Goal: Task Accomplishment & Management: Contribute content

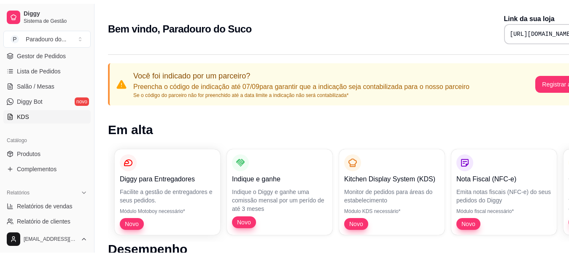
scroll to position [127, 0]
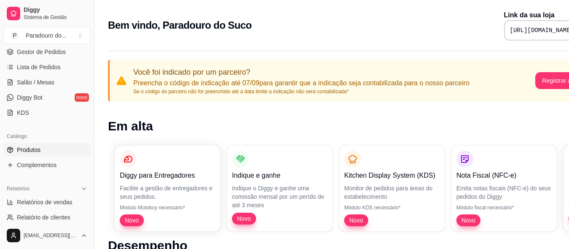
click at [43, 144] on link "Produtos" at bounding box center [46, 149] width 87 height 13
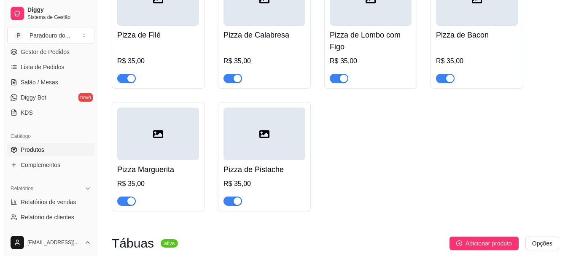
scroll to position [211, 0]
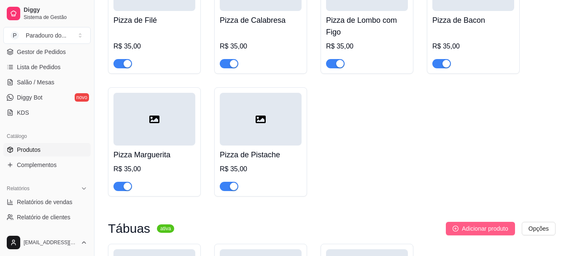
click at [490, 229] on span "Adicionar produto" at bounding box center [485, 228] width 46 height 9
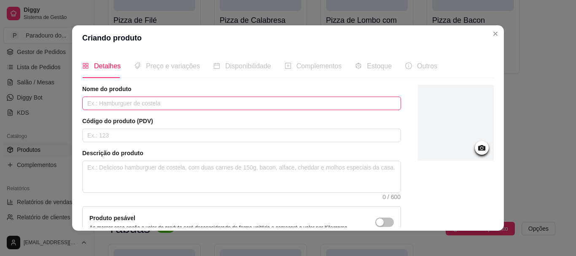
click at [201, 106] on input "text" at bounding box center [241, 103] width 319 height 13
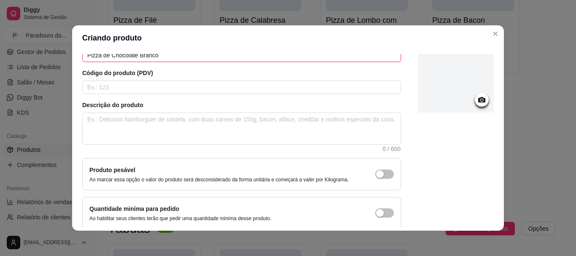
scroll to position [87, 0]
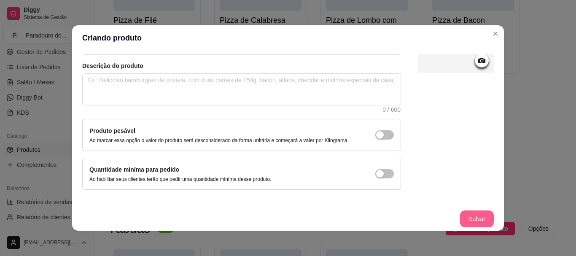
type input "Pizza de Chocolate Branco"
click at [460, 224] on button "Salvar" at bounding box center [476, 219] width 33 height 16
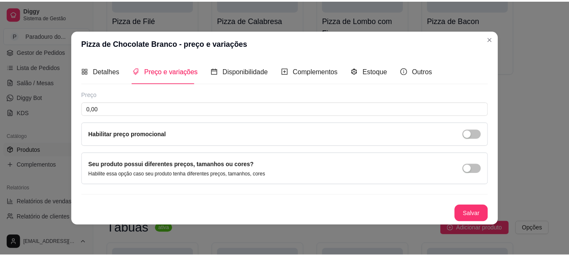
scroll to position [0, 0]
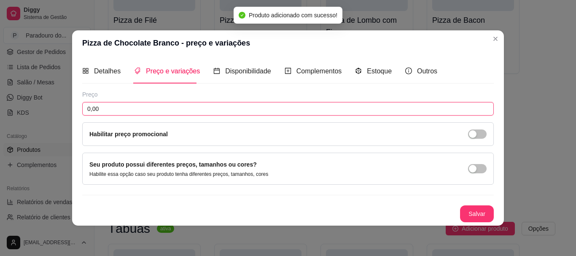
click at [132, 105] on input "0,00" at bounding box center [288, 108] width 412 height 13
type input "35,00"
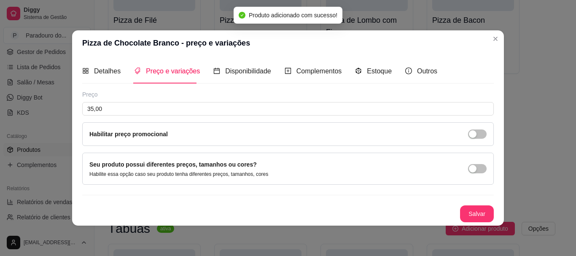
click at [478, 212] on button "Salvar" at bounding box center [477, 213] width 34 height 17
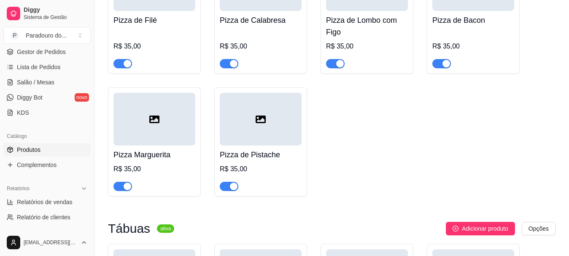
drag, startPoint x: 497, startPoint y: 231, endPoint x: 420, endPoint y: 164, distance: 102.3
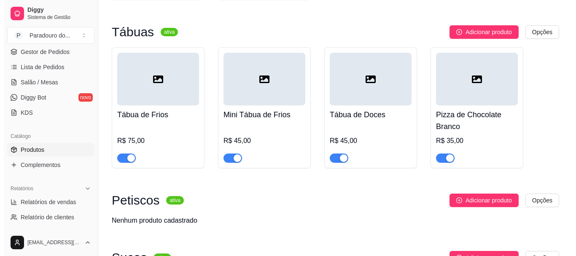
scroll to position [422, 0]
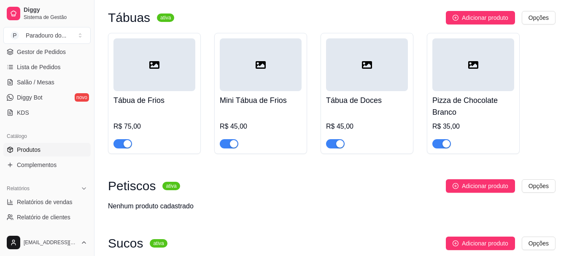
drag, startPoint x: 485, startPoint y: 88, endPoint x: 526, endPoint y: 127, distance: 57.0
click at [545, 124] on div "Tábua de Frios R$ 75,00 Mini Tábua de Frios R$ 45,00 Tábua de Doces R$ 45,00 Pi…" at bounding box center [331, 93] width 447 height 121
click at [483, 124] on div "R$ 35,00" at bounding box center [473, 126] width 82 height 10
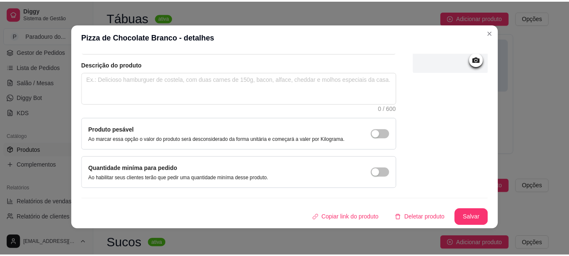
scroll to position [2, 0]
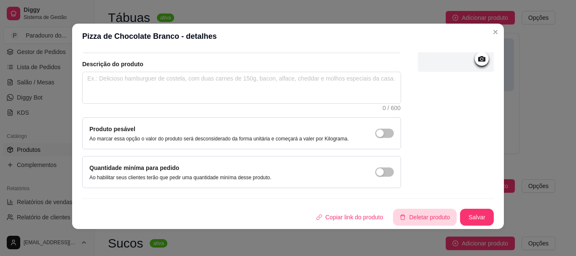
click at [400, 218] on icon "delete" at bounding box center [403, 217] width 6 height 6
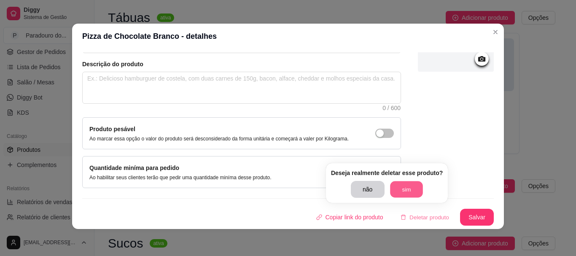
click at [405, 188] on button "sim" at bounding box center [406, 189] width 33 height 16
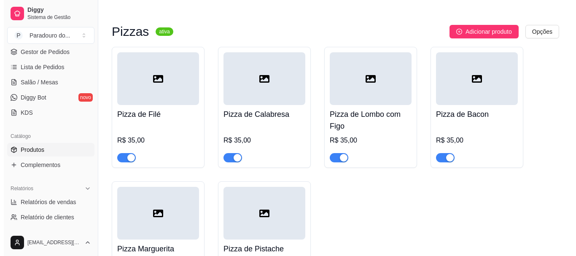
scroll to position [42, 0]
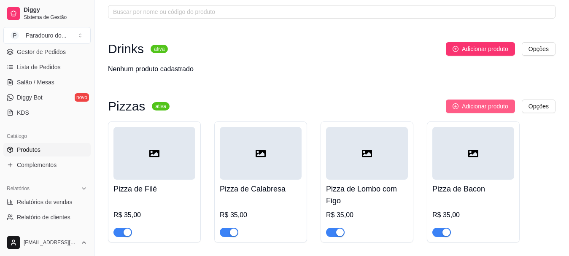
click at [479, 106] on span "Adicionar produto" at bounding box center [485, 106] width 46 height 9
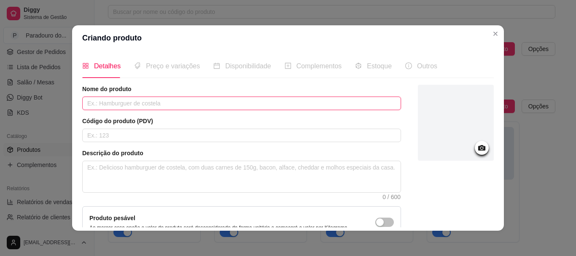
click at [203, 102] on input "text" at bounding box center [241, 103] width 319 height 13
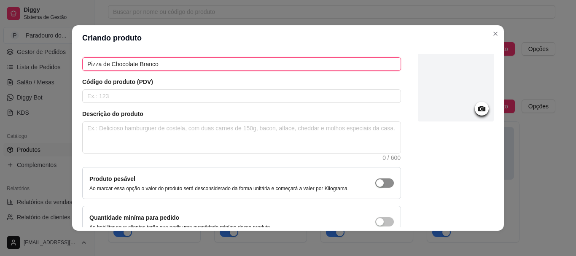
scroll to position [87, 0]
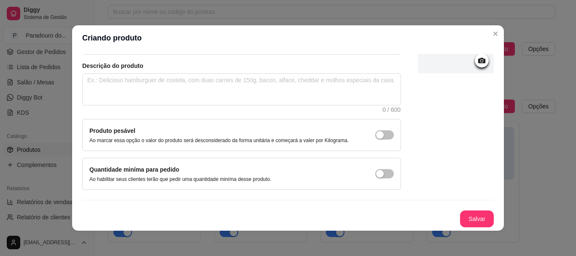
type input "Pizza de Chocolate Branco"
click at [471, 213] on button "Salvar" at bounding box center [476, 219] width 33 height 16
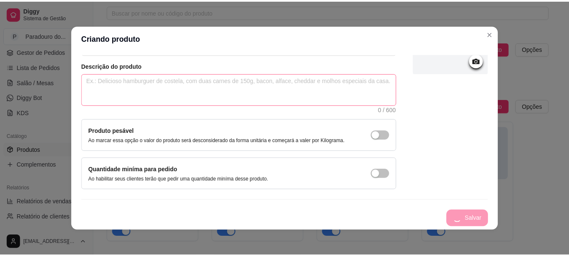
scroll to position [0, 0]
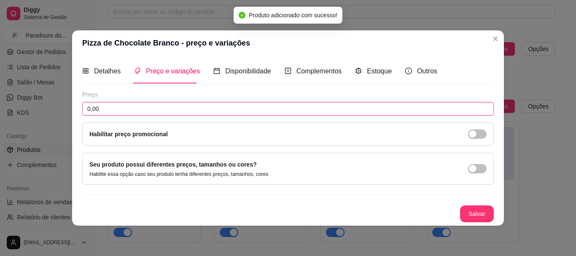
click at [174, 102] on input "0,00" at bounding box center [288, 108] width 412 height 13
type input "35,00"
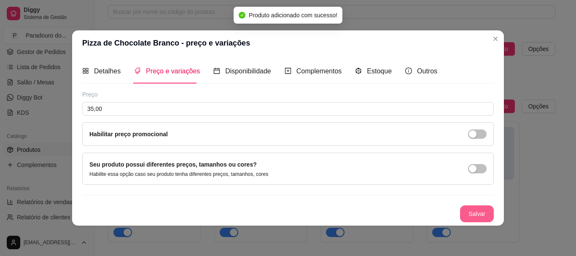
click at [484, 215] on button "Salvar" at bounding box center [477, 213] width 34 height 17
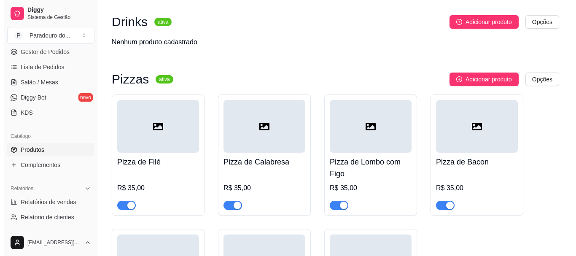
scroll to position [84, 0]
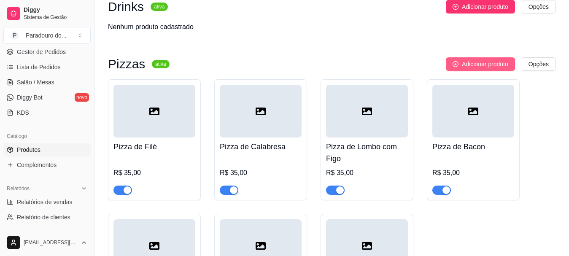
click at [470, 62] on span "Adicionar produto" at bounding box center [485, 63] width 46 height 9
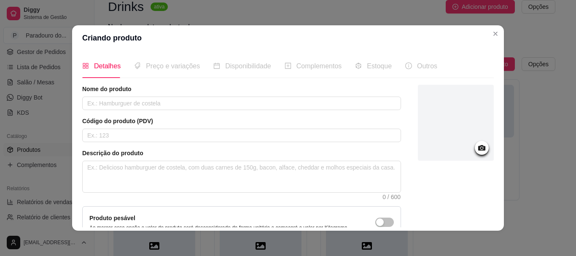
click at [245, 95] on div "Nome do produto" at bounding box center [241, 97] width 319 height 25
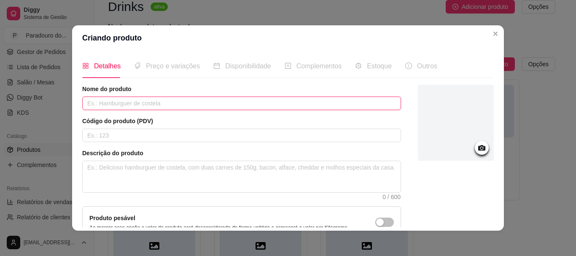
click at [240, 101] on input "text" at bounding box center [241, 103] width 319 height 13
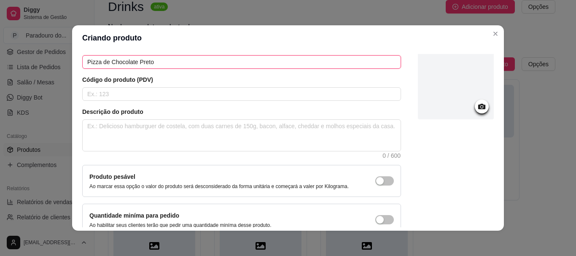
scroll to position [87, 0]
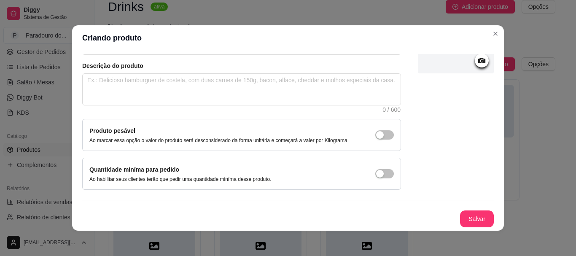
type input "Pizza de Chocolate Preto"
drag, startPoint x: 458, startPoint y: 208, endPoint x: 464, endPoint y: 215, distance: 9.8
click at [458, 209] on div "Nome do produto Pizza de Chocolate Preto Código do produto (PDV) Descrição do p…" at bounding box center [288, 112] width 412 height 230
click at [464, 215] on button "Salvar" at bounding box center [477, 218] width 34 height 17
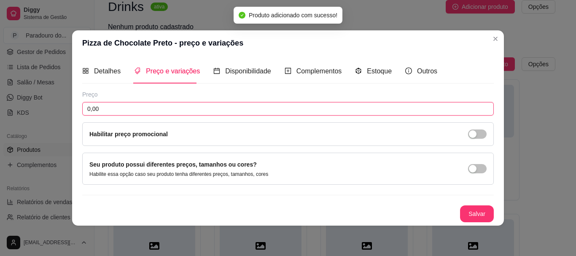
click at [122, 113] on input "0,00" at bounding box center [288, 108] width 412 height 13
type input "35,00"
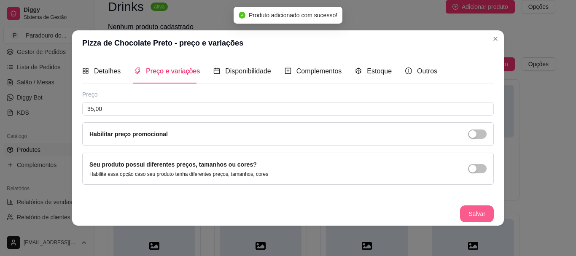
click at [476, 213] on button "Salvar" at bounding box center [477, 213] width 34 height 17
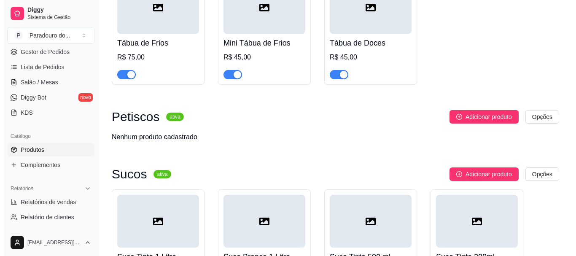
scroll to position [506, 0]
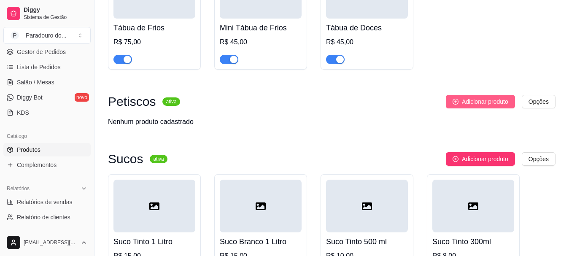
click at [476, 108] on button "Adicionar produto" at bounding box center [480, 101] width 69 height 13
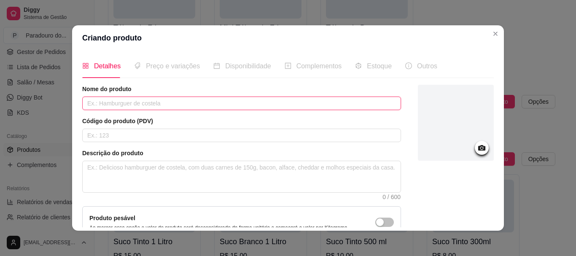
click at [186, 99] on input "text" at bounding box center [241, 103] width 319 height 13
type input "Porção Bolinho de Pien"
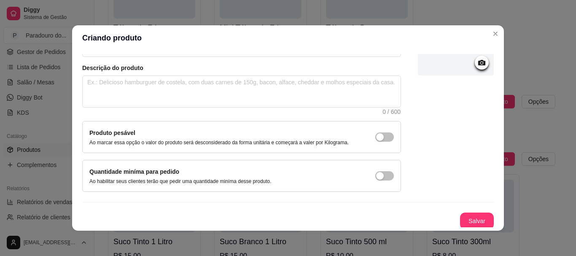
scroll to position [87, 0]
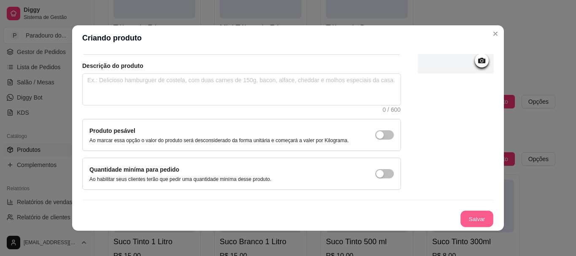
click at [467, 226] on button "Salvar" at bounding box center [476, 219] width 33 height 16
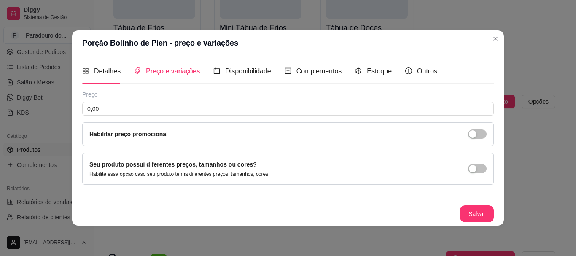
scroll to position [0, 0]
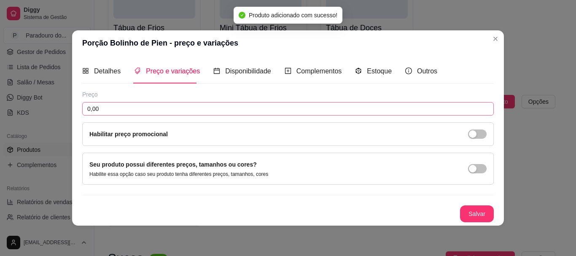
drag, startPoint x: 170, startPoint y: 100, endPoint x: 167, endPoint y: 104, distance: 4.8
click at [168, 102] on div "Preço 0,00 Habilitar preço promocional" at bounding box center [288, 118] width 412 height 56
click at [166, 105] on input "0,00" at bounding box center [288, 108] width 412 height 13
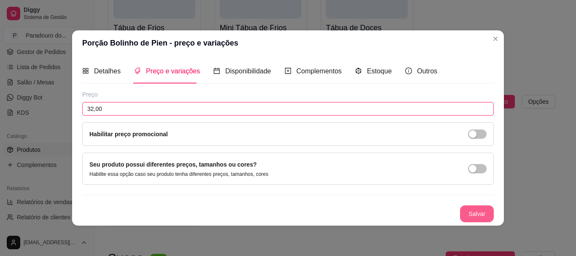
type input "32,00"
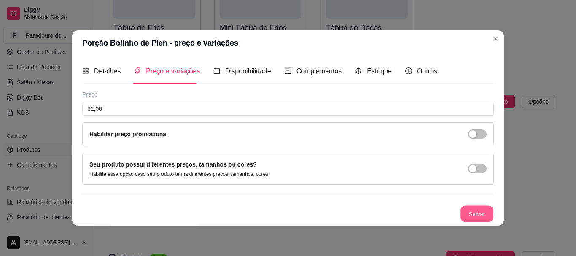
click at [468, 219] on button "Salvar" at bounding box center [476, 213] width 33 height 16
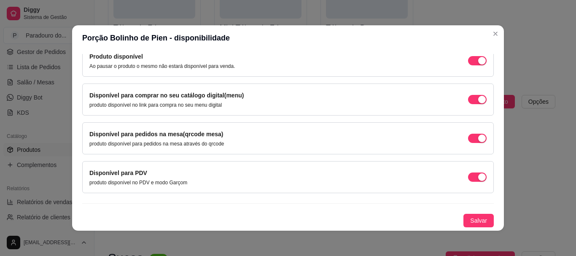
scroll to position [2, 0]
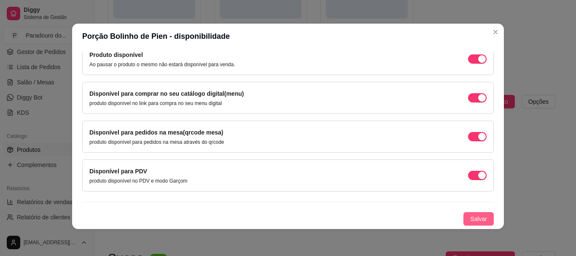
click at [476, 222] on span "Salvar" at bounding box center [478, 218] width 17 height 9
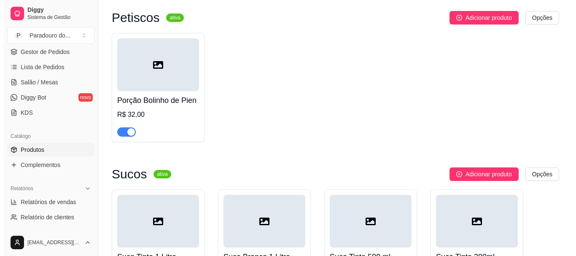
scroll to position [590, 0]
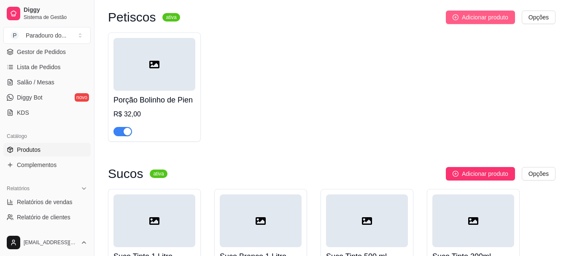
click at [476, 18] on span "Adicionar produto" at bounding box center [485, 17] width 46 height 9
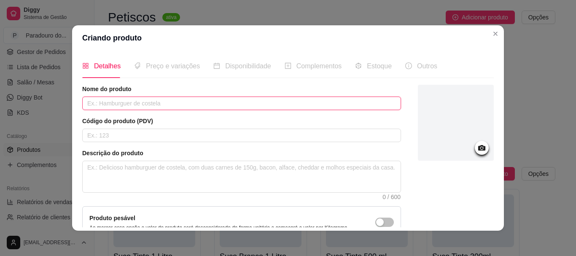
click at [255, 101] on input "text" at bounding box center [241, 103] width 319 height 13
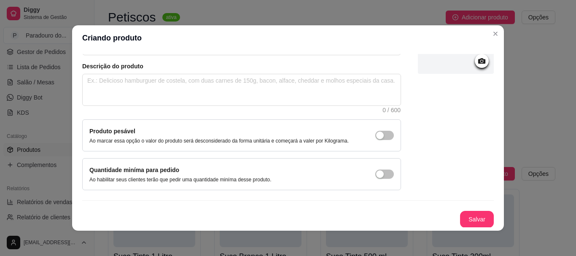
scroll to position [87, 0]
type input "Porção Batata Noisettes"
click at [471, 214] on button "Salvar" at bounding box center [477, 218] width 34 height 17
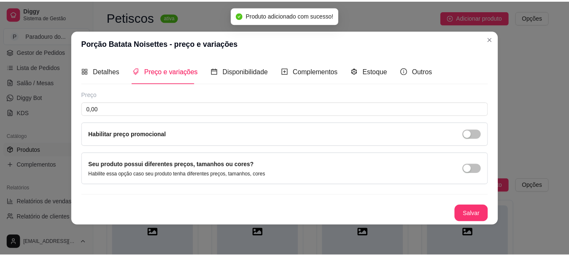
scroll to position [0, 0]
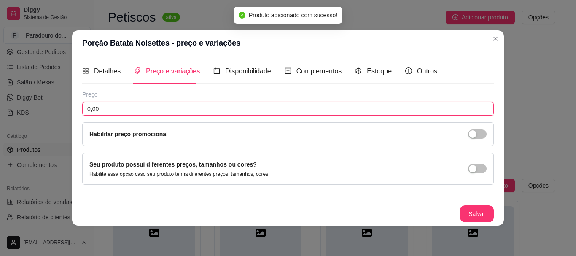
click at [110, 105] on input "0,00" at bounding box center [288, 108] width 412 height 13
type input "30,00"
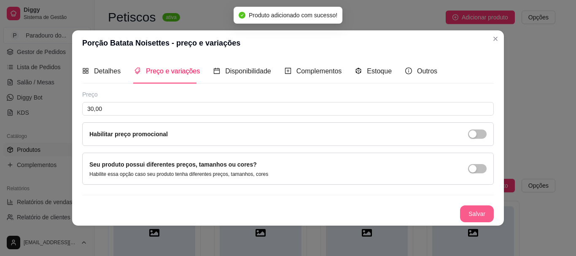
click at [490, 216] on button "Salvar" at bounding box center [477, 213] width 34 height 17
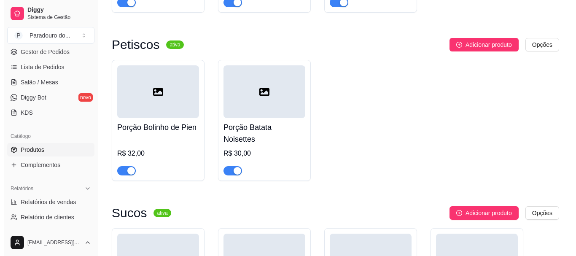
scroll to position [548, 0]
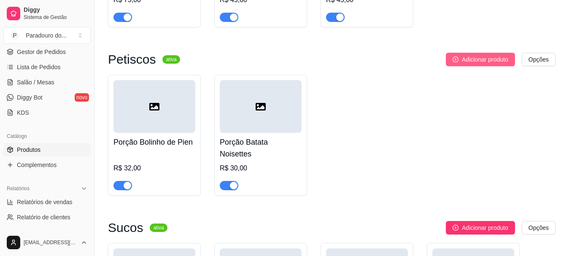
click at [486, 64] on span "Adicionar produto" at bounding box center [485, 59] width 46 height 9
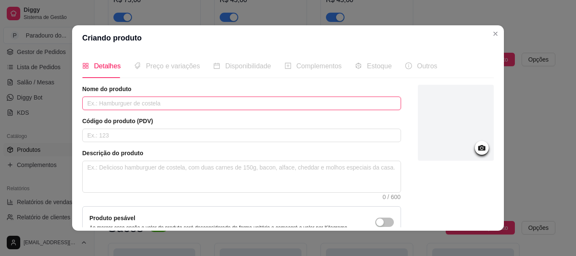
click at [230, 97] on input "text" at bounding box center [241, 103] width 319 height 13
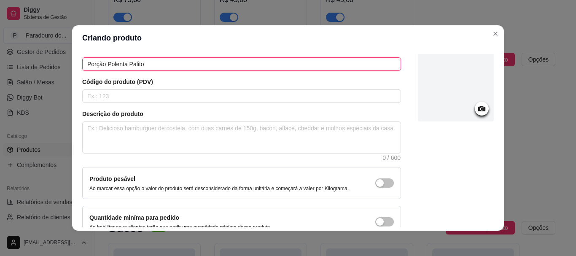
scroll to position [87, 0]
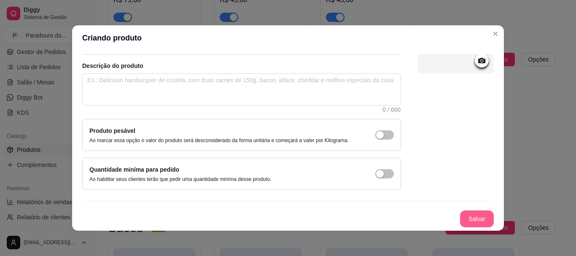
type input "Porção Polenta Palito"
click at [480, 218] on button "Salvar" at bounding box center [477, 218] width 34 height 17
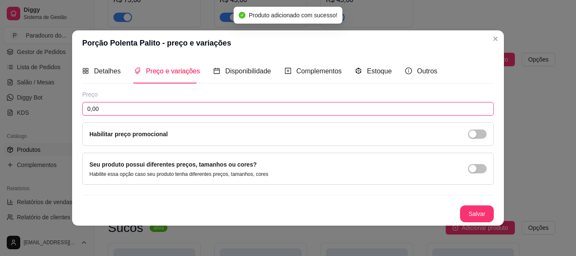
click at [114, 105] on input "0,00" at bounding box center [288, 108] width 412 height 13
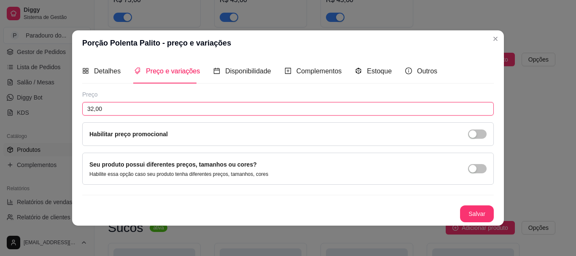
type input "32,00"
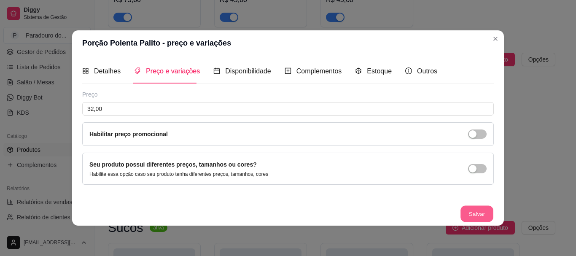
click at [481, 208] on button "Salvar" at bounding box center [476, 213] width 33 height 16
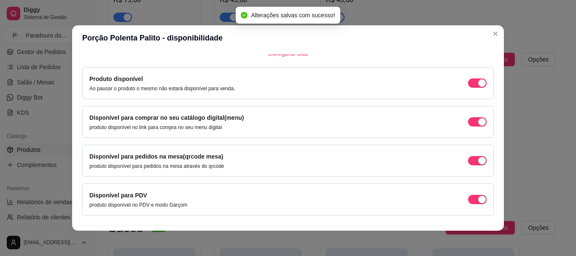
scroll to position [91, 0]
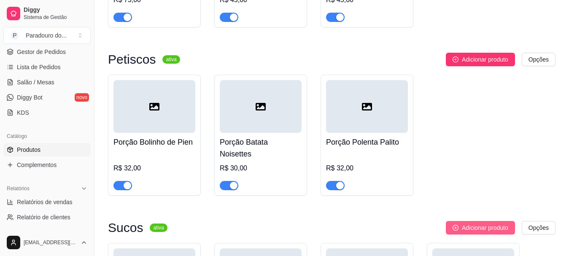
click at [485, 226] on span "Adicionar produto" at bounding box center [485, 227] width 46 height 9
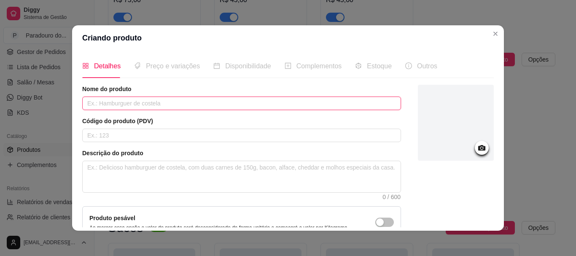
click at [241, 98] on input "text" at bounding box center [241, 103] width 319 height 13
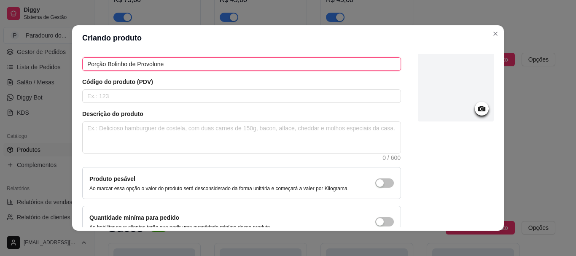
scroll to position [87, 0]
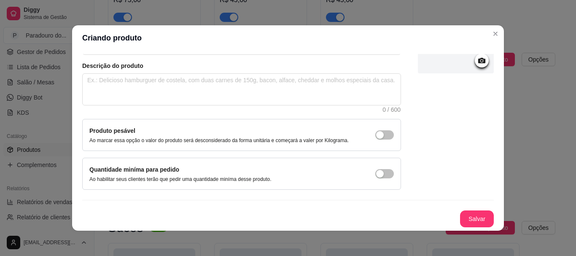
type input "Porção Bolinho de Provolone"
click at [460, 215] on button "Salvar" at bounding box center [476, 219] width 33 height 16
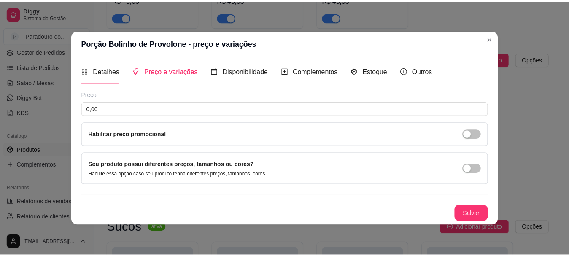
scroll to position [0, 0]
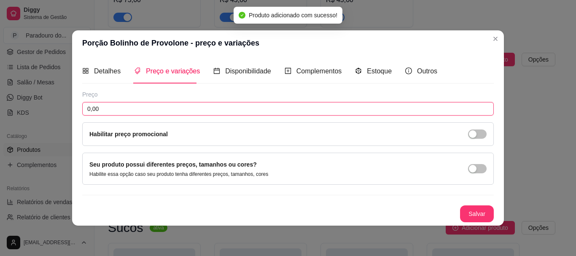
click at [157, 109] on input "0,00" at bounding box center [288, 108] width 412 height 13
type input "32,00"
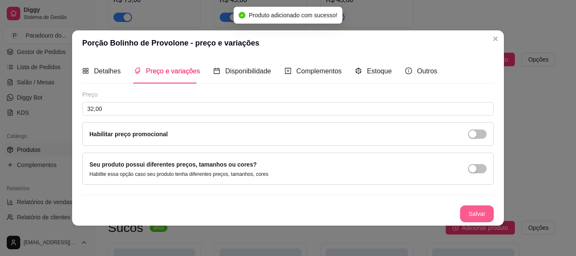
click at [471, 214] on button "Salvar" at bounding box center [477, 213] width 34 height 17
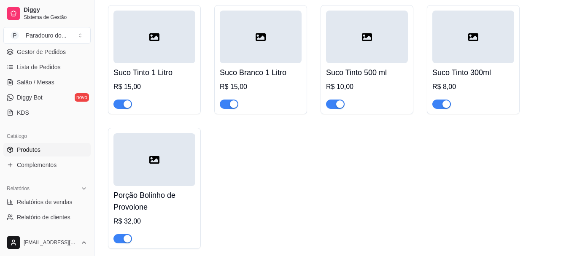
scroll to position [801, 0]
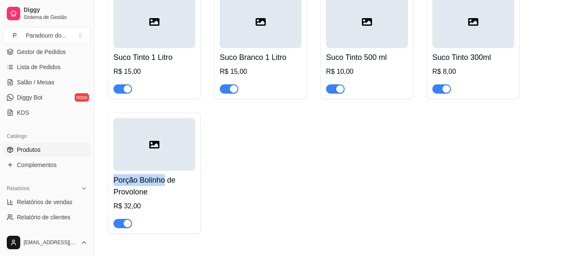
drag, startPoint x: 166, startPoint y: 176, endPoint x: 178, endPoint y: 125, distance: 52.4
click at [178, 125] on div "Porção Bolinho de Provolone R$ 32,00" at bounding box center [154, 173] width 93 height 121
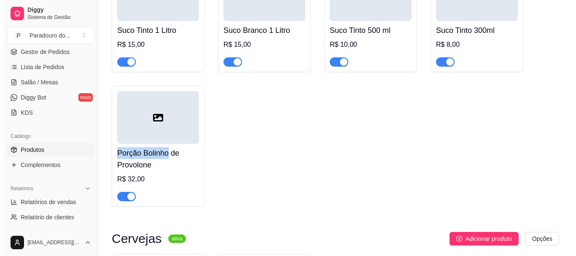
scroll to position [843, 0]
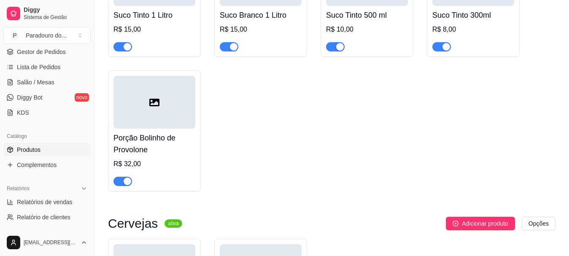
click at [145, 150] on h4 "Porção Bolinho de Provolone" at bounding box center [154, 144] width 82 height 24
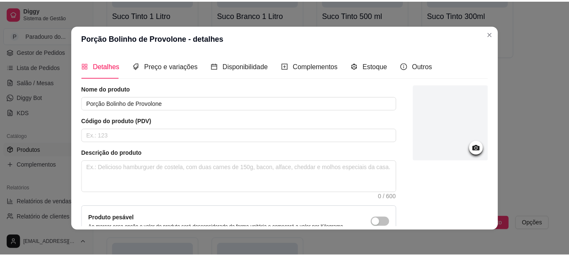
scroll to position [87, 0]
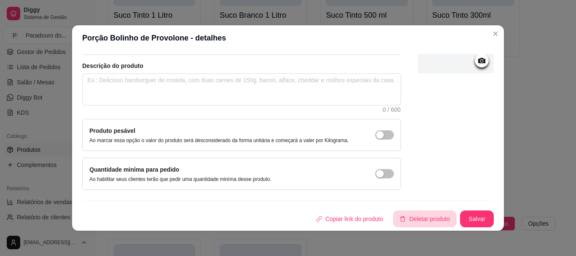
click at [423, 219] on button "Deletar produto" at bounding box center [425, 218] width 64 height 17
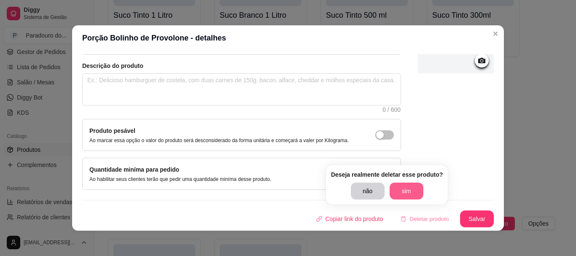
click at [403, 188] on button "sim" at bounding box center [407, 191] width 34 height 17
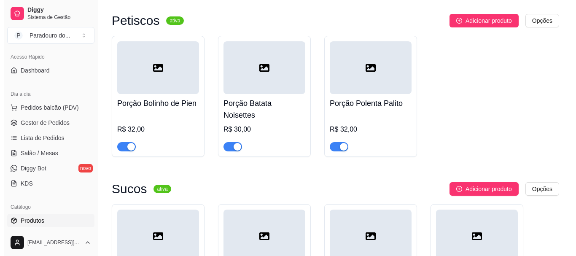
scroll to position [590, 0]
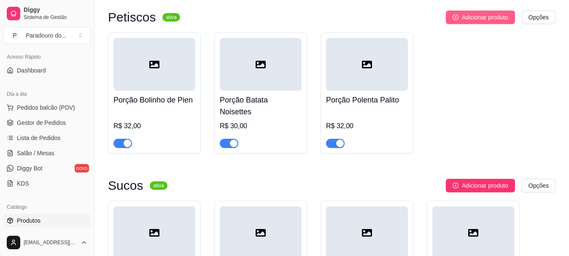
click at [467, 22] on span "Adicionar produto" at bounding box center [485, 17] width 46 height 9
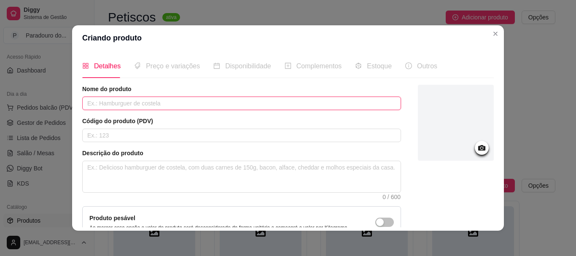
click at [268, 102] on input "text" at bounding box center [241, 103] width 319 height 13
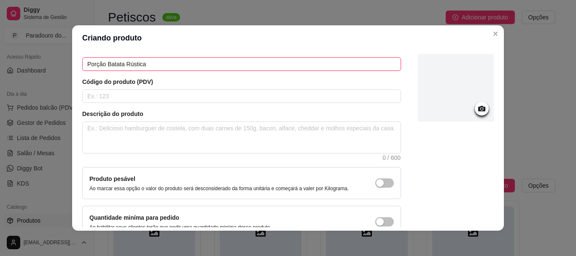
scroll to position [87, 0]
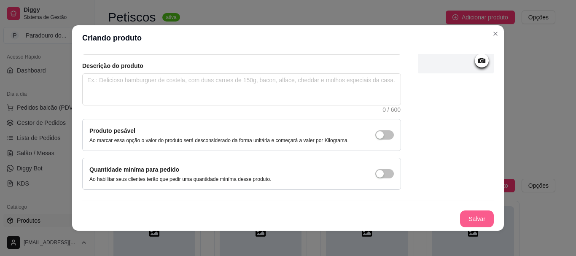
type input "Porção Batata Rústica"
click at [479, 219] on button "Salvar" at bounding box center [477, 218] width 34 height 17
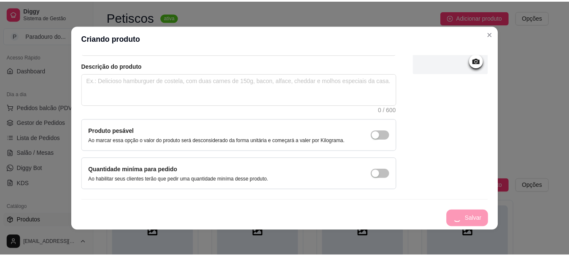
scroll to position [0, 0]
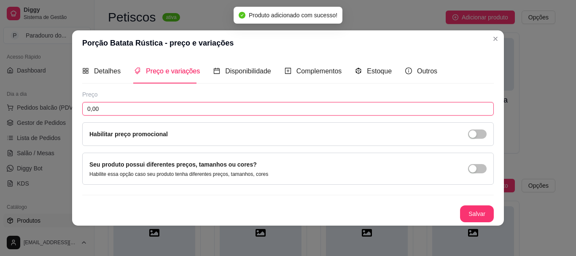
click at [152, 105] on input "0,00" at bounding box center [288, 108] width 412 height 13
type input "32,00"
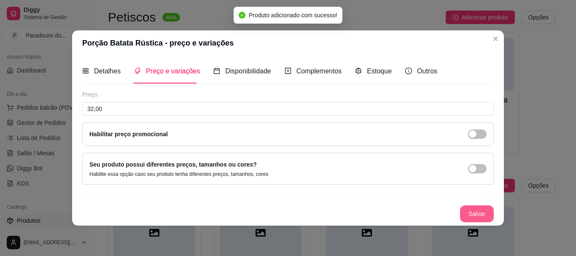
click at [471, 211] on button "Salvar" at bounding box center [477, 213] width 34 height 17
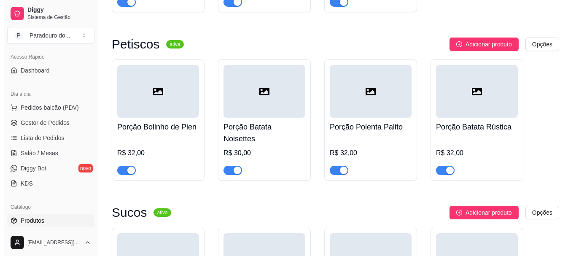
scroll to position [548, 0]
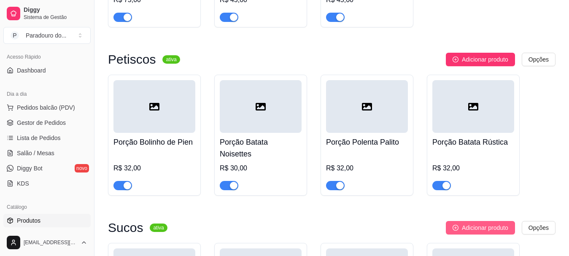
click at [496, 228] on span "Adicionar produto" at bounding box center [485, 227] width 46 height 9
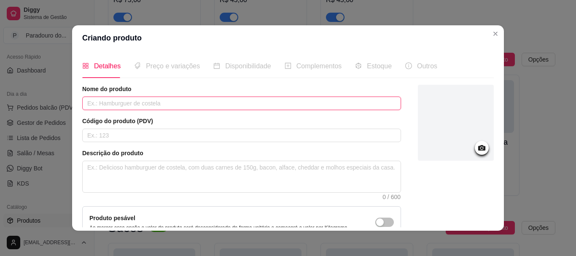
click at [172, 105] on input "text" at bounding box center [241, 103] width 319 height 13
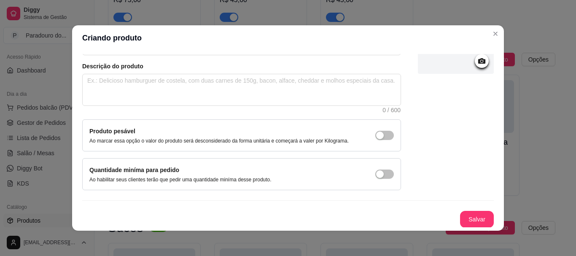
scroll to position [87, 0]
type input "Porção Pipoca de Gringo"
click at [476, 214] on button "Salvar" at bounding box center [477, 218] width 34 height 17
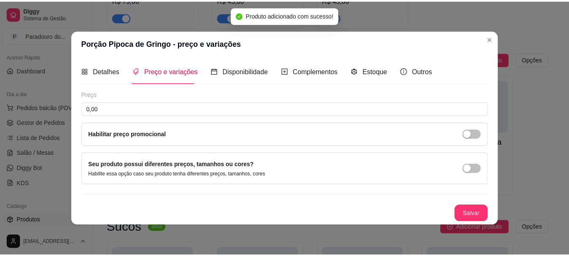
scroll to position [0, 0]
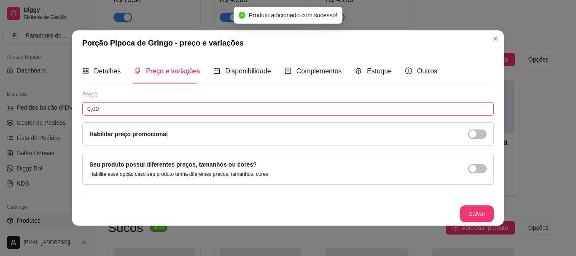
click at [132, 104] on input "0,00" at bounding box center [288, 108] width 412 height 13
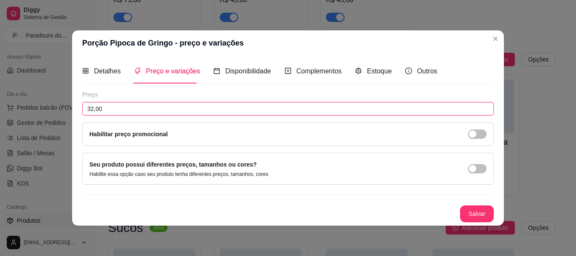
drag, startPoint x: 123, startPoint y: 111, endPoint x: 52, endPoint y: 110, distance: 70.9
click at [52, 110] on div "Porção Pipoca de Gringo - preço e variações Detalhes Preço e variações Disponib…" at bounding box center [288, 128] width 576 height 256
type input "25,00"
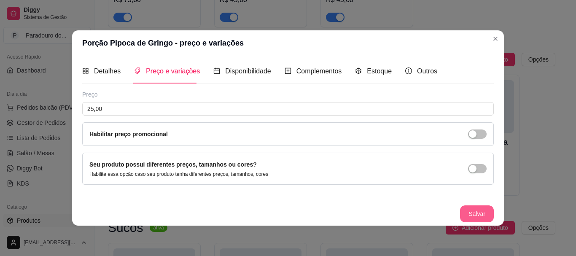
click at [487, 212] on button "Salvar" at bounding box center [477, 213] width 34 height 17
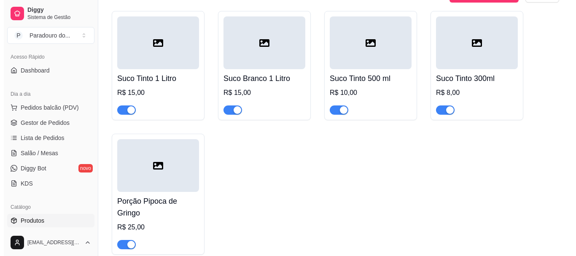
scroll to position [801, 0]
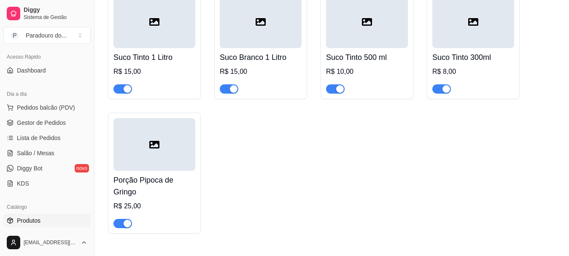
click at [172, 196] on h4 "Porção Pipoca de Gringo" at bounding box center [154, 186] width 82 height 24
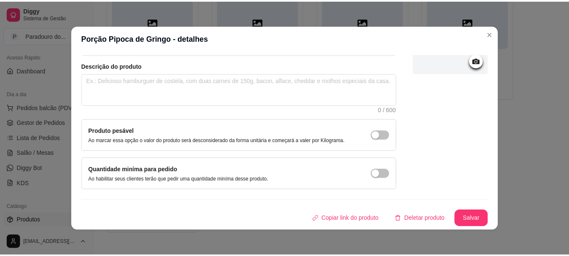
scroll to position [2, 0]
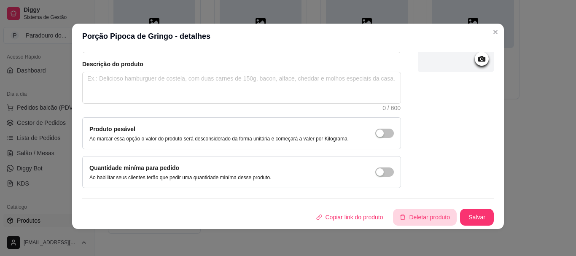
click at [418, 222] on button "Deletar produto" at bounding box center [425, 217] width 64 height 17
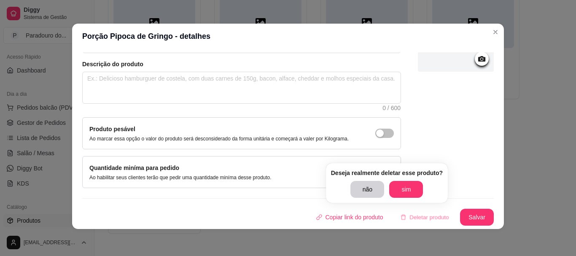
click at [403, 185] on button "sim" at bounding box center [406, 189] width 34 height 17
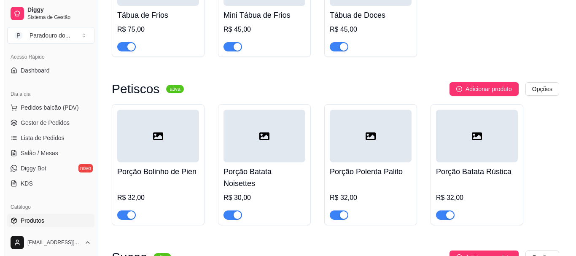
scroll to position [506, 0]
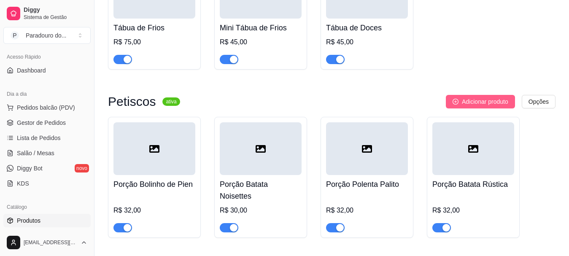
click at [482, 105] on span "Adicionar produto" at bounding box center [485, 101] width 46 height 9
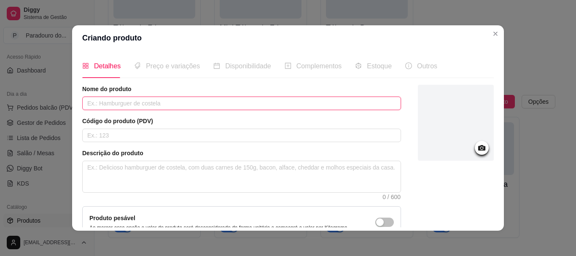
click at [245, 105] on input "text" at bounding box center [241, 103] width 319 height 13
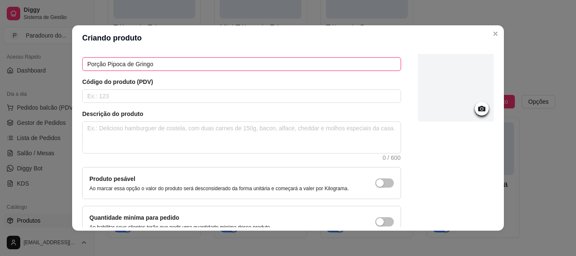
scroll to position [87, 0]
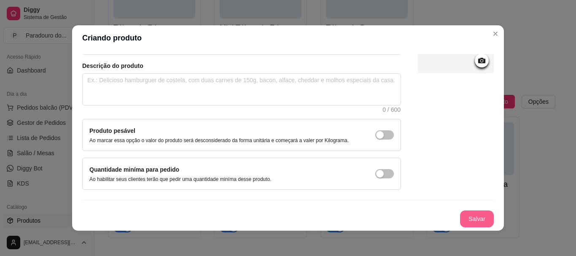
type input "Porção Pipoca de Gringo"
click at [475, 220] on button "Salvar" at bounding box center [477, 218] width 34 height 17
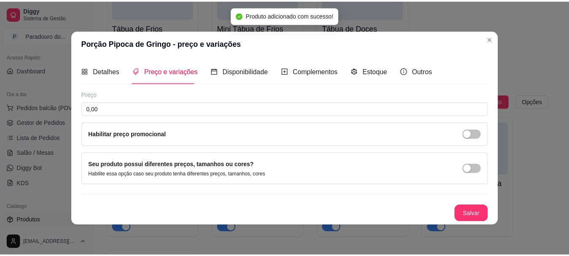
scroll to position [0, 0]
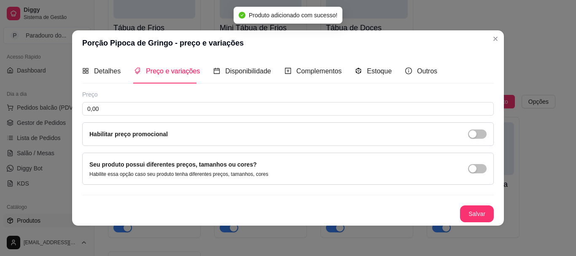
click at [118, 118] on div "Preço 0,00 Habilitar preço promocional" at bounding box center [288, 118] width 412 height 56
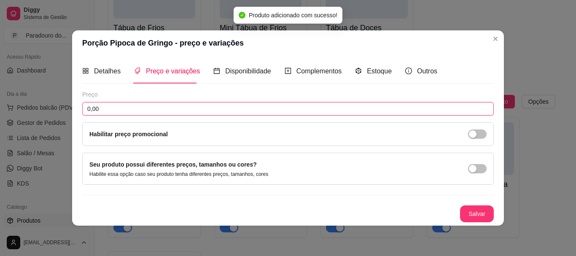
click at [118, 112] on input "0,00" at bounding box center [288, 108] width 412 height 13
type input "25,00"
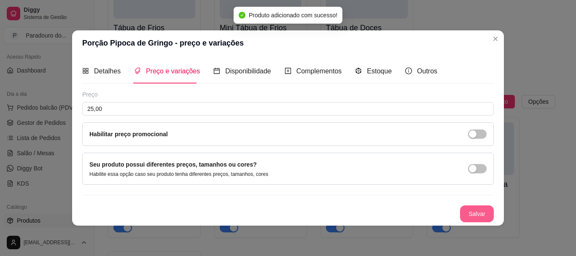
click at [490, 211] on button "Salvar" at bounding box center [477, 213] width 34 height 17
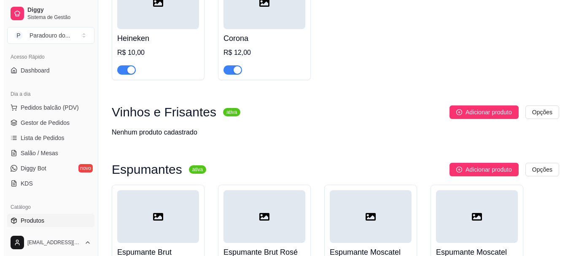
scroll to position [1139, 0]
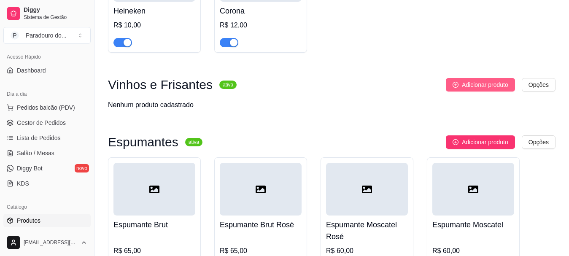
click at [479, 81] on button "Adicionar produto" at bounding box center [480, 84] width 69 height 13
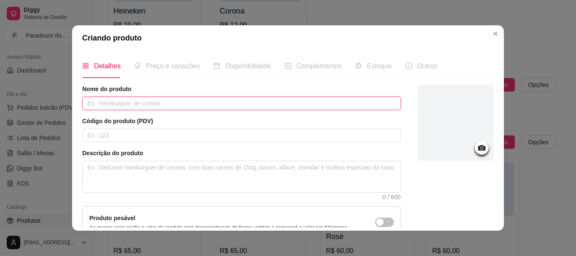
click at [251, 105] on input "text" at bounding box center [241, 103] width 319 height 13
type input "F"
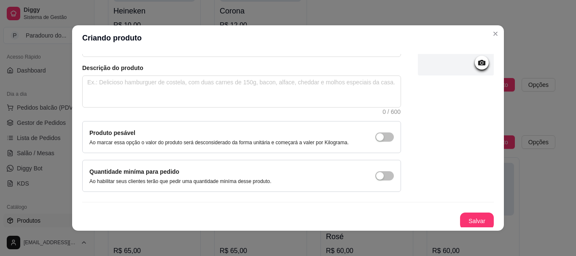
scroll to position [87, 0]
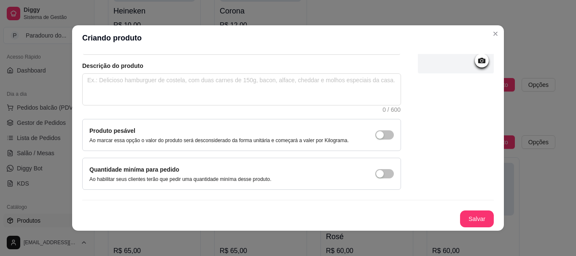
type input "Vinho Tinto Seco"
click at [460, 212] on button "Salvar" at bounding box center [477, 218] width 34 height 17
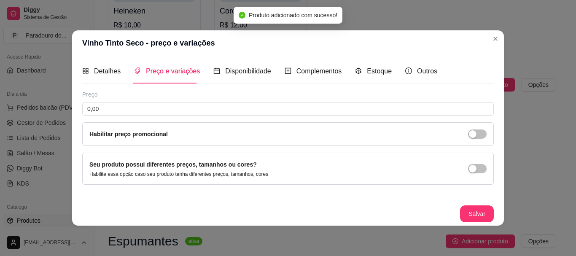
scroll to position [0, 0]
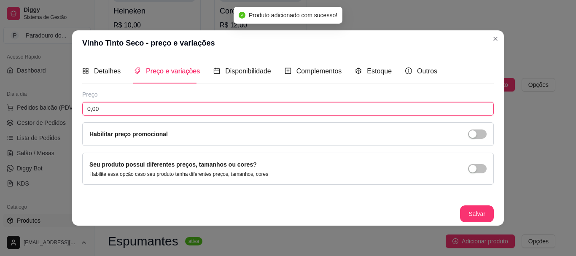
drag, startPoint x: 118, startPoint y: 108, endPoint x: 30, endPoint y: 113, distance: 89.1
click at [30, 113] on div "Vinho Tinto Seco - preço e variações Detalhes Preço e variações Disponibilidade…" at bounding box center [288, 128] width 576 height 256
type input "28,00"
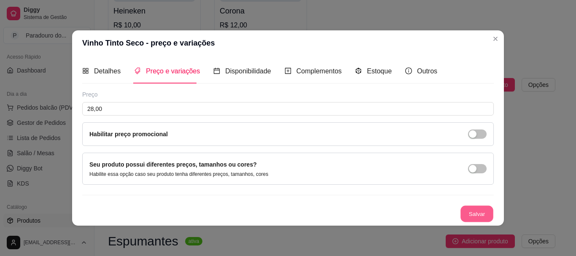
click at [467, 209] on button "Salvar" at bounding box center [476, 213] width 33 height 16
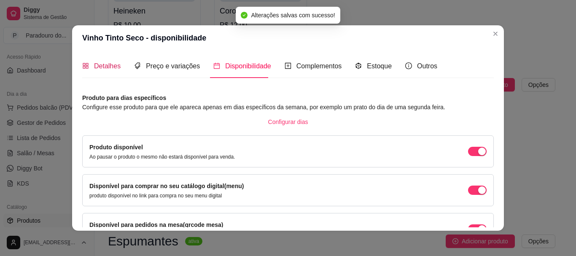
click at [114, 70] on span "Detalhes" at bounding box center [107, 65] width 27 height 7
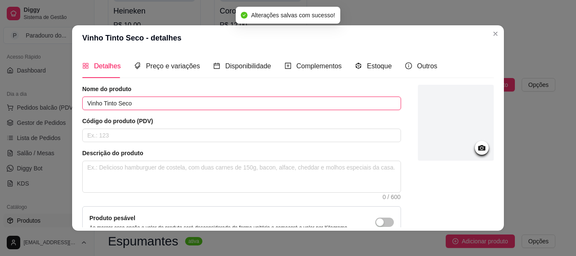
click at [155, 100] on input "Vinho Tinto Seco" at bounding box center [241, 103] width 319 height 13
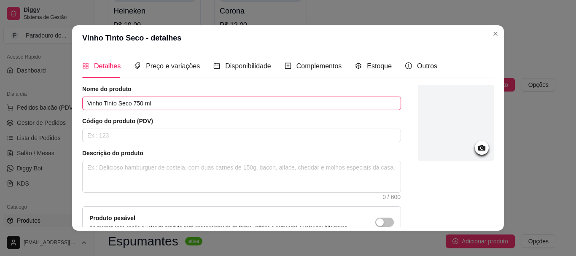
click at [129, 107] on input "Vinho Tinto Seco 750 ml" at bounding box center [241, 103] width 319 height 13
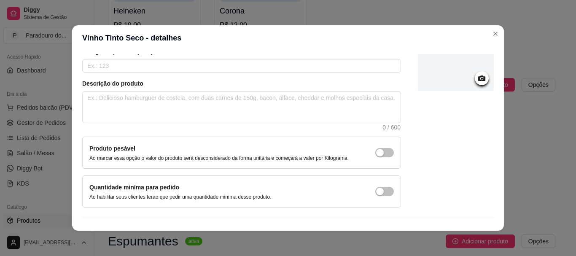
scroll to position [87, 0]
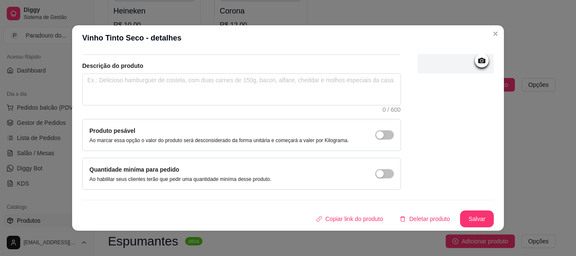
type input "Vinho Tinto Seco Colheita do Sul 750 ml"
click at [462, 215] on button "Salvar" at bounding box center [476, 219] width 33 height 16
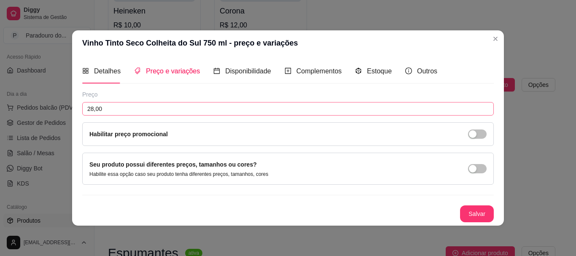
scroll to position [0, 0]
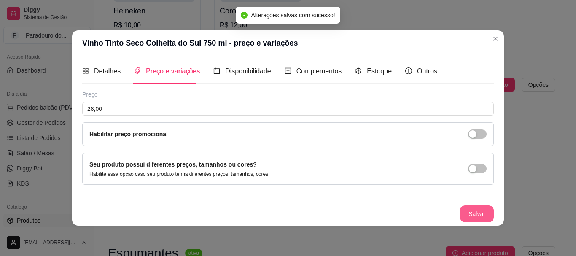
click at [476, 216] on button "Salvar" at bounding box center [477, 213] width 34 height 17
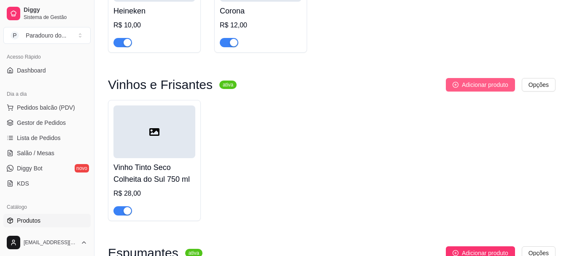
click at [474, 89] on span "Adicionar produto" at bounding box center [485, 84] width 46 height 9
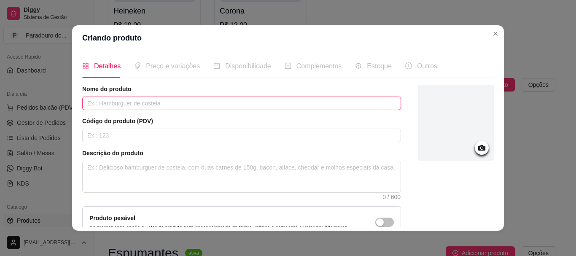
click at [196, 103] on input "text" at bounding box center [241, 103] width 319 height 13
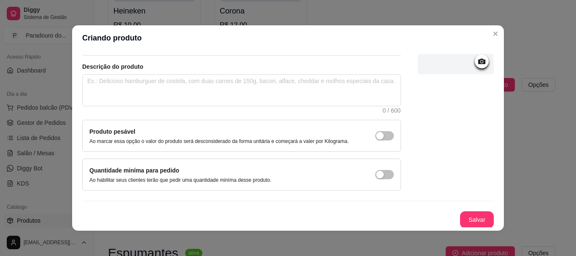
scroll to position [87, 0]
type input "Vinho Tinto Suave Colheita do Sul 750ml"
click at [471, 222] on button "Salvar" at bounding box center [476, 219] width 33 height 16
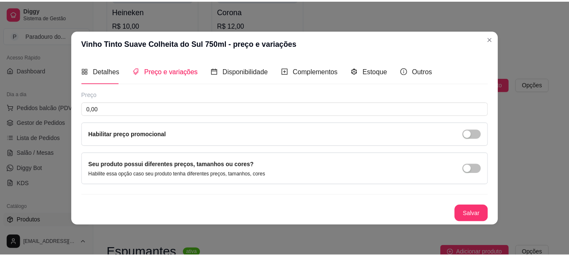
scroll to position [0, 0]
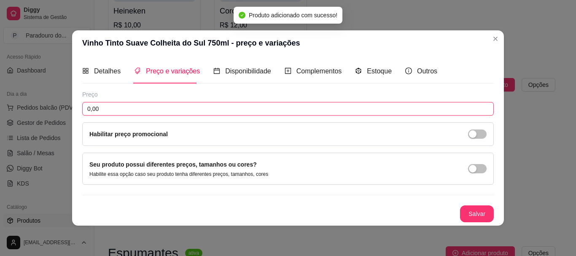
click at [114, 106] on input "0,00" at bounding box center [288, 108] width 412 height 13
type input "28,00"
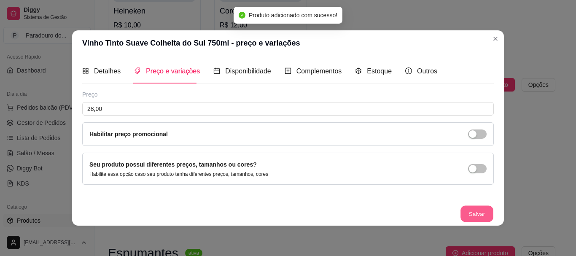
click at [468, 215] on button "Salvar" at bounding box center [476, 213] width 33 height 16
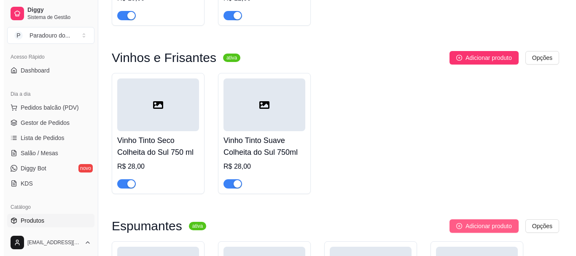
scroll to position [1181, 0]
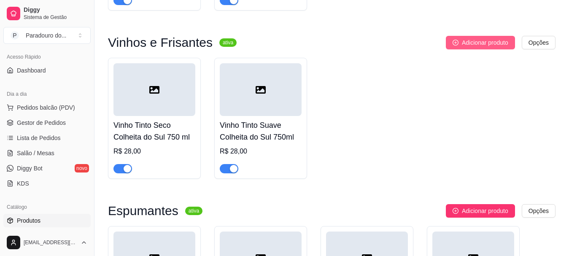
click at [463, 47] on span "Adicionar produto" at bounding box center [485, 42] width 46 height 9
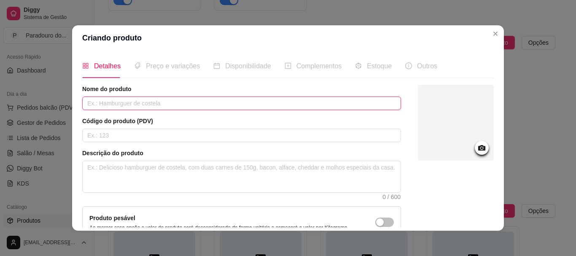
click at [216, 102] on input "text" at bounding box center [241, 103] width 319 height 13
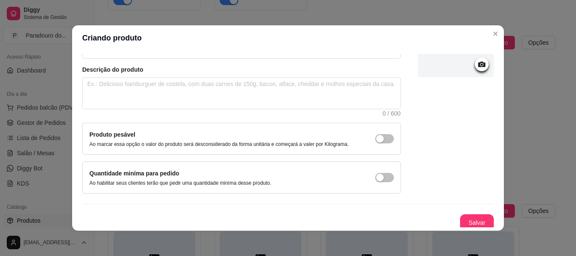
scroll to position [84, 0]
type input "Vinho Branco Seco Colheita do Sul 750ml"
click at [466, 221] on button "Salvar" at bounding box center [477, 221] width 34 height 17
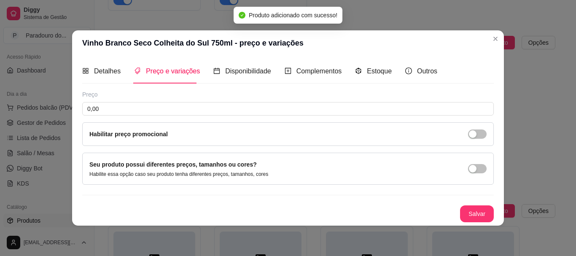
scroll to position [0, 0]
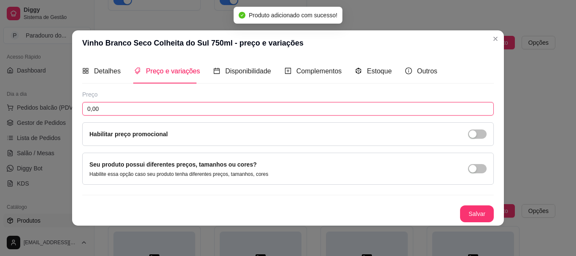
click at [122, 109] on input "0,00" at bounding box center [288, 108] width 412 height 13
type input "28,00"
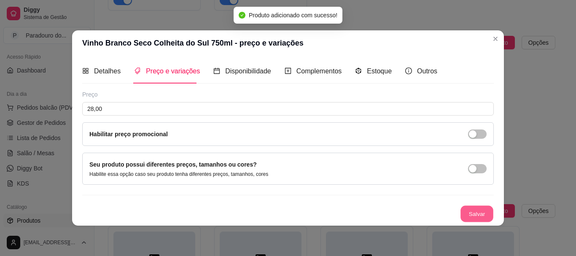
click at [485, 211] on button "Salvar" at bounding box center [476, 213] width 33 height 16
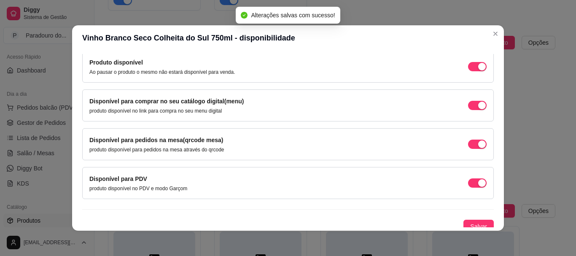
scroll to position [91, 0]
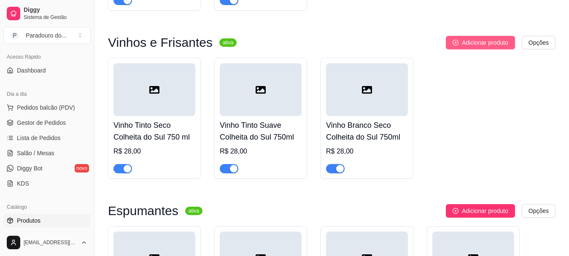
click at [471, 41] on span "Adicionar produto" at bounding box center [485, 42] width 46 height 9
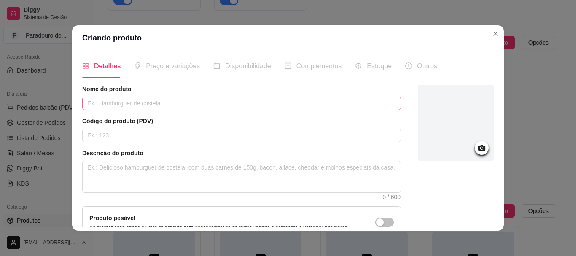
drag, startPoint x: 226, startPoint y: 93, endPoint x: 220, endPoint y: 99, distance: 8.4
click at [223, 96] on div "Nome do produto" at bounding box center [241, 97] width 319 height 25
click at [220, 99] on input "text" at bounding box center [241, 103] width 319 height 13
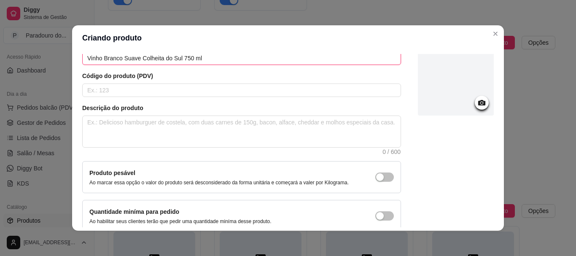
scroll to position [87, 0]
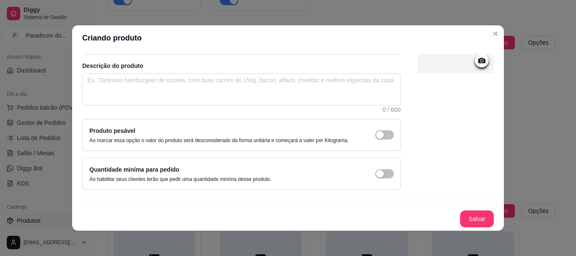
type input "Vinho Branco Suave Colheita do Sul 750 ml"
click at [467, 222] on button "Salvar" at bounding box center [476, 219] width 33 height 16
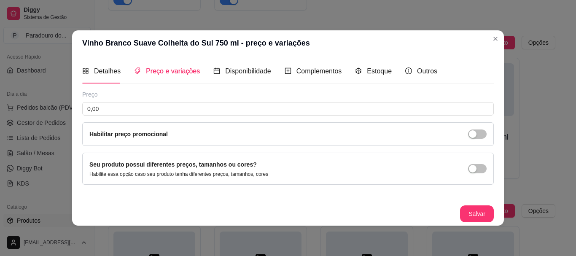
scroll to position [0, 0]
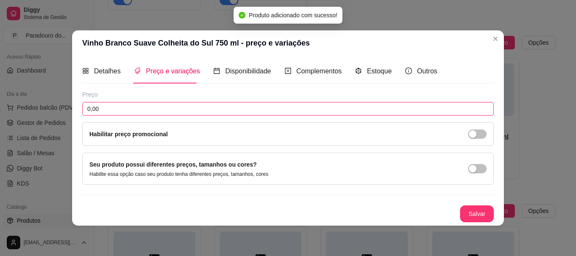
click at [131, 108] on input "0,00" at bounding box center [288, 108] width 412 height 13
type input "28,00"
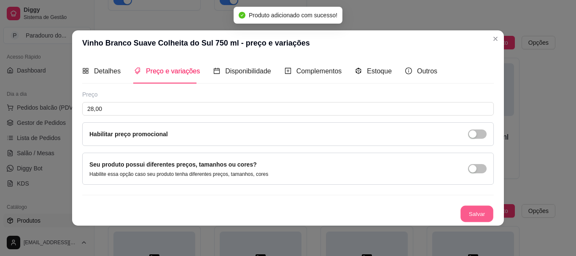
click at [479, 210] on button "Salvar" at bounding box center [476, 213] width 33 height 16
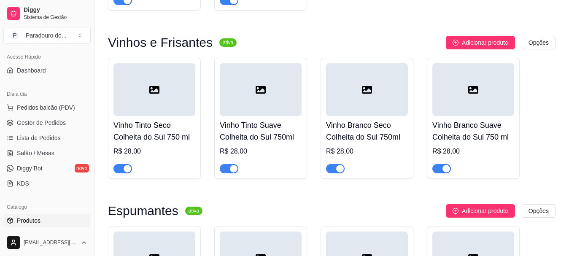
click at [181, 143] on h4 "Vinho Tinto Seco Colheita do Sul 750 ml" at bounding box center [154, 131] width 82 height 24
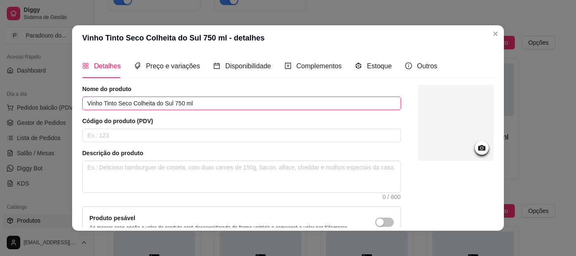
drag, startPoint x: 173, startPoint y: 104, endPoint x: 182, endPoint y: 115, distance: 14.7
click at [173, 103] on input "Vinho Tinto Seco Colheita do Sul 750 ml" at bounding box center [241, 103] width 319 height 13
drag, startPoint x: 183, startPoint y: 101, endPoint x: 193, endPoint y: 115, distance: 17.2
click at [183, 102] on input "Vinho Tinto Seco Colheita do Sul 750 ml" at bounding box center [241, 103] width 319 height 13
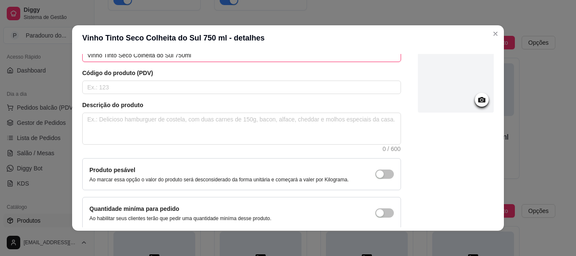
scroll to position [87, 0]
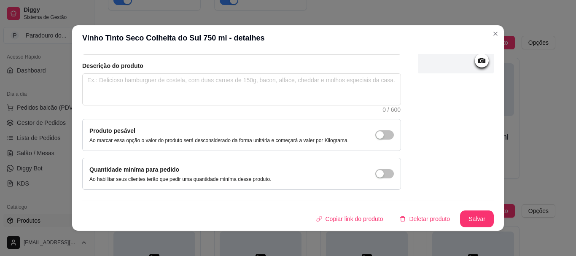
type input "Vinho Tinto Seco Colheita do Sul 750ml"
click at [463, 213] on button "Salvar" at bounding box center [476, 219] width 33 height 16
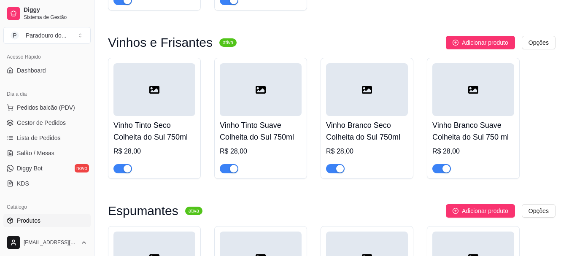
click at [477, 149] on div "Vinho Branco Suave Colheita do Sul 750 ml R$ 28,00" at bounding box center [473, 144] width 82 height 57
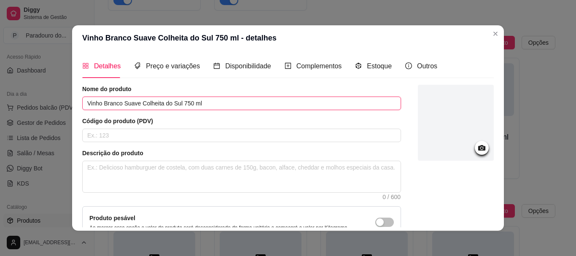
click at [180, 102] on input "Vinho Branco Suave Colheita do Sul 750 ml" at bounding box center [241, 103] width 319 height 13
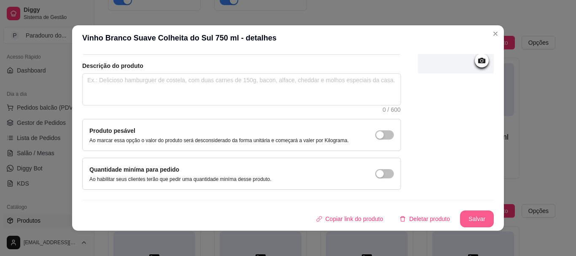
type input "Vinho Branco Suave Colheita do Sul 750ml"
click at [466, 219] on button "Salvar" at bounding box center [476, 219] width 33 height 16
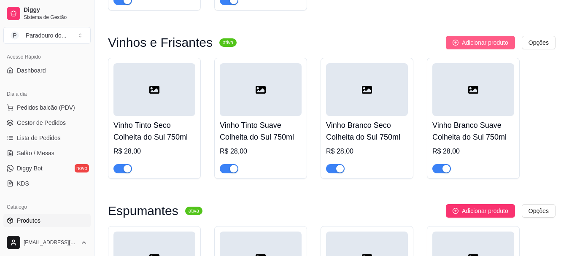
click at [490, 47] on span "Adicionar produto" at bounding box center [485, 42] width 46 height 9
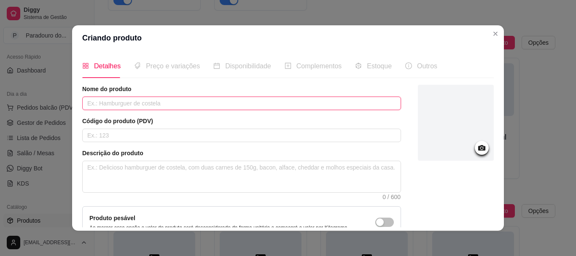
drag, startPoint x: 275, startPoint y: 97, endPoint x: 272, endPoint y: 100, distance: 4.5
click at [272, 100] on input "text" at bounding box center [241, 103] width 319 height 13
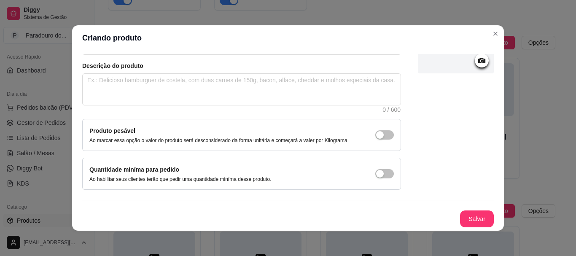
type input "[PERSON_NAME] Seco Colheita do Sul 750ml"
click at [475, 216] on button "Salvar" at bounding box center [476, 219] width 33 height 16
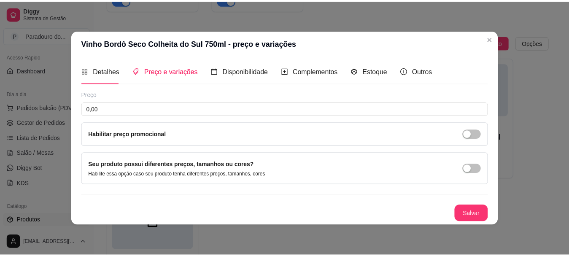
scroll to position [0, 0]
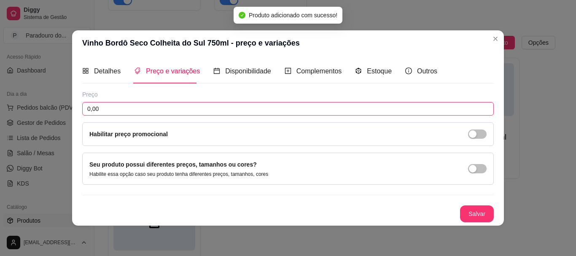
click at [139, 106] on input "0,00" at bounding box center [288, 108] width 412 height 13
type input "38,00"
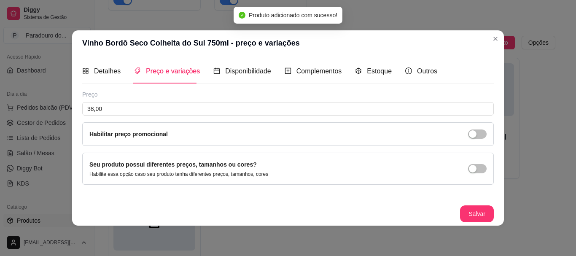
click at [473, 223] on div "Detalhes Preço e variações Disponibilidade Complementos Estoque Outros Nome do …" at bounding box center [288, 141] width 432 height 170
click at [473, 214] on button "Salvar" at bounding box center [477, 213] width 34 height 17
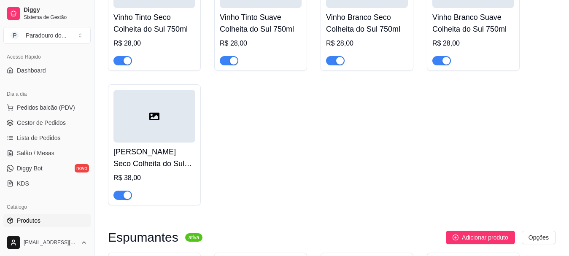
scroll to position [1307, 0]
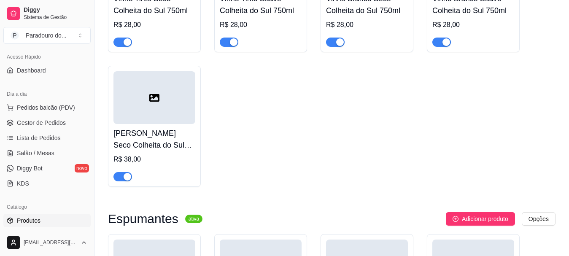
click at [156, 164] on div "R$ 38,00" at bounding box center [154, 159] width 82 height 10
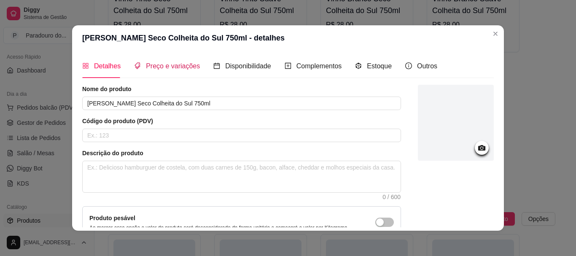
click at [157, 68] on span "Preço e variações" at bounding box center [173, 65] width 54 height 7
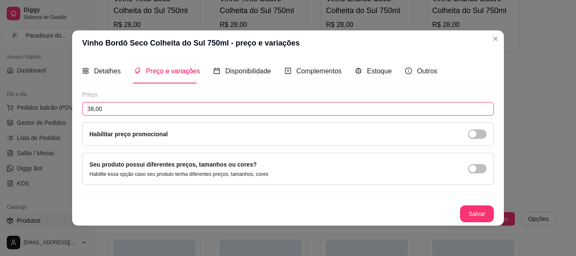
drag, startPoint x: 121, startPoint y: 110, endPoint x: 4, endPoint y: 105, distance: 117.3
click at [4, 105] on div "Vinho Bordô Seco Colheita do Sul 750ml - preço e variações Detalhes Preço e var…" at bounding box center [288, 128] width 576 height 256
type input "30,00"
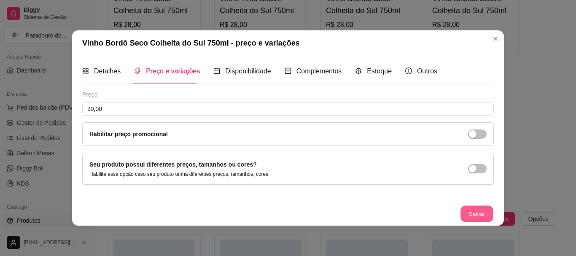
click at [478, 210] on button "Salvar" at bounding box center [476, 213] width 33 height 16
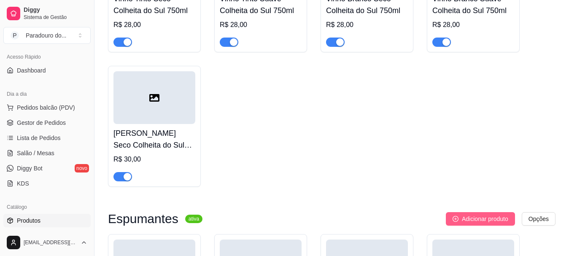
click at [502, 219] on span "Adicionar produto" at bounding box center [485, 218] width 46 height 9
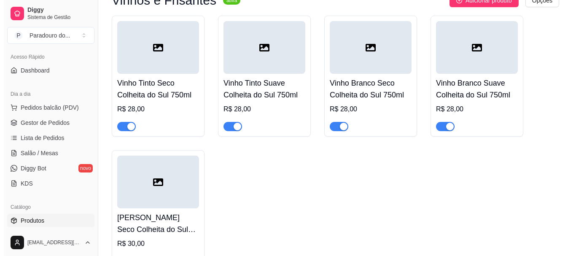
scroll to position [1181, 0]
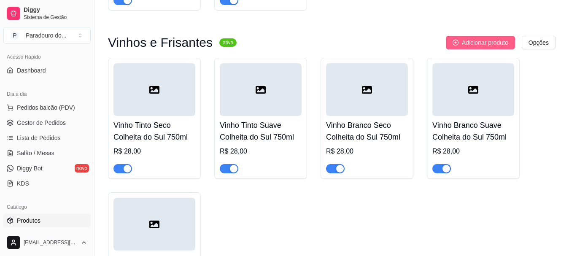
click at [485, 41] on span "Adicionar produto" at bounding box center [485, 42] width 46 height 9
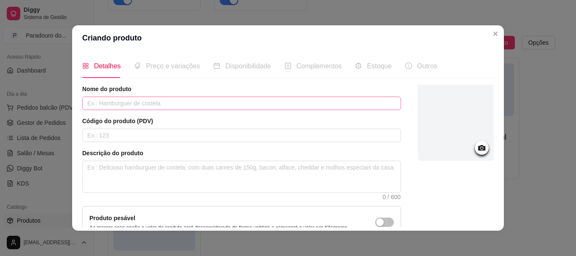
click at [185, 97] on div "Nome do produto" at bounding box center [241, 97] width 319 height 25
click at [184, 102] on input "text" at bounding box center [241, 103] width 319 height 13
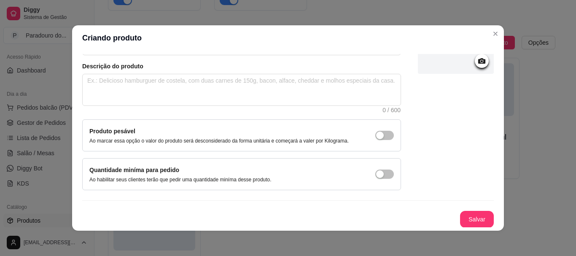
scroll to position [87, 0]
type input "[PERSON_NAME] Suave Colheita do Sul 750ml"
click at [481, 216] on button "Salvar" at bounding box center [476, 219] width 33 height 16
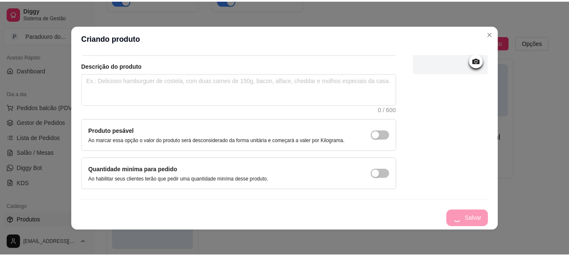
scroll to position [0, 0]
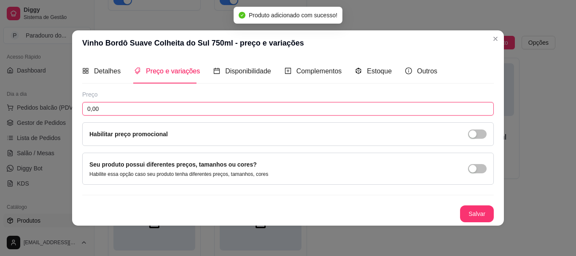
click at [135, 102] on input "0,00" at bounding box center [288, 108] width 412 height 13
type input "30,00"
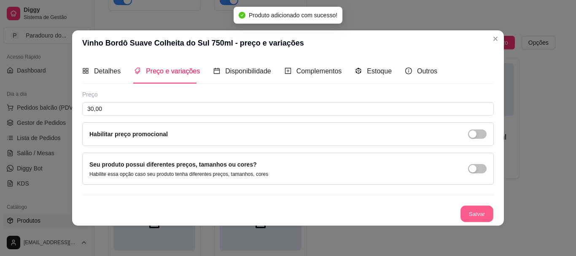
click at [483, 211] on button "Salvar" at bounding box center [476, 213] width 33 height 16
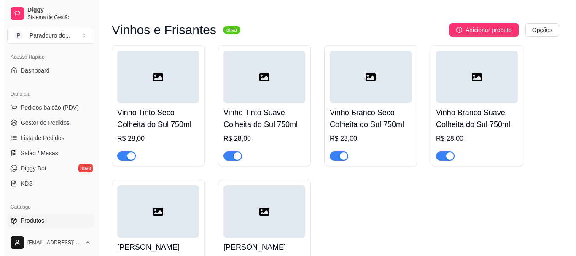
scroll to position [1139, 0]
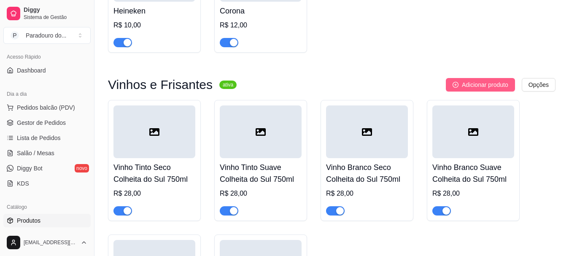
click at [498, 83] on button "Adicionar produto" at bounding box center [480, 84] width 69 height 13
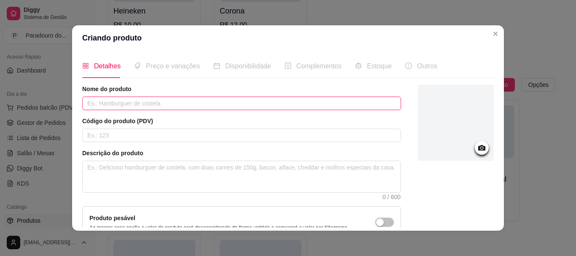
click at [156, 103] on input "text" at bounding box center [241, 103] width 319 height 13
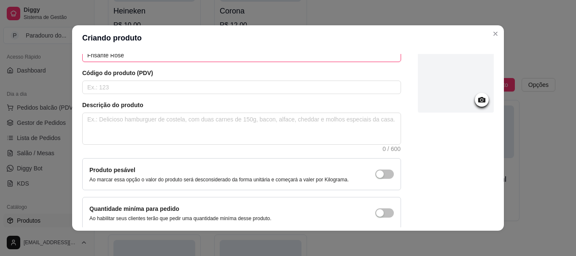
scroll to position [87, 0]
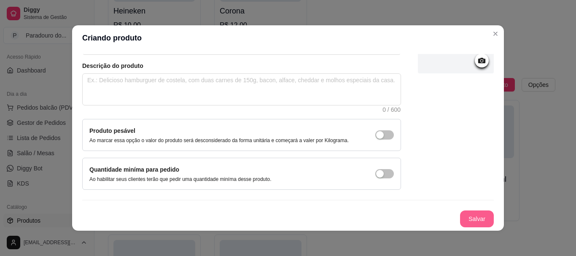
type input "Frisante Rosé"
click at [460, 215] on button "Salvar" at bounding box center [477, 218] width 34 height 17
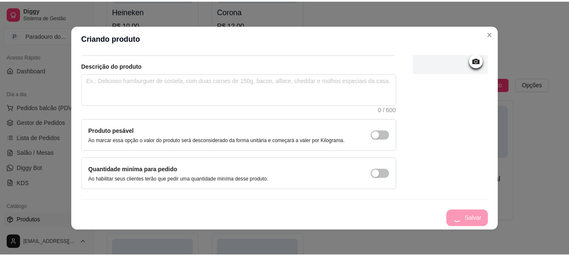
scroll to position [0, 0]
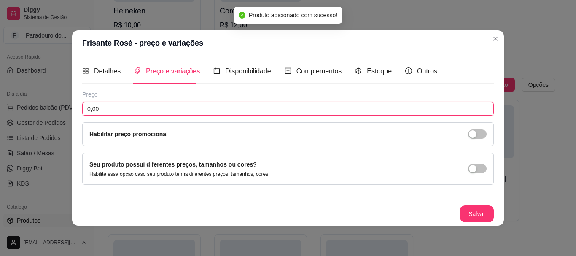
click at [119, 104] on input "0,00" at bounding box center [288, 108] width 412 height 13
type input "38,00"
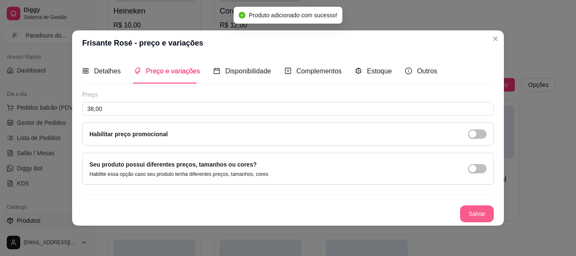
click at [465, 209] on button "Salvar" at bounding box center [477, 213] width 34 height 17
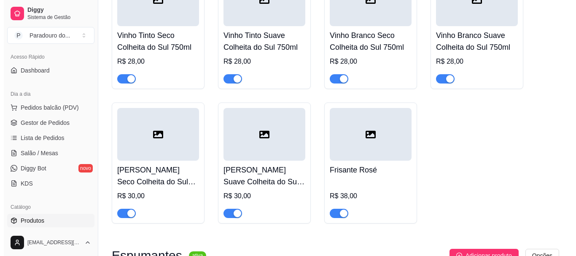
scroll to position [1181, 0]
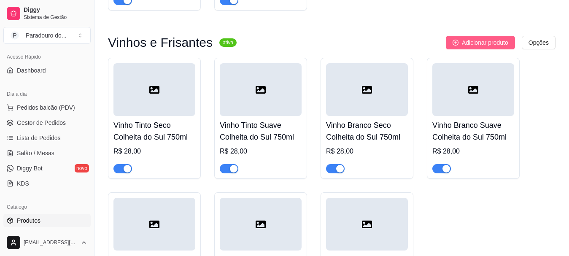
click at [491, 44] on span "Adicionar produto" at bounding box center [485, 42] width 46 height 9
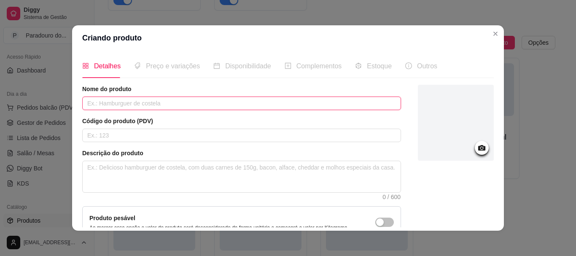
click at [248, 99] on input "text" at bounding box center [241, 103] width 319 height 13
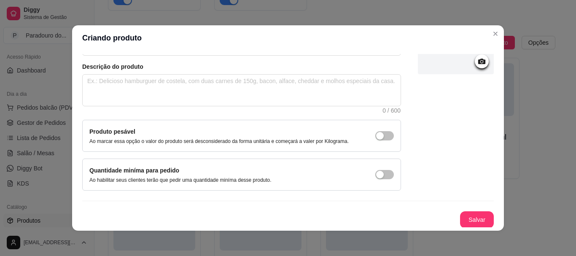
scroll to position [87, 0]
type input "Frisante Branco"
click at [463, 220] on button "Salvar" at bounding box center [477, 218] width 34 height 17
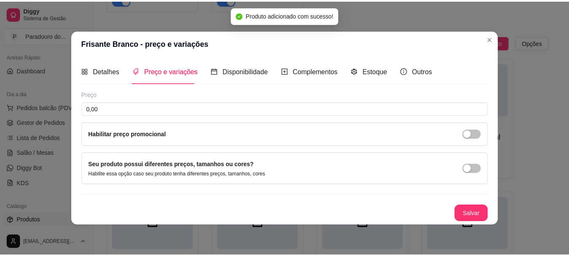
scroll to position [0, 0]
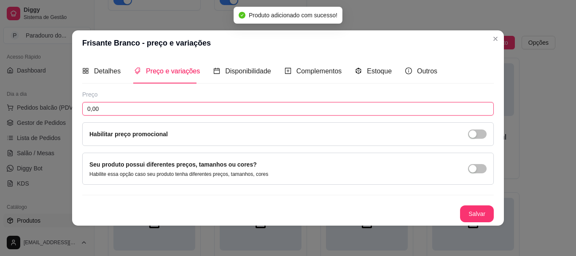
click at [141, 106] on input "0,00" at bounding box center [288, 108] width 412 height 13
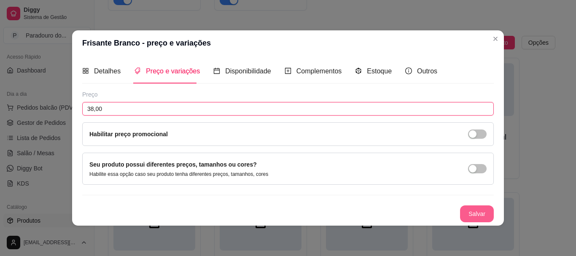
type input "38,00"
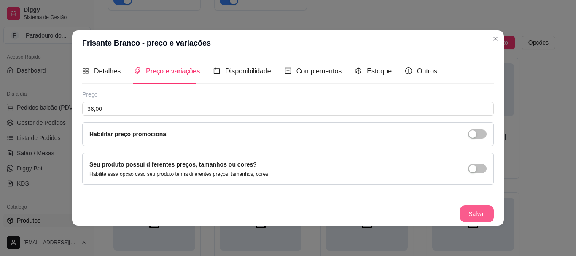
click at [481, 209] on button "Salvar" at bounding box center [477, 213] width 34 height 17
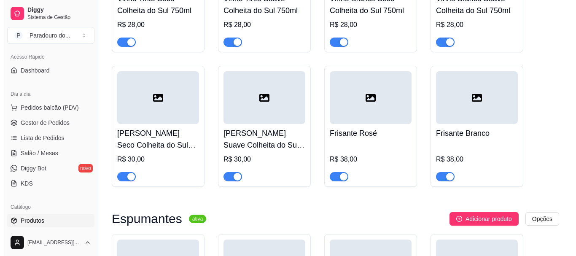
scroll to position [1181, 0]
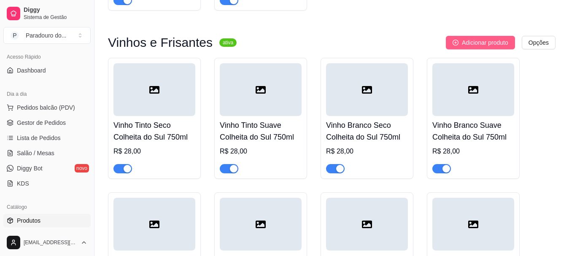
click at [484, 47] on span "Adicionar produto" at bounding box center [485, 42] width 46 height 9
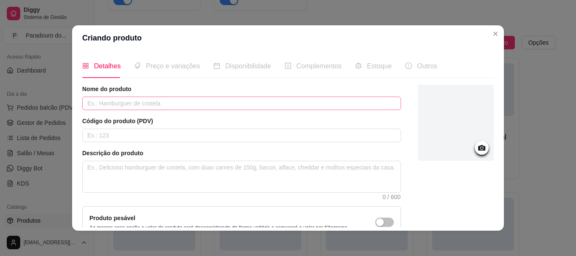
drag, startPoint x: 215, startPoint y: 111, endPoint x: 211, endPoint y: 105, distance: 7.6
click at [215, 110] on div "Nome do produto Código do produto (PDV) Descrição do produto 0 / 600 Produto pe…" at bounding box center [241, 181] width 319 height 192
click at [211, 105] on input "text" at bounding box center [241, 103] width 319 height 13
drag, startPoint x: 173, startPoint y: 100, endPoint x: 76, endPoint y: 108, distance: 97.7
click at [76, 108] on div "Detalhes Preço e variações Disponibilidade Complementos Estoque Outros Nome do …" at bounding box center [288, 141] width 432 height 180
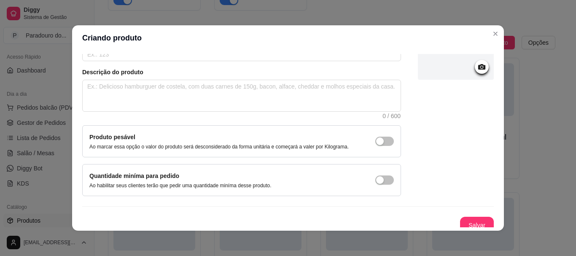
scroll to position [87, 0]
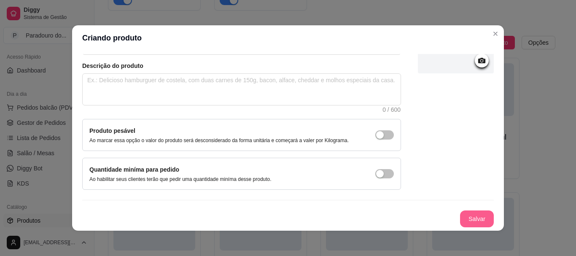
type input "[PERSON_NAME] Monte Belluno"
click at [470, 212] on button "Salvar" at bounding box center [477, 218] width 34 height 17
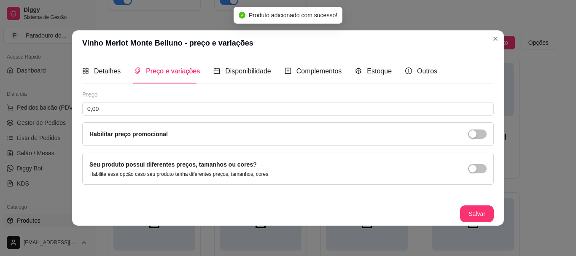
scroll to position [0, 0]
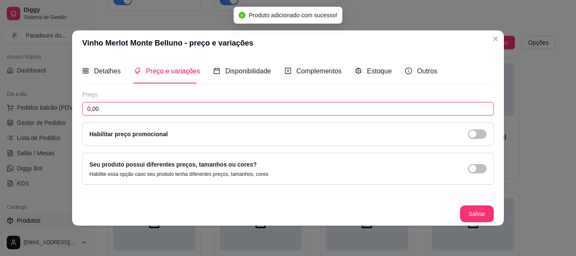
click at [143, 105] on input "0,00" at bounding box center [288, 108] width 412 height 13
type input "38,00"
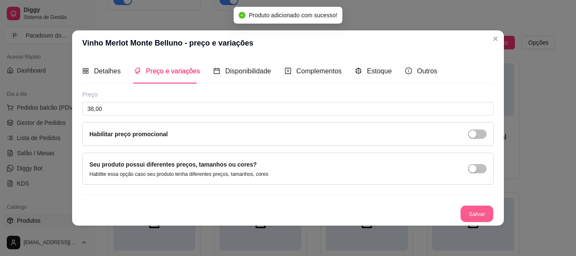
click at [483, 208] on button "Salvar" at bounding box center [476, 213] width 33 height 16
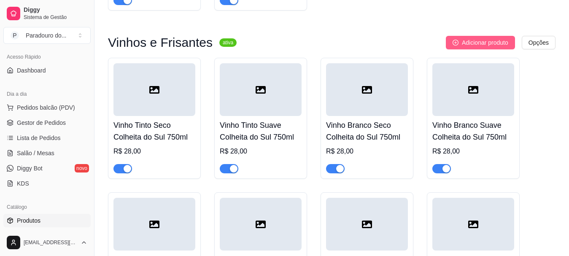
click at [482, 42] on span "Adicionar produto" at bounding box center [485, 42] width 46 height 9
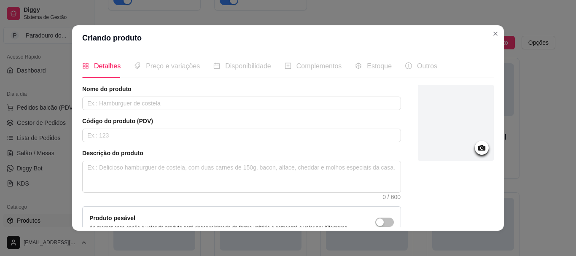
click at [207, 94] on div "Nome do produto" at bounding box center [241, 97] width 319 height 25
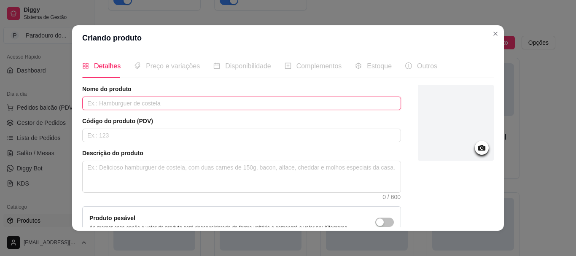
click at [200, 97] on input "text" at bounding box center [241, 103] width 319 height 13
paste input "[PERSON_NAME] Monte Belluno"
drag, startPoint x: 118, startPoint y: 104, endPoint x: 101, endPoint y: 104, distance: 16.4
click at [101, 104] on input "[PERSON_NAME] Monte Belluno" at bounding box center [241, 103] width 319 height 13
type input "Vinho Cabernet Saugvinon Monte Belluno"
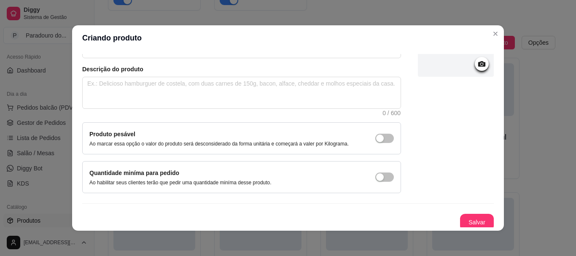
scroll to position [87, 0]
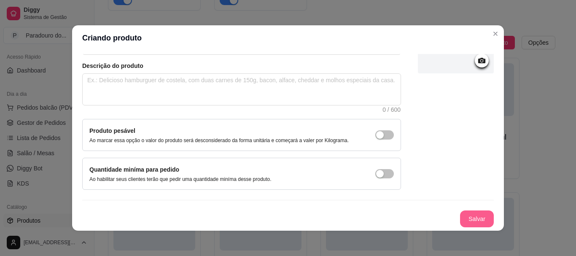
click at [467, 218] on button "Salvar" at bounding box center [477, 218] width 34 height 17
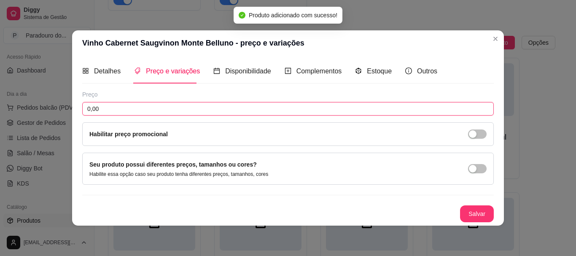
click at [124, 108] on input "0,00" at bounding box center [288, 108] width 412 height 13
type input "38,00"
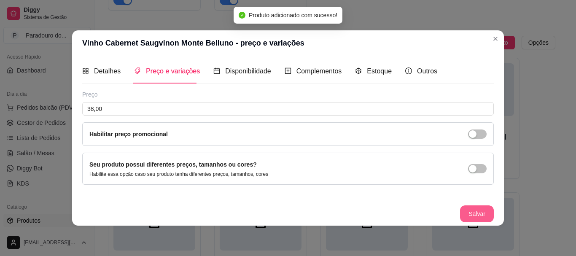
click at [486, 209] on button "Salvar" at bounding box center [477, 213] width 34 height 17
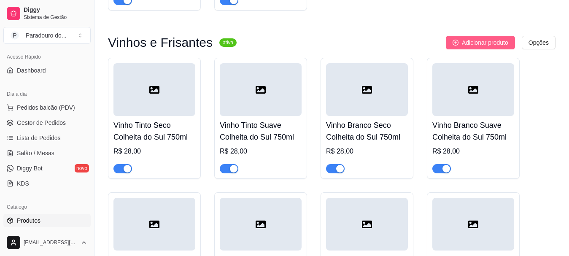
click at [500, 47] on span "Adicionar produto" at bounding box center [485, 42] width 46 height 9
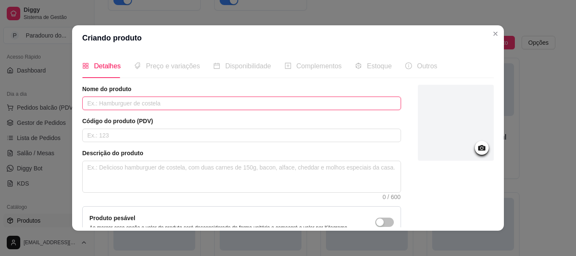
click at [191, 100] on input "text" at bounding box center [241, 103] width 319 height 13
paste input "[PERSON_NAME] Monte Belluno"
click at [116, 103] on input "[PERSON_NAME] Monte Belluno" at bounding box center [241, 103] width 319 height 13
drag, startPoint x: 118, startPoint y: 103, endPoint x: 107, endPoint y: 103, distance: 11.0
click at [107, 103] on input "[PERSON_NAME] Monte Belluno" at bounding box center [241, 103] width 319 height 13
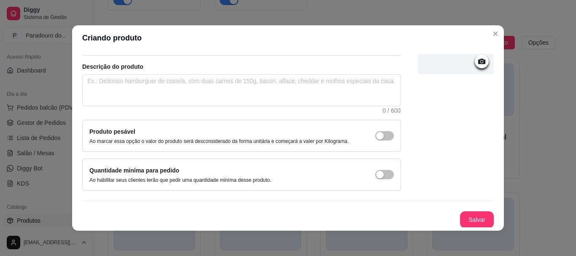
scroll to position [87, 0]
type input "Vinho Moscato Giallo Monte Belluno"
click at [471, 217] on button "Salvar" at bounding box center [476, 219] width 33 height 16
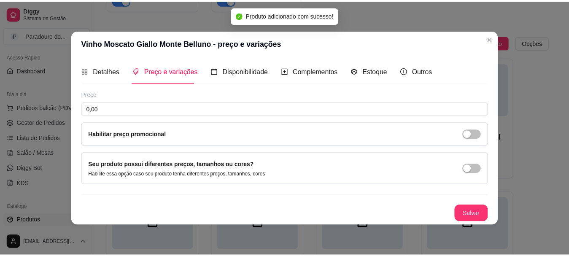
scroll to position [0, 0]
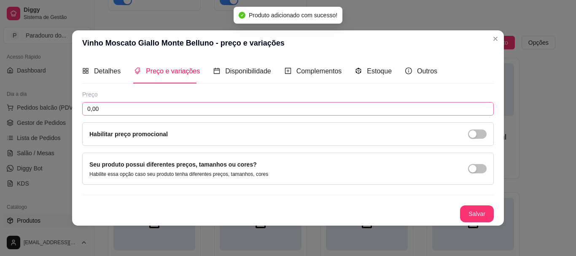
click at [148, 101] on div "Preço 0,00 Habilitar preço promocional" at bounding box center [288, 118] width 412 height 56
click at [148, 102] on input "0,00" at bounding box center [288, 108] width 412 height 13
type input "38,00"
click at [481, 216] on button "Salvar" at bounding box center [477, 213] width 34 height 17
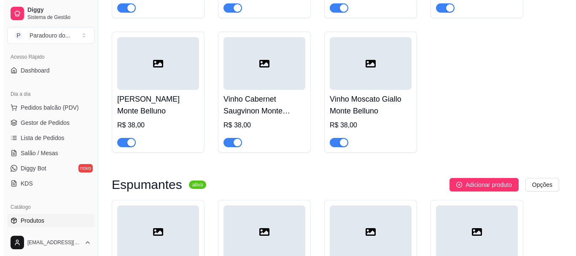
scroll to position [1181, 0]
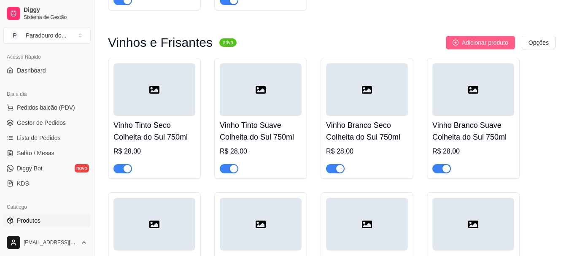
click at [486, 43] on span "Adicionar produto" at bounding box center [485, 42] width 46 height 9
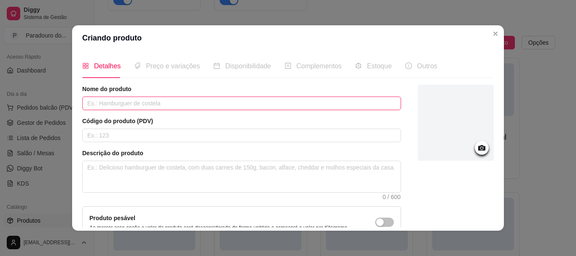
click at [169, 103] on input "text" at bounding box center [241, 103] width 319 height 13
paste input "[PERSON_NAME] Monte Belluno"
drag, startPoint x: 118, startPoint y: 103, endPoint x: 102, endPoint y: 105, distance: 15.7
click at [102, 105] on input "[PERSON_NAME] Monte Belluno" at bounding box center [241, 103] width 319 height 13
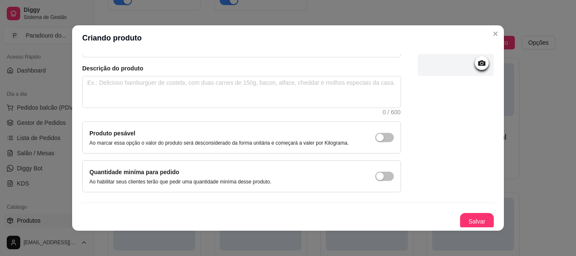
scroll to position [87, 0]
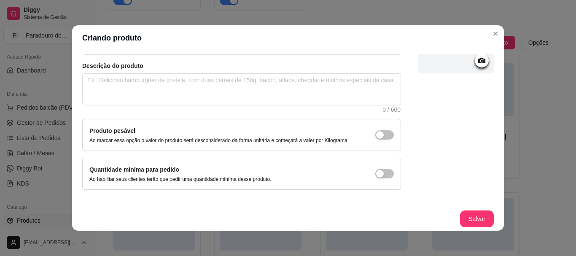
type input "Vinho Peverella Monte Belluno"
click at [462, 213] on button "Salvar" at bounding box center [477, 218] width 34 height 17
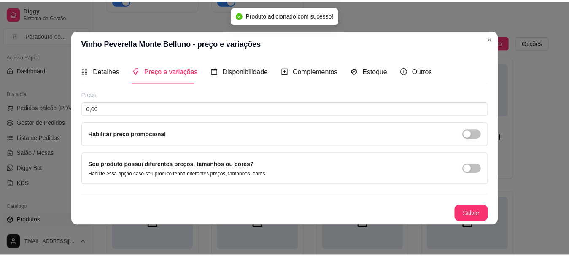
scroll to position [0, 0]
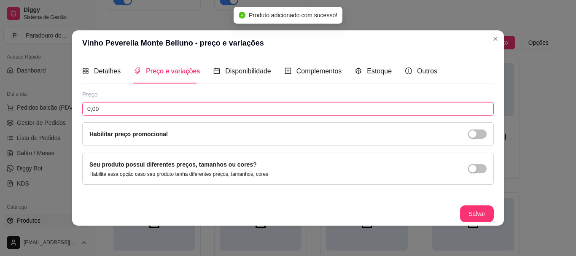
click at [136, 103] on input "0,00" at bounding box center [288, 108] width 412 height 13
type input "38,00"
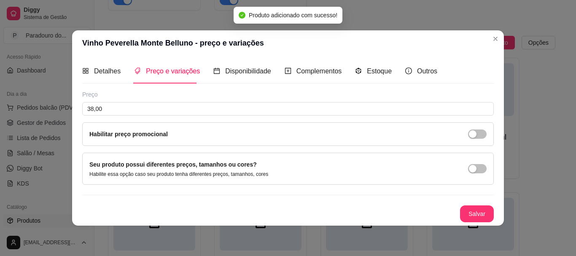
drag, startPoint x: 478, startPoint y: 205, endPoint x: 482, endPoint y: 210, distance: 6.3
click at [478, 205] on div "Preço 38,00 Habilitar preço promocional Seu produto possui diferentes preços, t…" at bounding box center [288, 156] width 412 height 132
click at [482, 210] on button "Salvar" at bounding box center [476, 213] width 33 height 16
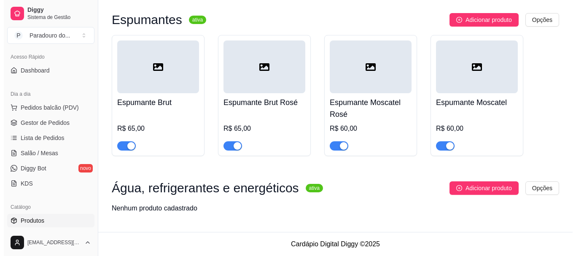
scroll to position [1645, 0]
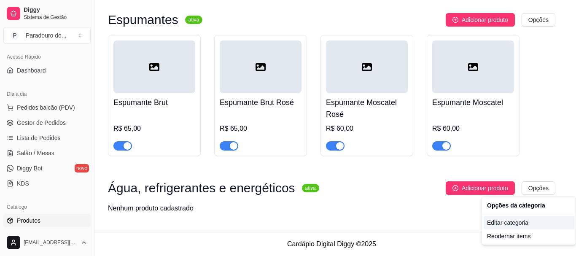
click at [518, 221] on div "Editar categoria" at bounding box center [529, 222] width 90 height 13
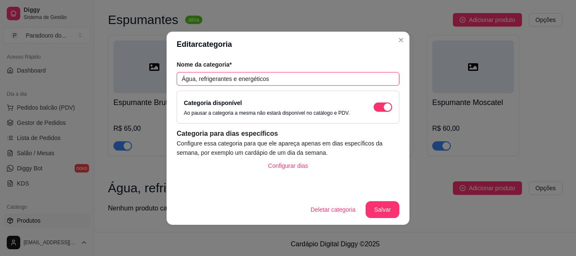
drag, startPoint x: 272, startPoint y: 81, endPoint x: 200, endPoint y: 85, distance: 72.2
click at [200, 85] on input "Água, refrigerantes e energéticos" at bounding box center [288, 78] width 223 height 13
type input "Água, café e demais bebidas"
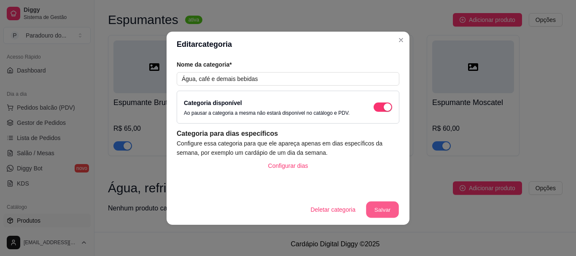
click at [380, 212] on button "Salvar" at bounding box center [382, 209] width 33 height 16
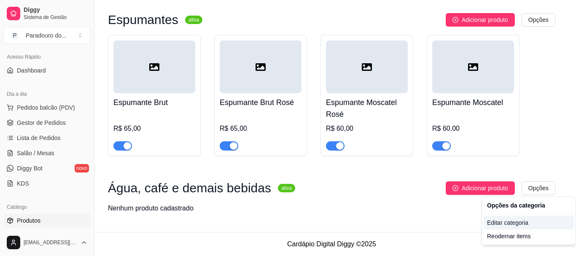
click at [509, 220] on div "Editar categoria" at bounding box center [529, 222] width 90 height 13
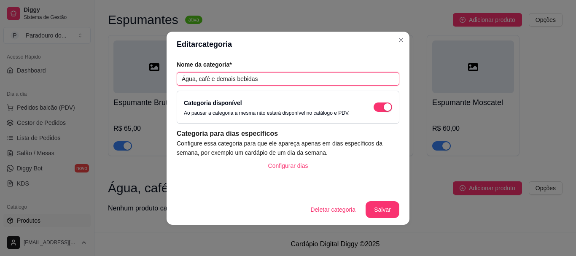
click at [202, 79] on input "Água, café e demais bebidas" at bounding box center [288, 78] width 223 height 13
type input "Água, Café e demais bebidas"
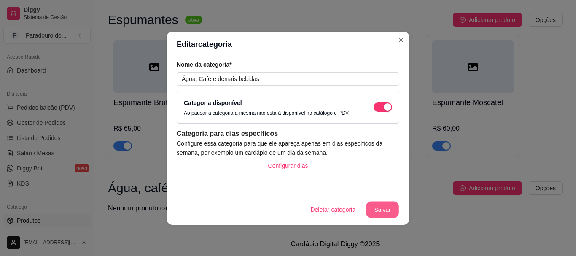
click at [384, 210] on button "Salvar" at bounding box center [382, 209] width 33 height 16
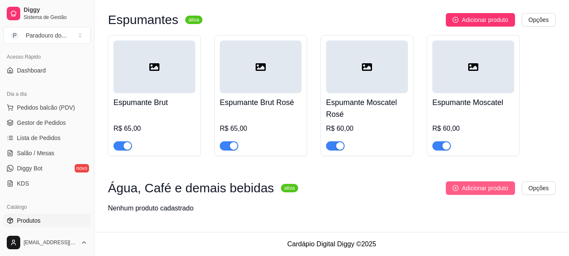
click at [452, 187] on icon "plus-circle" at bounding box center [455, 188] width 6 height 6
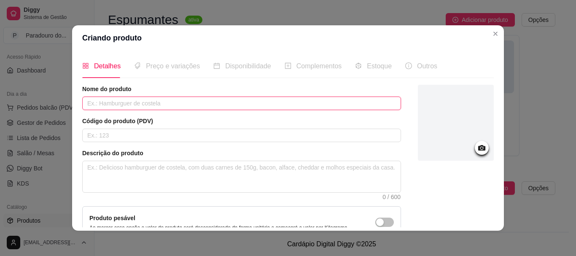
click at [152, 100] on input "text" at bounding box center [241, 103] width 319 height 13
type input "A"
type input "á"
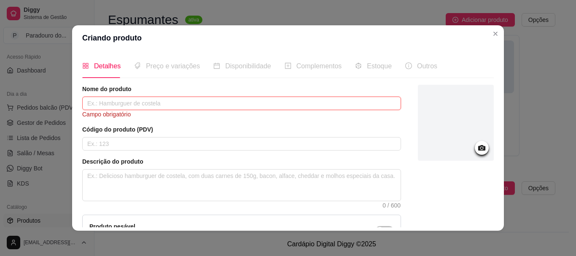
type input "á"
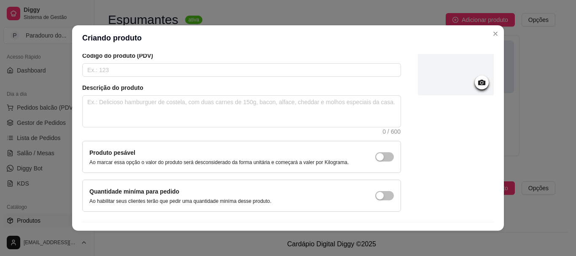
scroll to position [87, 0]
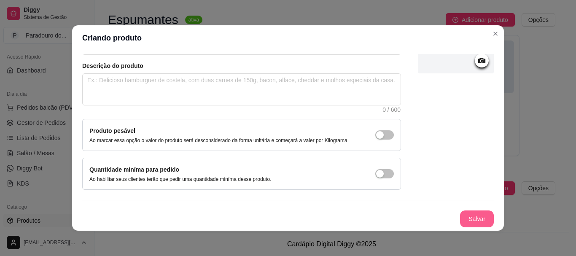
type input "Água com gás"
click at [468, 218] on button "Salvar" at bounding box center [476, 219] width 33 height 16
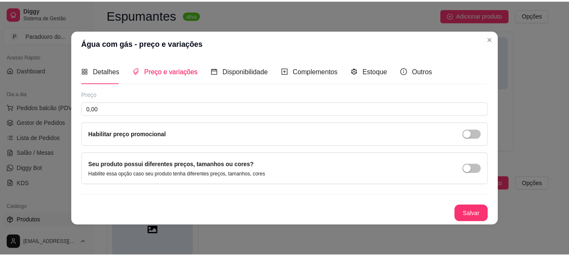
scroll to position [0, 0]
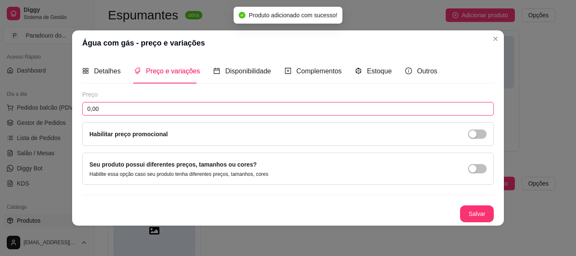
click at [123, 112] on input "0,00" at bounding box center [288, 108] width 412 height 13
drag, startPoint x: 102, startPoint y: 111, endPoint x: 48, endPoint y: 105, distance: 54.7
click at [48, 105] on div "Água com gás - preço e variações Detalhes Preço e variações Disponibilidade Com…" at bounding box center [288, 128] width 576 height 256
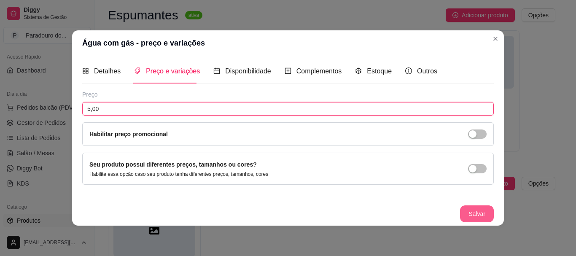
type input "5,00"
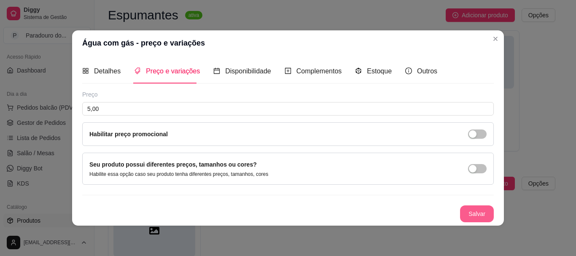
click at [488, 215] on button "Salvar" at bounding box center [477, 213] width 34 height 17
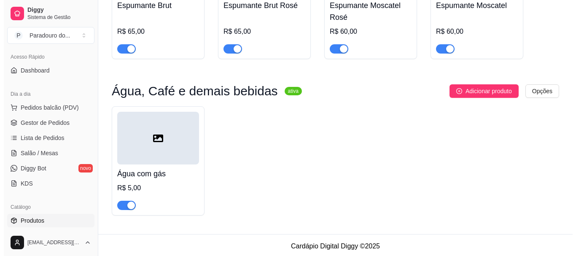
scroll to position [1745, 0]
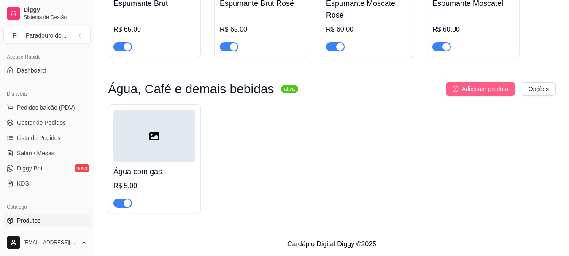
click at [488, 89] on span "Adicionar produto" at bounding box center [485, 88] width 46 height 9
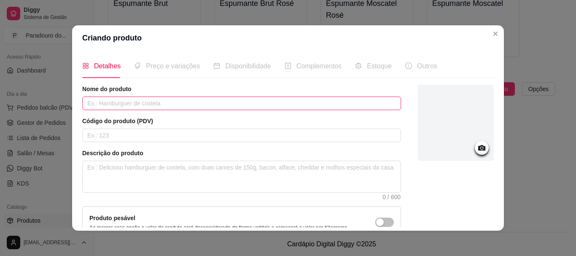
click at [234, 100] on input "text" at bounding box center [241, 103] width 319 height 13
type input "á"
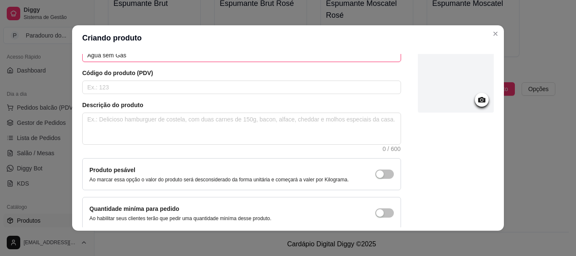
scroll to position [87, 0]
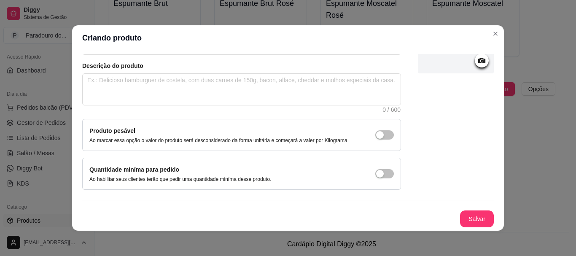
type input "Água sem Gás"
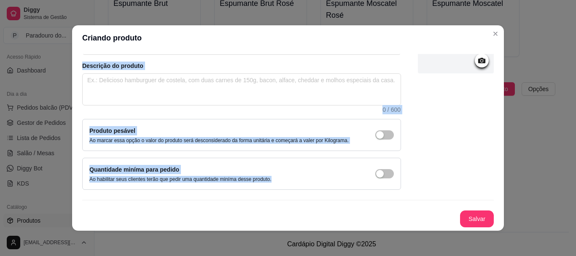
drag, startPoint x: 417, startPoint y: 38, endPoint x: 436, endPoint y: 38, distance: 19.4
click at [462, 106] on section "Criando produto Detalhes Preço e variações Disponibilidade Complementos Estoque…" at bounding box center [288, 127] width 432 height 205
click at [434, 34] on header "Criando produto" at bounding box center [288, 37] width 432 height 25
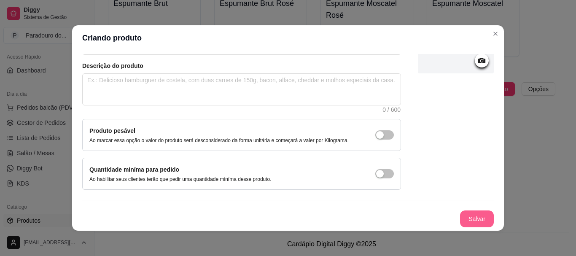
click at [461, 221] on button "Salvar" at bounding box center [477, 218] width 34 height 17
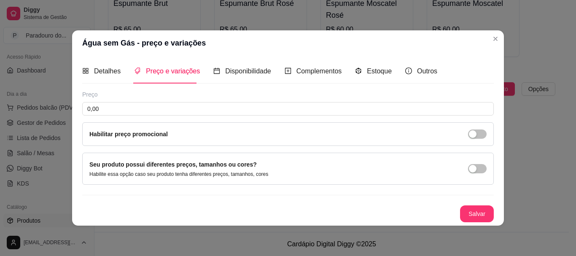
scroll to position [0, 0]
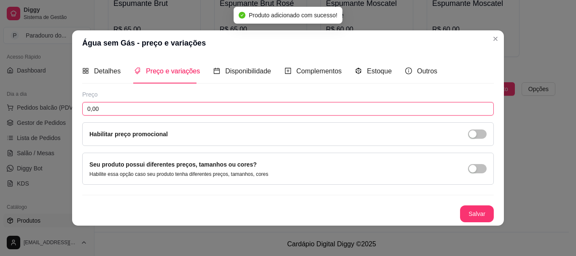
click at [133, 105] on input "0,00" at bounding box center [288, 108] width 412 height 13
type input "5,00"
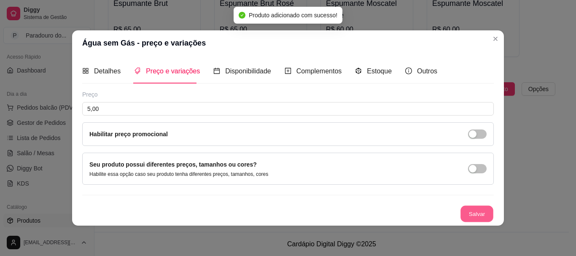
click at [477, 205] on div "Salvar" at bounding box center [288, 213] width 412 height 17
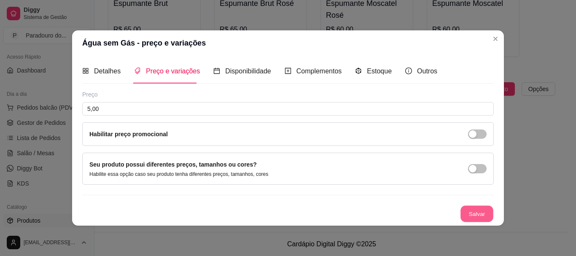
click at [477, 212] on button "Salvar" at bounding box center [476, 213] width 33 height 16
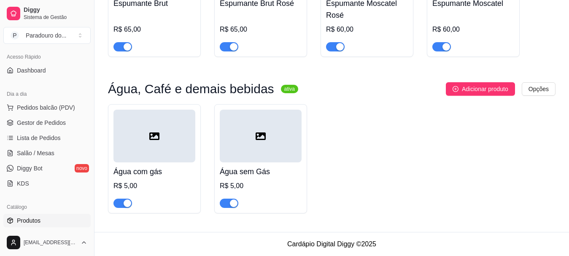
click at [272, 176] on h4 "Água sem Gás" at bounding box center [261, 172] width 82 height 12
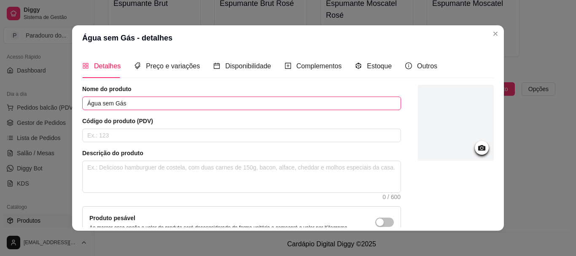
click at [170, 98] on input "Água sem Gás" at bounding box center [241, 103] width 319 height 13
drag, startPoint x: 113, startPoint y: 104, endPoint x: 121, endPoint y: 110, distance: 10.9
click at [114, 106] on input "Água sem Gás" at bounding box center [241, 103] width 319 height 13
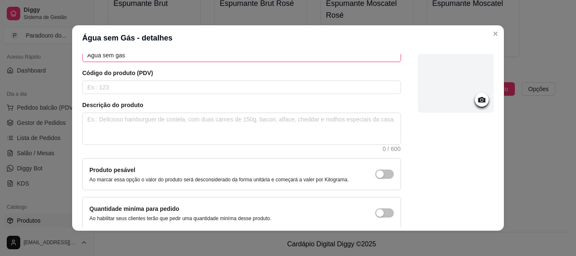
scroll to position [87, 0]
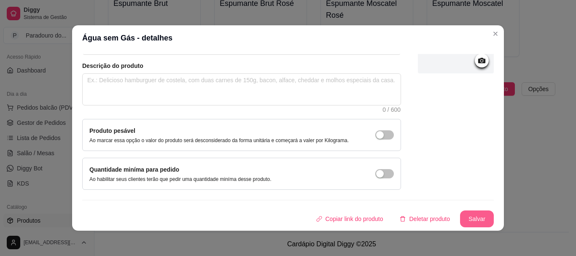
type input "Água sem gás"
click at [471, 227] on button "Salvar" at bounding box center [476, 219] width 33 height 16
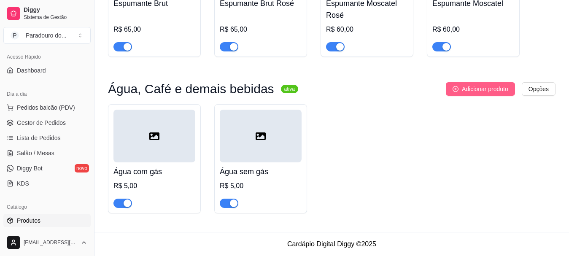
click at [475, 89] on span "Adicionar produto" at bounding box center [485, 88] width 46 height 9
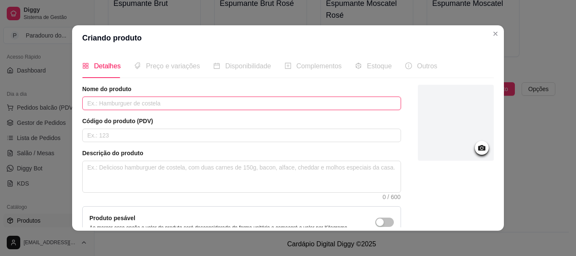
click at [258, 103] on input "text" at bounding box center [241, 103] width 319 height 13
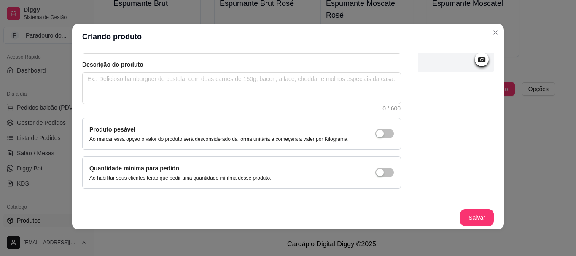
scroll to position [2, 0]
type input "Sprite lata"
click at [460, 216] on button "Salvar" at bounding box center [477, 217] width 34 height 17
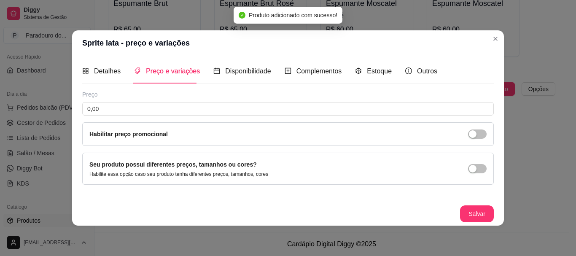
scroll to position [0, 0]
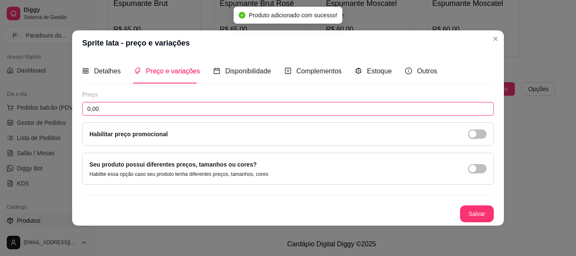
click at [121, 104] on input "0,00" at bounding box center [288, 108] width 412 height 13
type input "7,00"
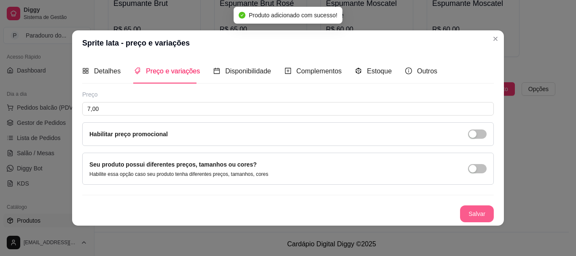
click at [468, 213] on button "Salvar" at bounding box center [477, 213] width 34 height 17
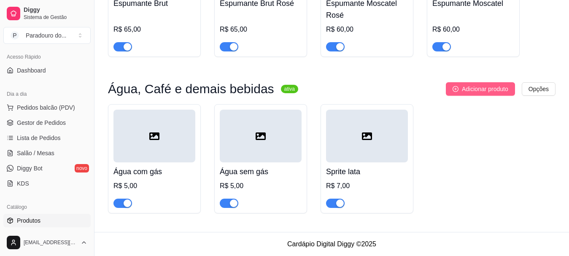
click at [477, 92] on span "Adicionar produto" at bounding box center [485, 88] width 46 height 9
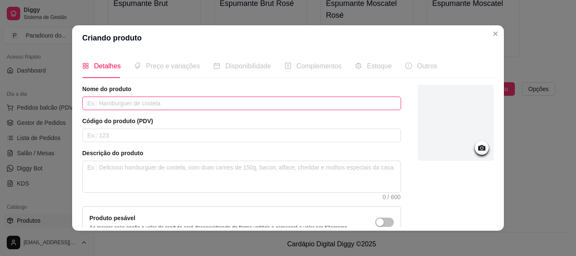
click at [196, 99] on input "text" at bounding box center [241, 103] width 319 height 13
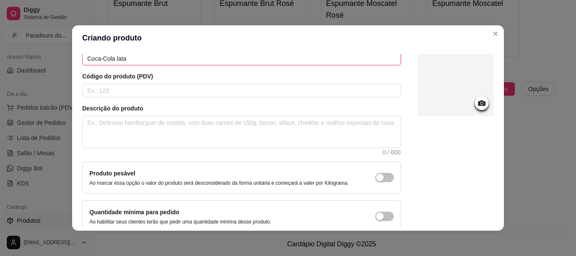
scroll to position [87, 0]
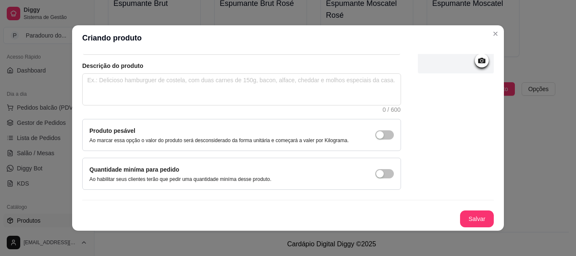
type input "Coca-Cola lata"
click at [466, 210] on div "Nome do produto Coca-Cola lata Código do produto (PDV) Descrição do produto 0 /…" at bounding box center [288, 112] width 412 height 230
click at [467, 213] on button "Salvar" at bounding box center [476, 219] width 33 height 16
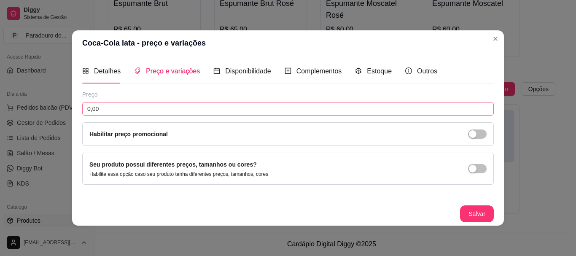
scroll to position [0, 0]
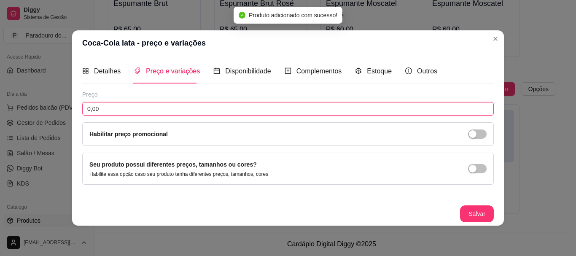
click at [147, 105] on input "0,00" at bounding box center [288, 108] width 412 height 13
type input "7,00"
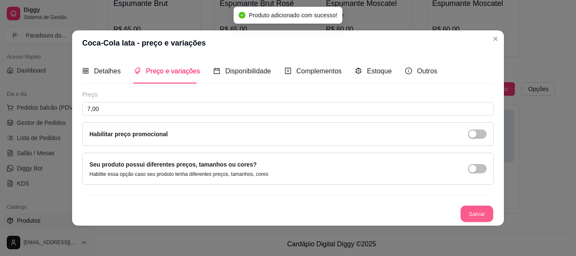
click at [476, 218] on button "Salvar" at bounding box center [476, 213] width 33 height 16
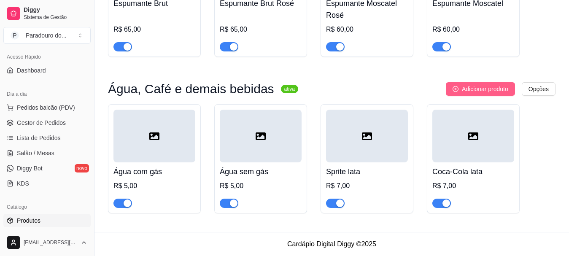
click at [471, 86] on span "Adicionar produto" at bounding box center [485, 88] width 46 height 9
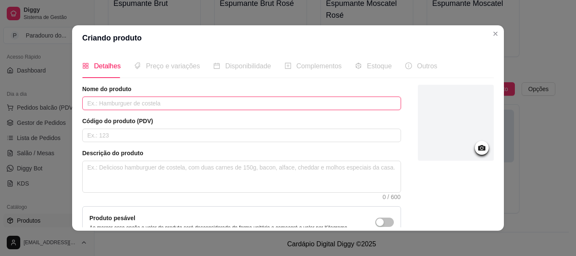
click at [175, 103] on input "text" at bounding box center [241, 103] width 319 height 13
click at [101, 105] on input "Coca-cola Zero lata" at bounding box center [241, 103] width 319 height 13
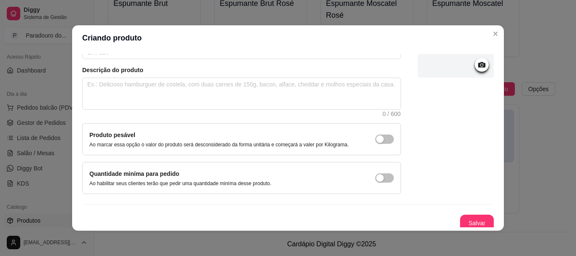
scroll to position [87, 0]
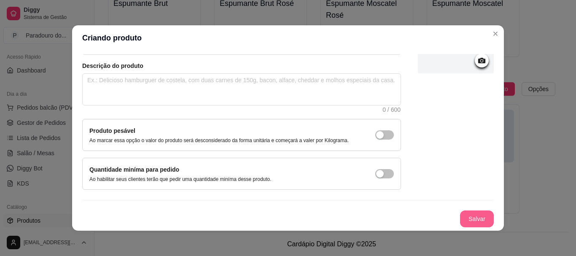
type input "Coca-Cola Zero lata"
click at [463, 216] on button "Salvar" at bounding box center [477, 218] width 34 height 17
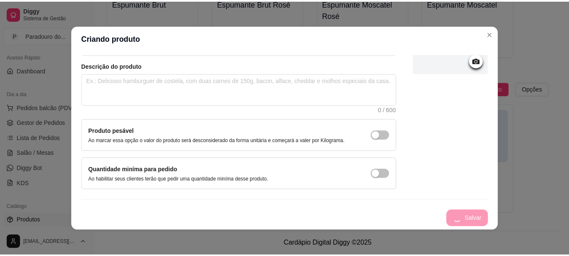
scroll to position [0, 0]
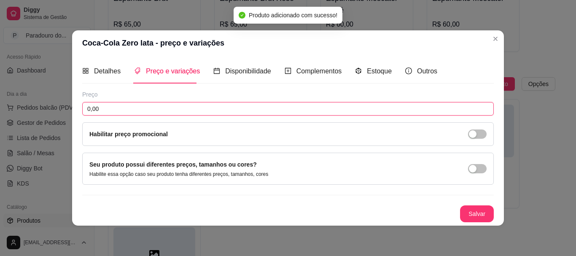
click at [184, 110] on input "0,00" at bounding box center [288, 108] width 412 height 13
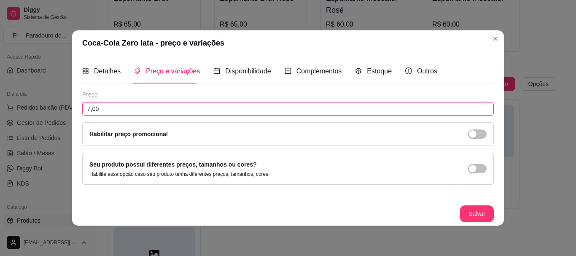
type input "7,00"
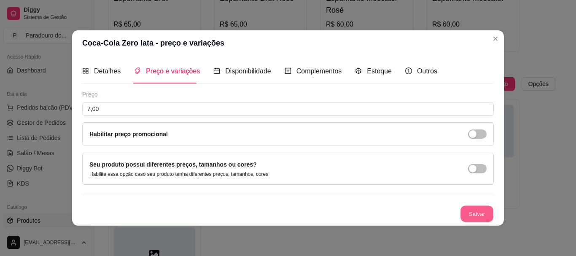
click at [466, 212] on button "Salvar" at bounding box center [476, 213] width 33 height 16
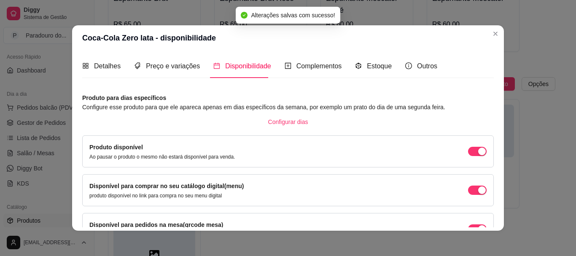
click at [499, 34] on header "Coca-Cola Zero lata - disponibilidade" at bounding box center [288, 37] width 432 height 25
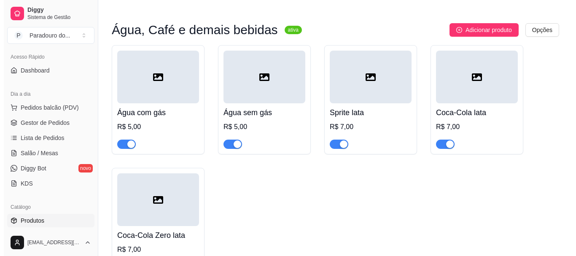
scroll to position [1784, 0]
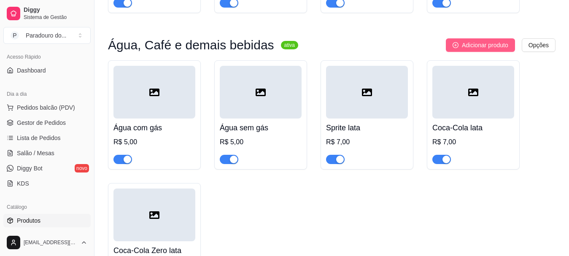
click at [493, 44] on button "Adicionar produto" at bounding box center [480, 44] width 69 height 13
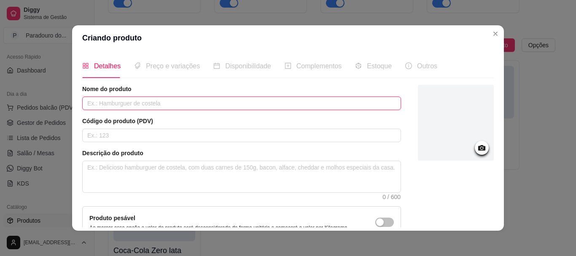
click at [271, 101] on input "text" at bounding box center [241, 103] width 319 height 13
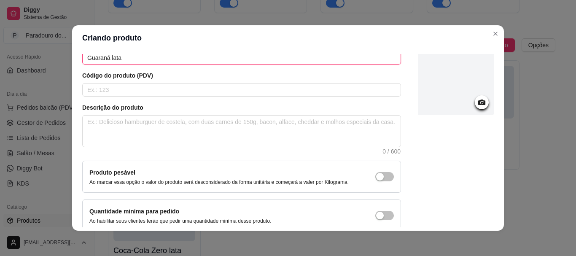
scroll to position [87, 0]
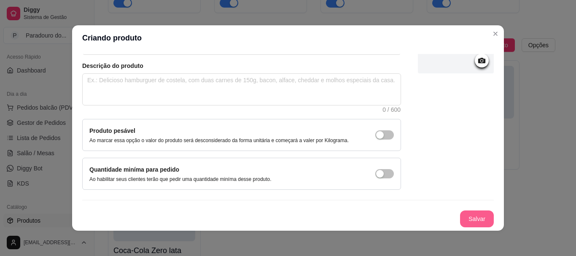
type input "Guaraná lata"
click at [465, 221] on button "Salvar" at bounding box center [477, 218] width 34 height 17
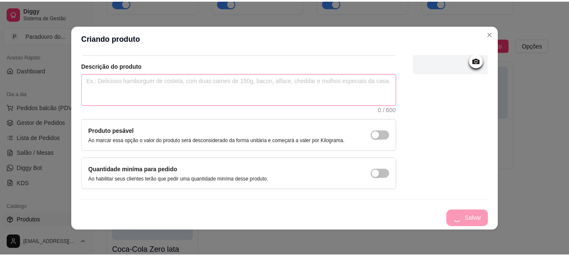
scroll to position [0, 0]
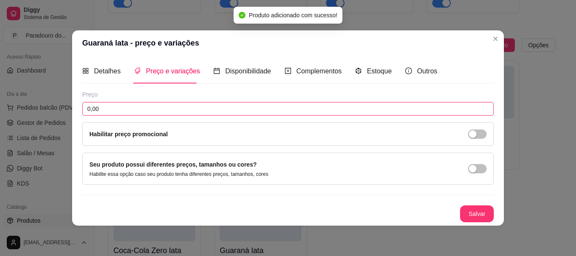
click at [135, 108] on input "0,00" at bounding box center [288, 108] width 412 height 13
type input "7,00"
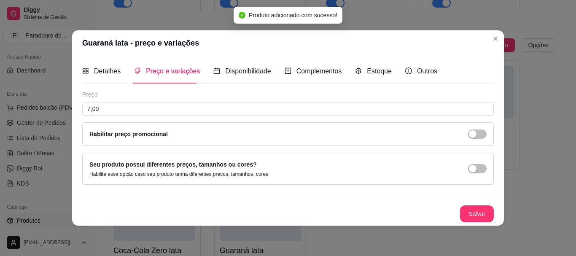
drag, startPoint x: 459, startPoint y: 207, endPoint x: 509, endPoint y: 226, distance: 52.7
click at [477, 215] on div "Salvar" at bounding box center [288, 213] width 412 height 17
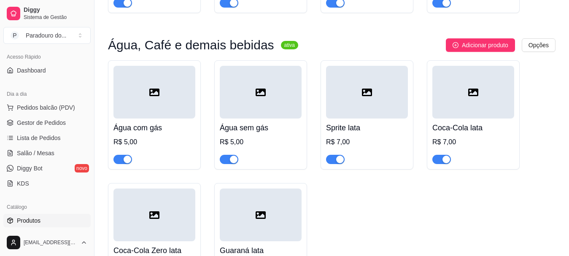
click at [485, 218] on div "Água com gás R$ 5,00 Água sem gás R$ 5,00 Sprite lata R$ 7,00 Coca-Cola lata R$…" at bounding box center [331, 176] width 447 height 232
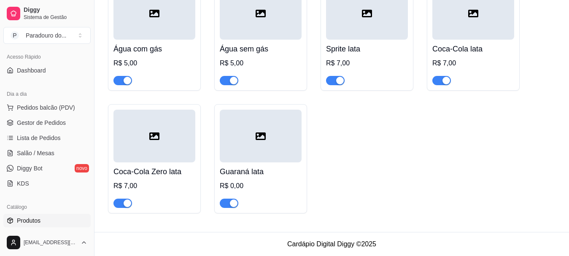
scroll to position [1826, 0]
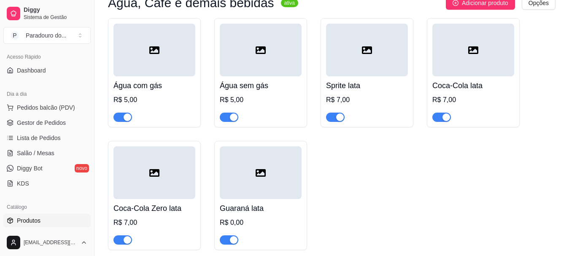
click at [255, 183] on div at bounding box center [261, 172] width 82 height 53
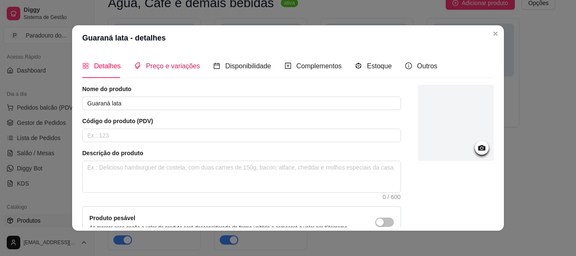
click at [166, 66] on span "Preço e variações" at bounding box center [173, 65] width 54 height 7
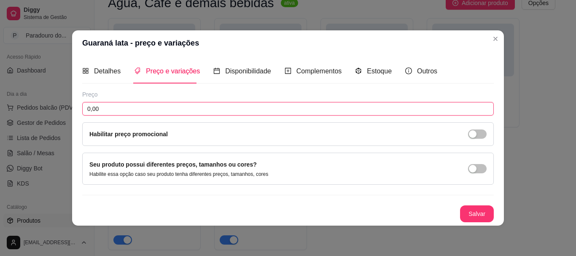
drag, startPoint x: 105, startPoint y: 108, endPoint x: 46, endPoint y: 103, distance: 59.3
click at [46, 103] on div "Guaraná lata - preço e variações Detalhes Preço e variações Disponibilidade Com…" at bounding box center [288, 128] width 576 height 256
type input "7,00"
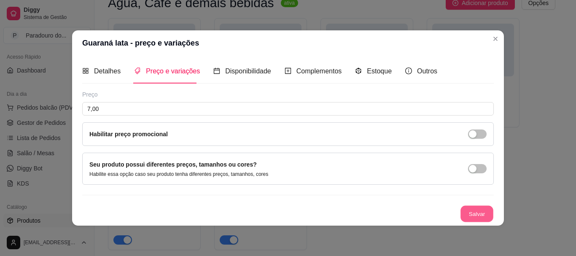
click at [469, 213] on button "Salvar" at bounding box center [476, 213] width 33 height 16
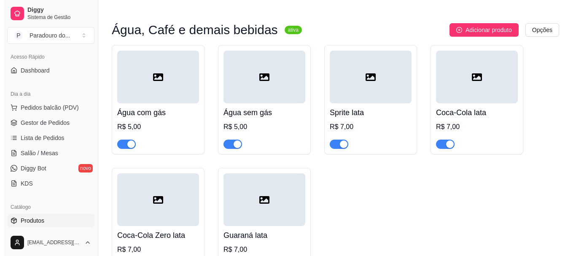
scroll to position [1784, 0]
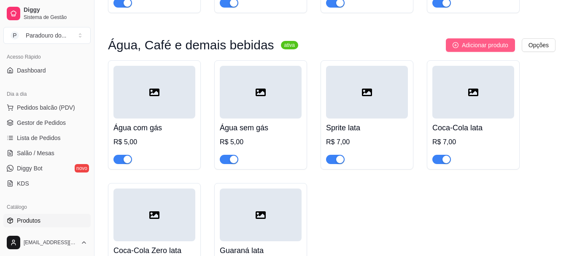
click at [452, 48] on icon "plus-circle" at bounding box center [455, 45] width 6 height 6
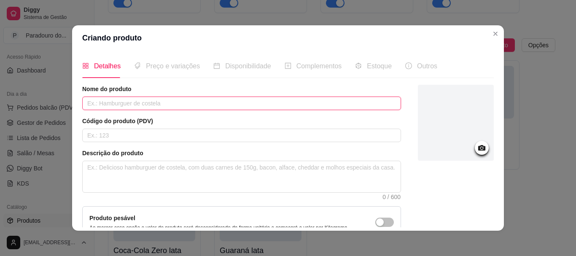
click at [237, 99] on input "text" at bounding box center [241, 103] width 319 height 13
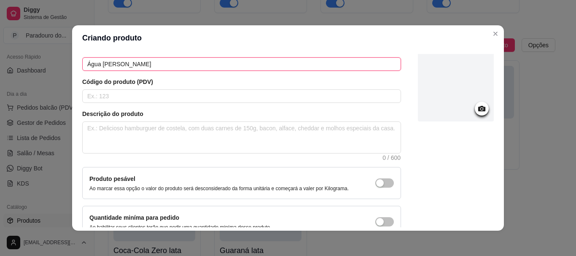
scroll to position [87, 0]
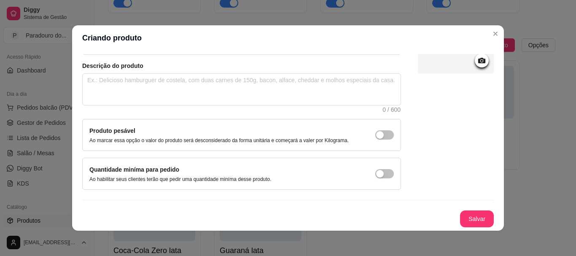
type input "Água [PERSON_NAME]"
click at [465, 213] on button "Salvar" at bounding box center [477, 218] width 34 height 17
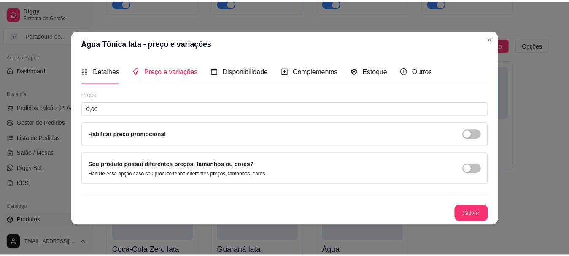
scroll to position [0, 0]
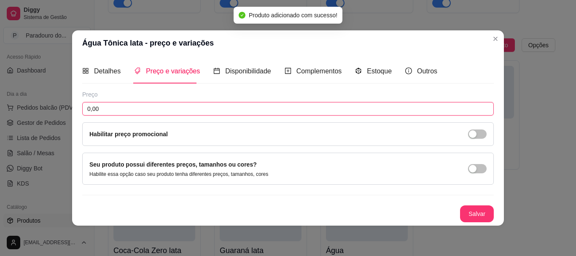
click at [130, 107] on input "0,00" at bounding box center [288, 108] width 412 height 13
type input "7,00"
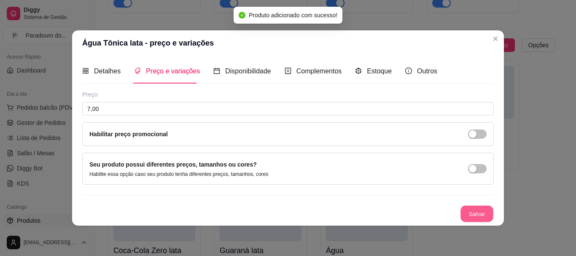
click at [471, 210] on button "Salvar" at bounding box center [476, 213] width 33 height 16
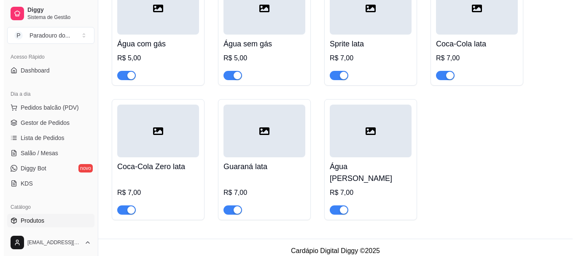
scroll to position [1868, 0]
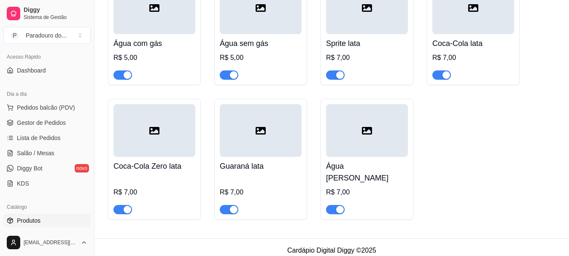
click at [141, 33] on div at bounding box center [154, 7] width 82 height 53
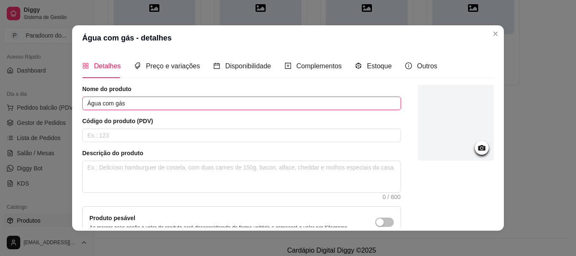
click at [146, 104] on input "Água com gás" at bounding box center [241, 103] width 319 height 13
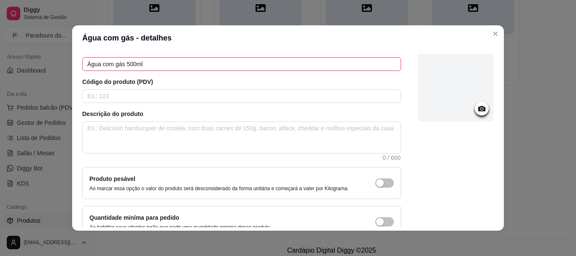
scroll to position [87, 0]
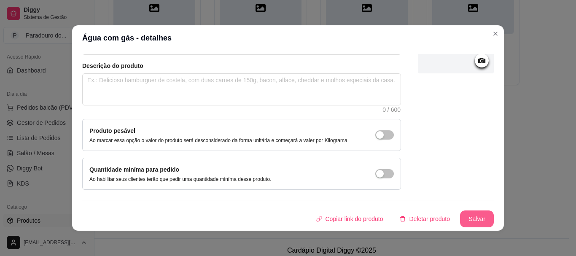
type input "Água com gás 500ml"
click at [463, 228] on div "Detalhes Preço e variações Disponibilidade Complementos Estoque Outros Nome do …" at bounding box center [288, 141] width 432 height 180
click at [463, 222] on button "Salvar" at bounding box center [476, 219] width 33 height 16
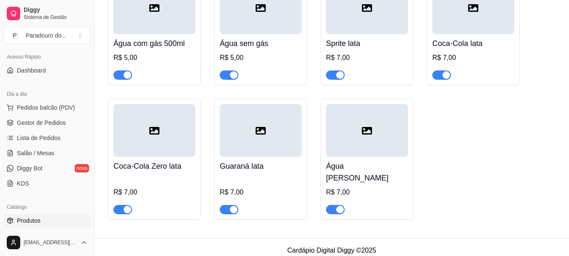
click at [249, 42] on div "Água sem gás R$ 5,00" at bounding box center [261, 57] width 82 height 46
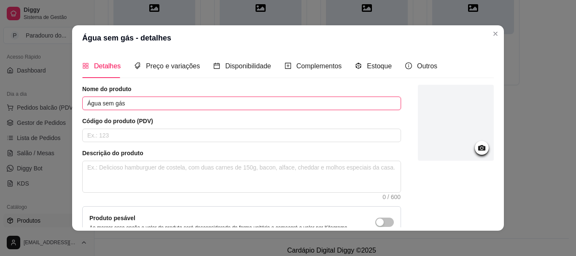
click at [196, 106] on input "Água sem gás" at bounding box center [241, 103] width 319 height 13
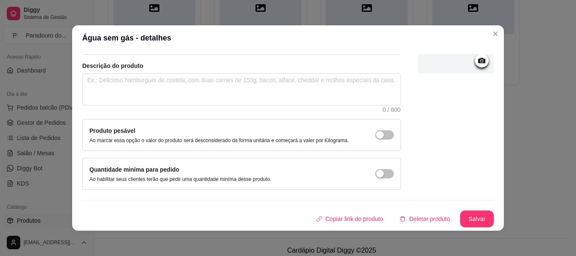
type input "Água sem gás 500ml"
click at [460, 216] on button "Salvar" at bounding box center [476, 219] width 33 height 16
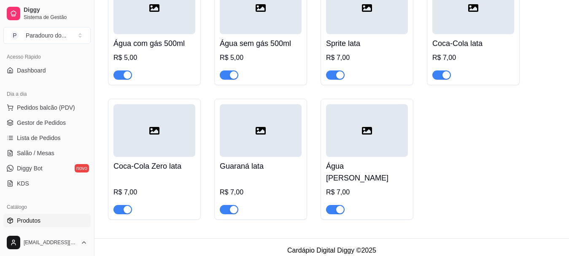
click at [366, 40] on div "Sprite lata R$ 7,00" at bounding box center [367, 57] width 82 height 46
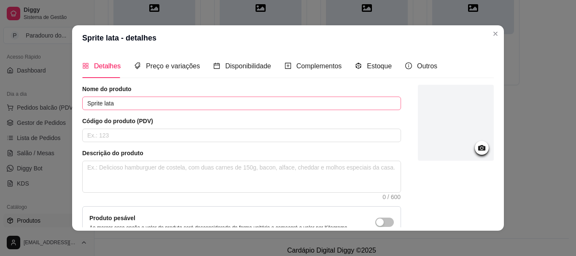
click at [137, 98] on div "Nome do produto Sprite lata" at bounding box center [241, 97] width 319 height 25
drag, startPoint x: 134, startPoint y: 102, endPoint x: 131, endPoint y: 43, distance: 59.1
click at [102, 104] on input "Sprite lata" at bounding box center [241, 103] width 319 height 13
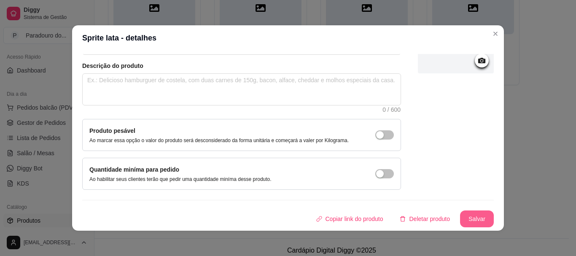
type input "Sprite 350ml"
click at [460, 213] on button "Salvar" at bounding box center [477, 218] width 34 height 17
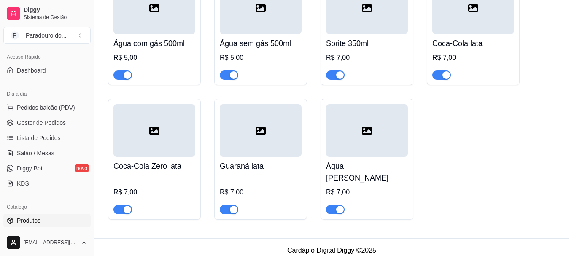
click at [459, 32] on div at bounding box center [473, 7] width 82 height 53
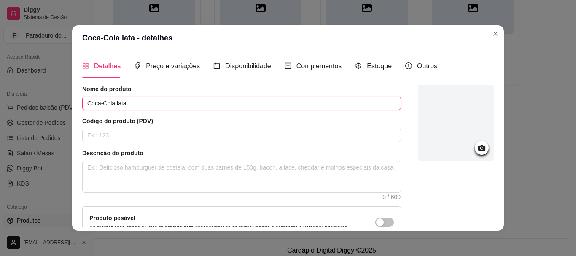
click at [184, 108] on input "Coca-Cola lata" at bounding box center [241, 103] width 319 height 13
drag, startPoint x: 184, startPoint y: 108, endPoint x: 129, endPoint y: 108, distance: 55.7
click at [129, 108] on input "Coca-Cola lata" at bounding box center [241, 103] width 319 height 13
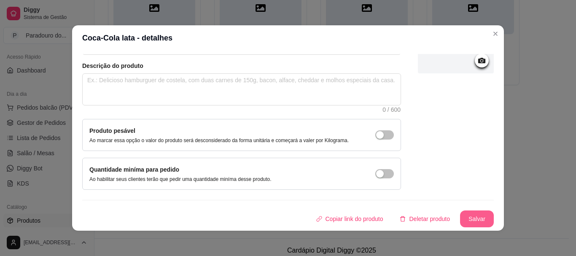
type input "Coca-Cola 350ml"
click at [460, 214] on button "Salvar" at bounding box center [477, 218] width 34 height 17
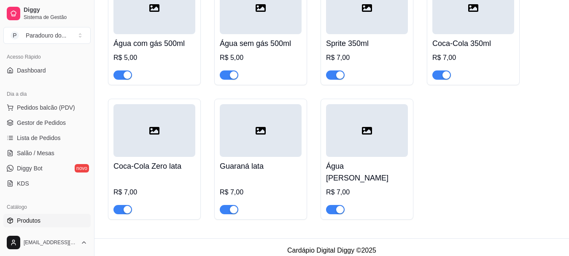
click at [146, 157] on div at bounding box center [154, 130] width 82 height 53
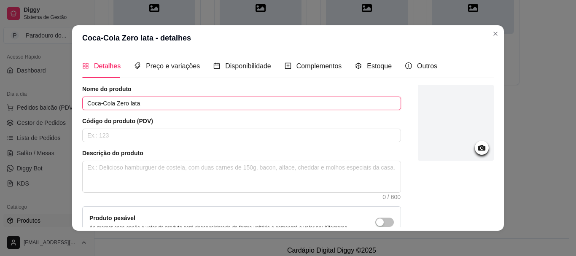
drag, startPoint x: 168, startPoint y: 98, endPoint x: 126, endPoint y: 104, distance: 43.1
click at [126, 104] on input "Coca-Cola Zero lata" at bounding box center [241, 103] width 319 height 13
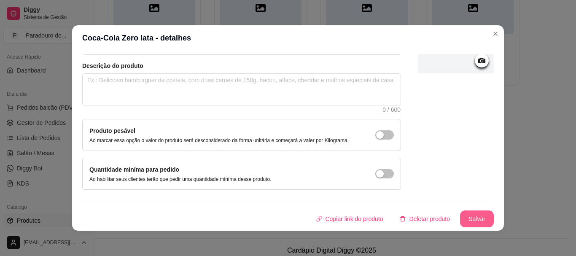
type input "Coca-Cola Zero 350ml"
click at [460, 218] on button "Salvar" at bounding box center [477, 218] width 34 height 17
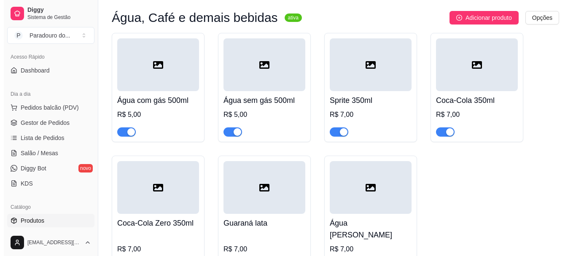
scroll to position [1826, 0]
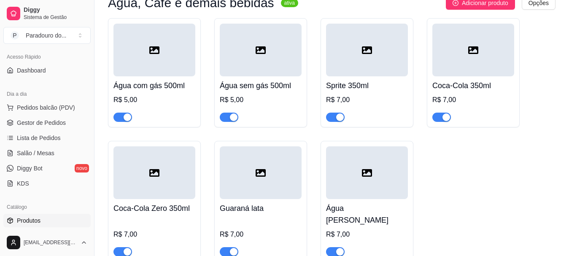
click at [281, 214] on h4 "Guaraná lata" at bounding box center [261, 208] width 82 height 12
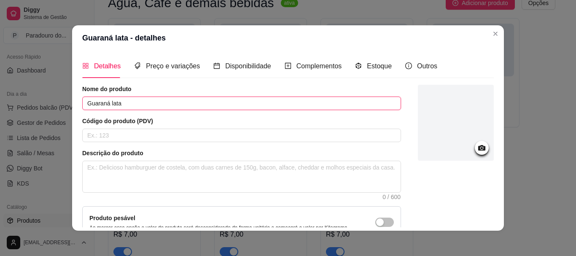
drag, startPoint x: 145, startPoint y: 107, endPoint x: 107, endPoint y: 104, distance: 38.1
click at [107, 104] on input "Guaraná lata" at bounding box center [241, 103] width 319 height 13
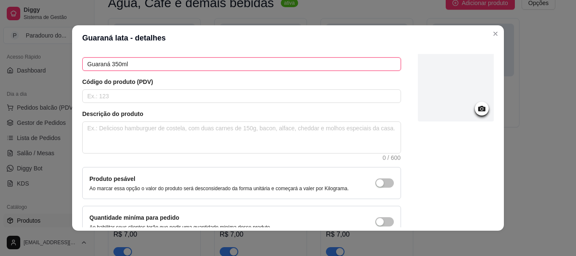
scroll to position [87, 0]
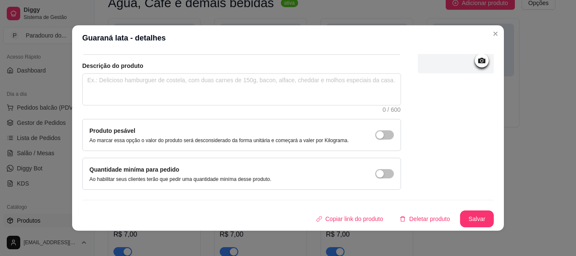
type input "Guaraná 350ml"
click at [460, 219] on button "Salvar" at bounding box center [476, 219] width 33 height 16
click at [460, 220] on button "Salvar" at bounding box center [476, 219] width 33 height 16
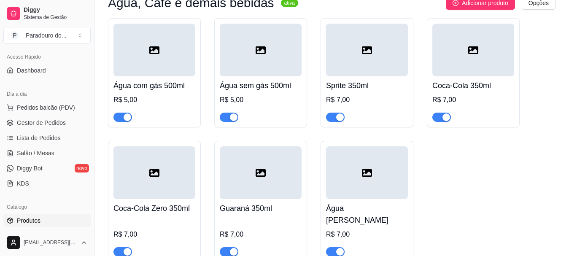
click at [377, 216] on h4 "Água [PERSON_NAME]" at bounding box center [367, 214] width 82 height 24
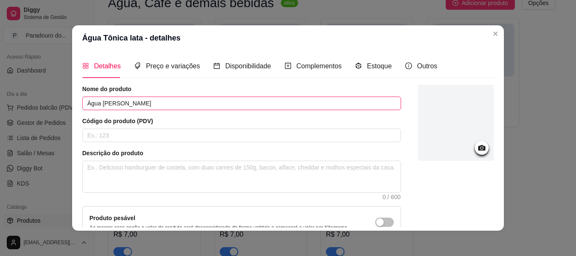
click at [168, 102] on input "Água [PERSON_NAME]" at bounding box center [241, 103] width 319 height 13
drag, startPoint x: 139, startPoint y: 101, endPoint x: 118, endPoint y: 103, distance: 21.7
click at [118, 103] on input "Água [PERSON_NAME]" at bounding box center [241, 103] width 319 height 13
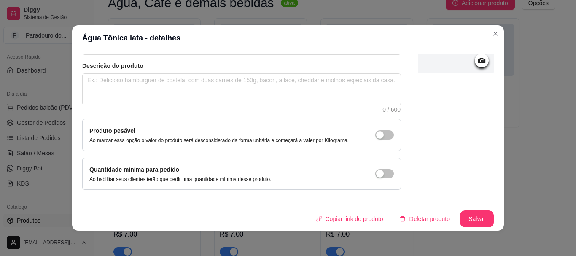
type input "Água Tônica 350ml"
click at [472, 210] on div "Nome do produto Água Tônica 350ml Código do produto (PDV) Descrição do produto …" at bounding box center [288, 112] width 412 height 230
click at [471, 215] on button "Salvar" at bounding box center [476, 219] width 33 height 16
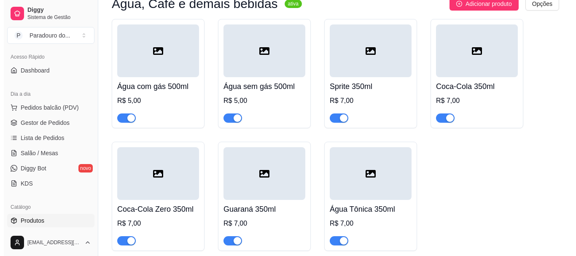
scroll to position [1784, 0]
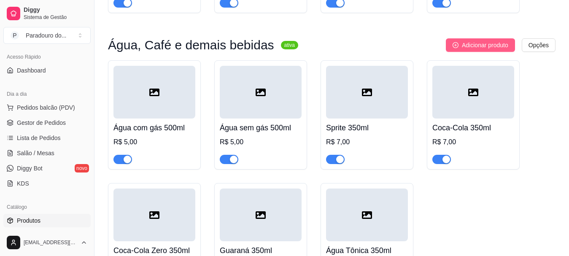
click at [459, 44] on button "Adicionar produto" at bounding box center [480, 44] width 69 height 13
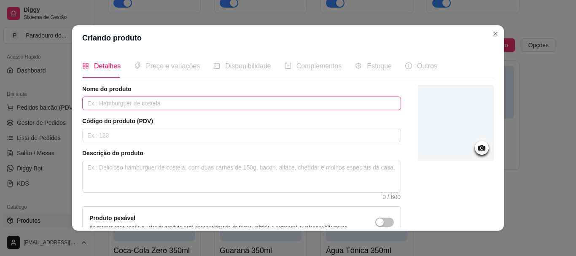
click at [223, 102] on input "text" at bounding box center [241, 103] width 319 height 13
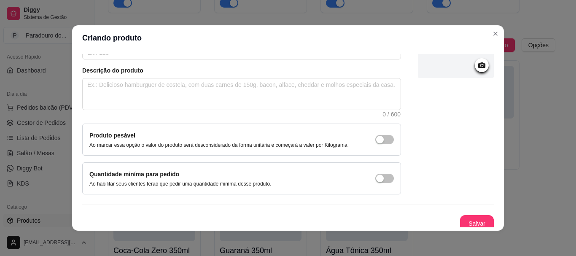
scroll to position [87, 0]
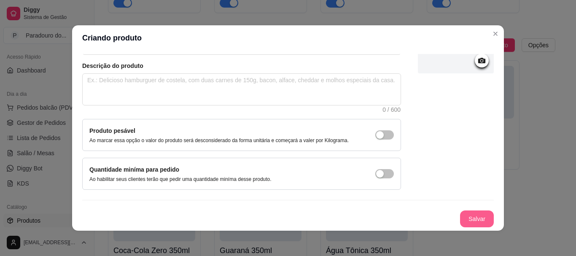
type input "Redbull Tradicional 250ml"
click at [470, 218] on button "Salvar" at bounding box center [476, 219] width 33 height 16
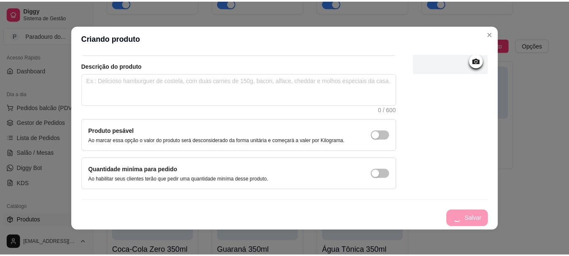
scroll to position [0, 0]
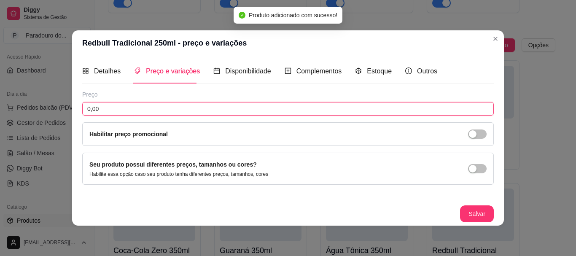
click at [109, 113] on input "0,00" at bounding box center [288, 108] width 412 height 13
type input "12,00"
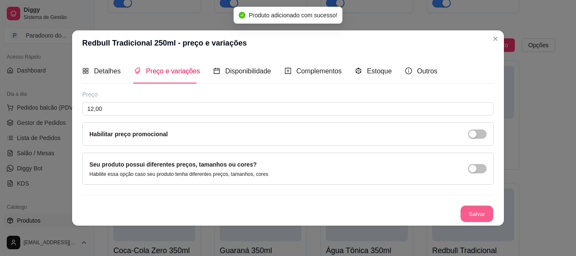
click at [476, 211] on button "Salvar" at bounding box center [476, 213] width 33 height 16
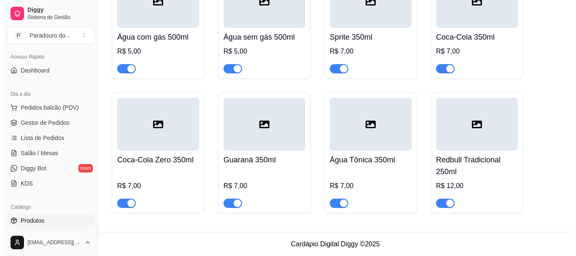
scroll to position [1711, 0]
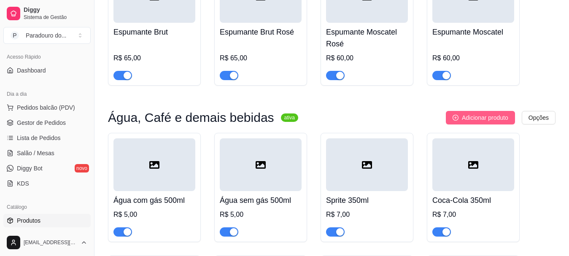
click at [472, 122] on span "Adicionar produto" at bounding box center [485, 117] width 46 height 9
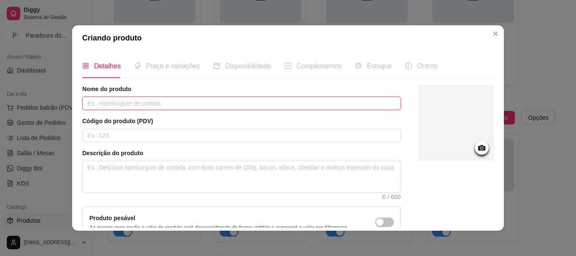
click at [183, 98] on input "text" at bounding box center [241, 103] width 319 height 13
type input "Redbull Tropical"
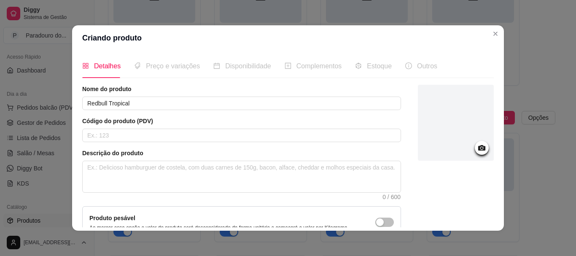
click at [180, 68] on span "Preço e variações" at bounding box center [173, 65] width 54 height 7
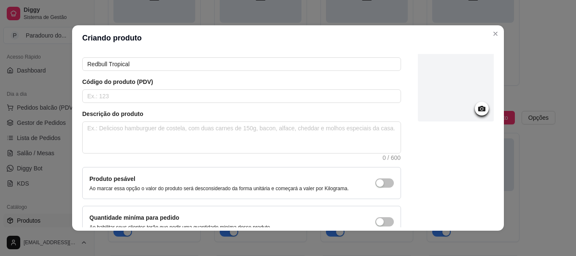
scroll to position [87, 0]
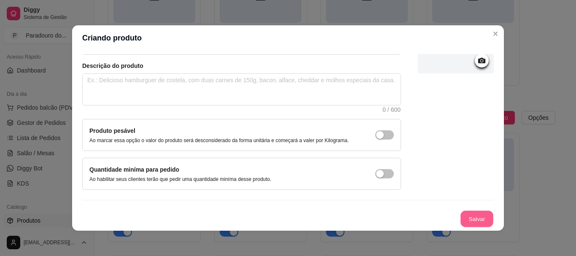
click at [460, 215] on button "Salvar" at bounding box center [476, 219] width 33 height 16
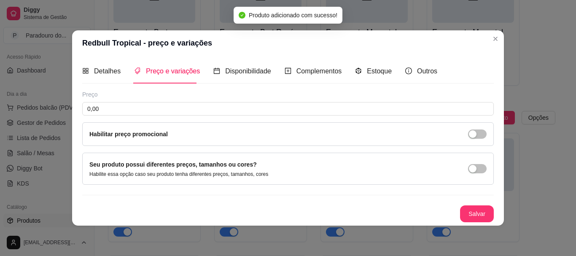
click at [103, 123] on div "Habilitar preço promocional" at bounding box center [288, 134] width 412 height 24
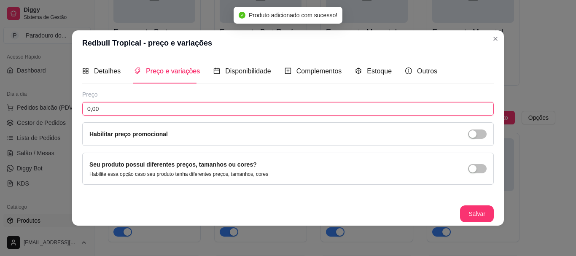
drag, startPoint x: 108, startPoint y: 105, endPoint x: 28, endPoint y: 107, distance: 80.1
click at [28, 107] on div "Redbull Tropical - preço e variações Detalhes Preço e variações Disponibilidade…" at bounding box center [288, 128] width 576 height 256
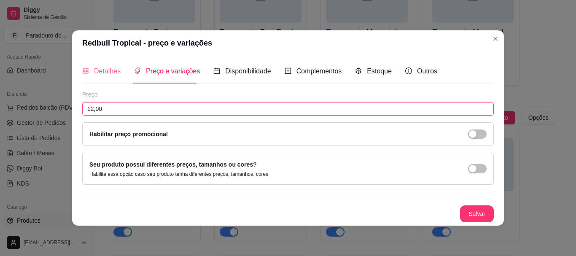
type input "12,00"
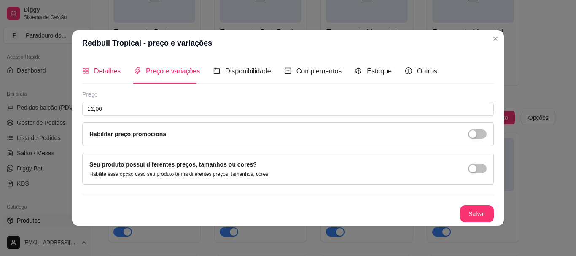
click at [114, 69] on span "Detalhes" at bounding box center [107, 70] width 27 height 7
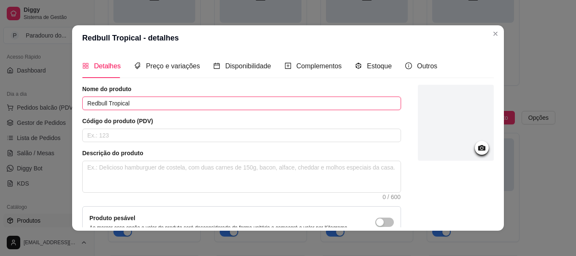
click at [133, 110] on input "Redbull Tropical" at bounding box center [241, 103] width 319 height 13
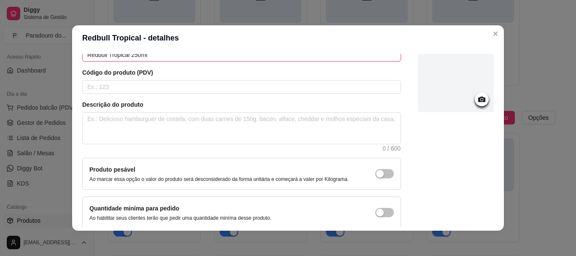
scroll to position [87, 0]
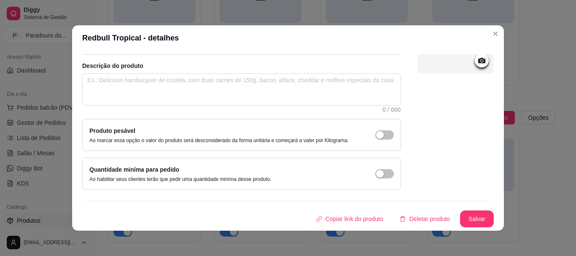
type input "Redbull Tropical 250ml"
click at [460, 213] on button "Salvar" at bounding box center [476, 219] width 33 height 16
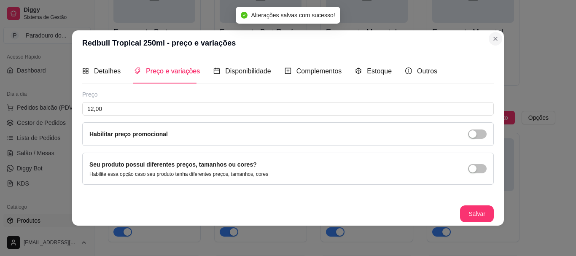
scroll to position [0, 0]
click at [472, 209] on button "Salvar" at bounding box center [477, 213] width 34 height 17
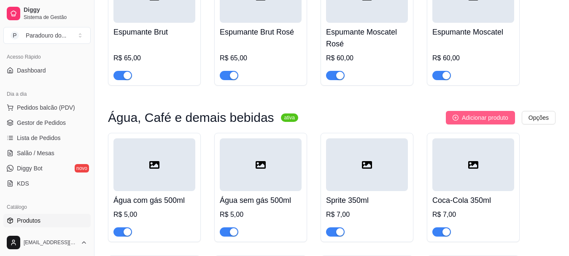
click at [491, 121] on span "Adicionar produto" at bounding box center [485, 117] width 46 height 9
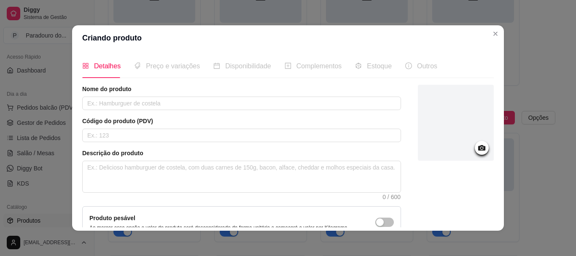
click at [208, 94] on div "Nome do produto" at bounding box center [241, 97] width 319 height 25
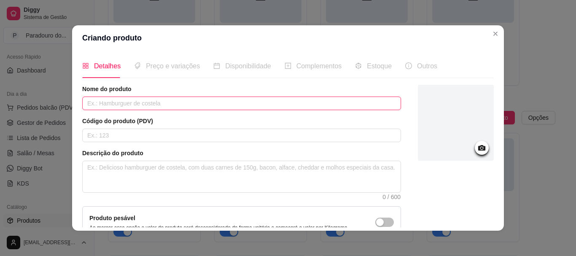
click at [204, 102] on input "text" at bounding box center [241, 103] width 319 height 13
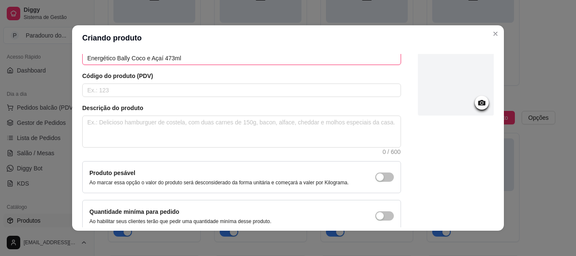
scroll to position [87, 0]
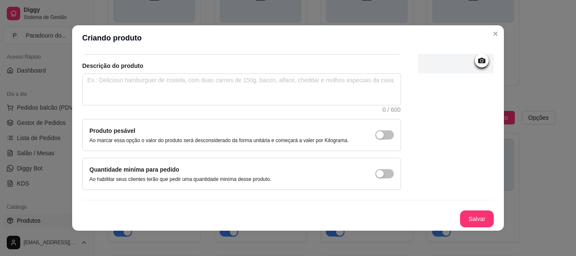
type input "Energético Bally Coco e Açaí 473ml"
click at [461, 223] on button "Salvar" at bounding box center [476, 219] width 33 height 16
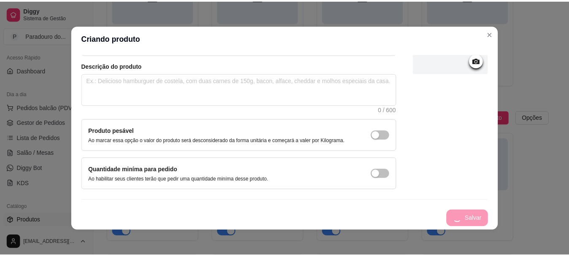
scroll to position [0, 0]
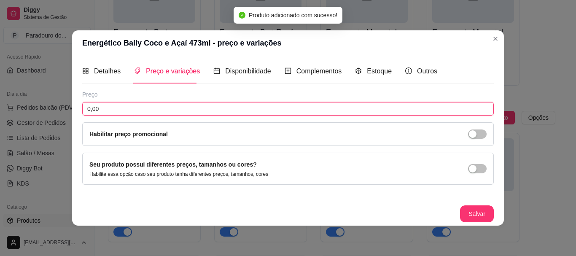
click at [128, 111] on input "0,00" at bounding box center [288, 108] width 412 height 13
type input "12,00"
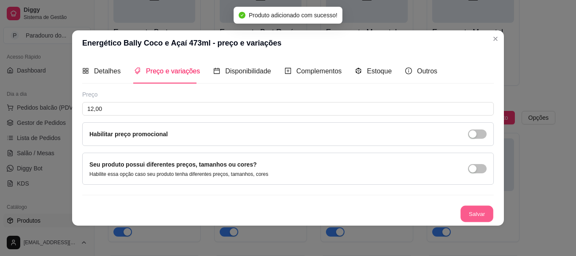
click at [468, 212] on button "Salvar" at bounding box center [476, 213] width 33 height 16
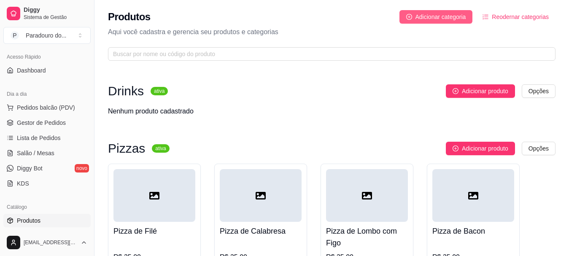
click at [436, 15] on span "Adicionar categoria" at bounding box center [440, 16] width 51 height 9
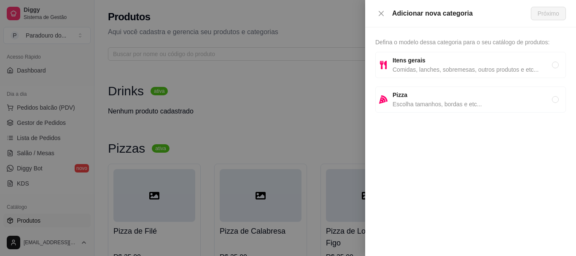
click at [434, 64] on span "Itens gerais" at bounding box center [472, 60] width 159 height 9
radio input "true"
click at [560, 13] on button "Próximo" at bounding box center [548, 13] width 35 height 13
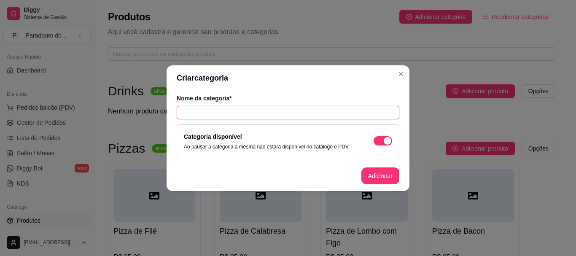
click at [242, 114] on input "text" at bounding box center [288, 112] width 223 height 13
type input "Soda Italiana"
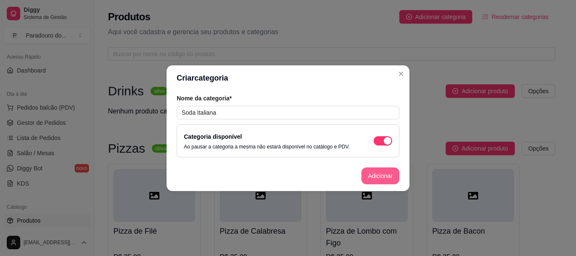
click at [382, 172] on button "Adicionar" at bounding box center [380, 175] width 38 height 17
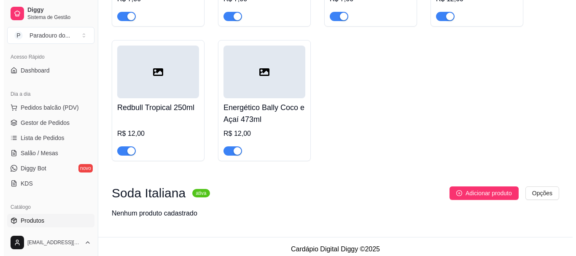
scroll to position [2072, 0]
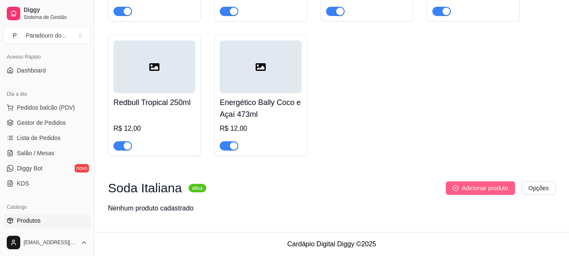
click at [482, 182] on button "Adicionar produto" at bounding box center [480, 187] width 69 height 13
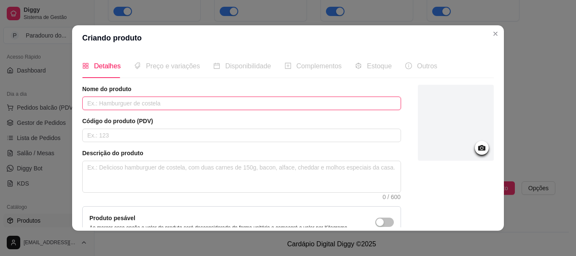
click at [136, 108] on input "text" at bounding box center [241, 103] width 319 height 13
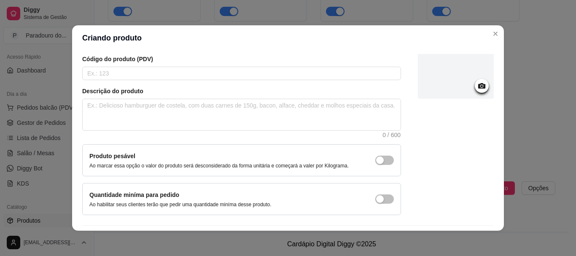
scroll to position [84, 0]
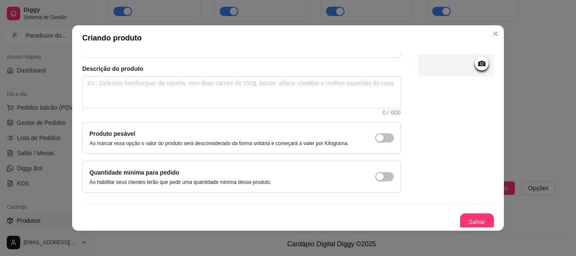
type input "Soda Italiana Maçã Verde"
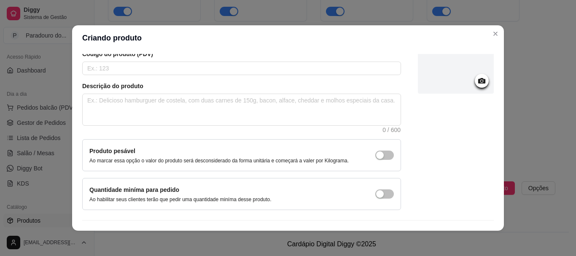
scroll to position [87, 0]
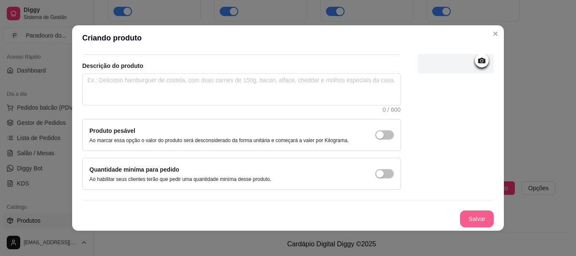
click at [463, 215] on button "Salvar" at bounding box center [477, 218] width 34 height 17
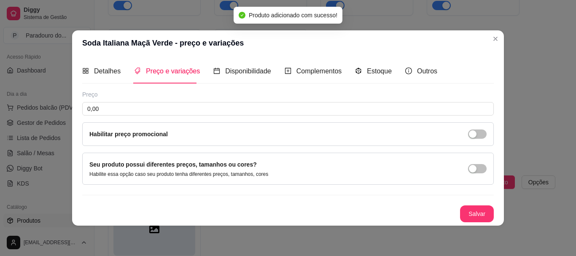
click at [118, 97] on div "Preço" at bounding box center [288, 94] width 412 height 8
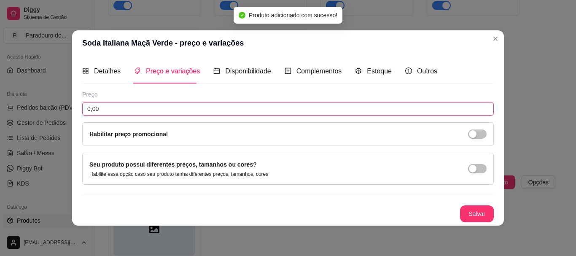
click at [117, 106] on input "0,00" at bounding box center [288, 108] width 412 height 13
type input "10,00"
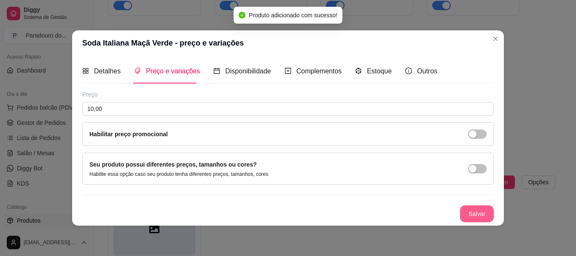
click at [485, 211] on button "Salvar" at bounding box center [477, 213] width 34 height 17
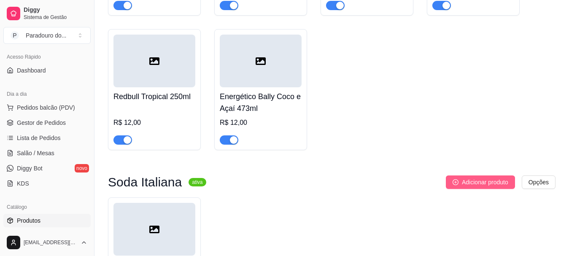
click at [493, 189] on button "Adicionar produto" at bounding box center [480, 181] width 69 height 13
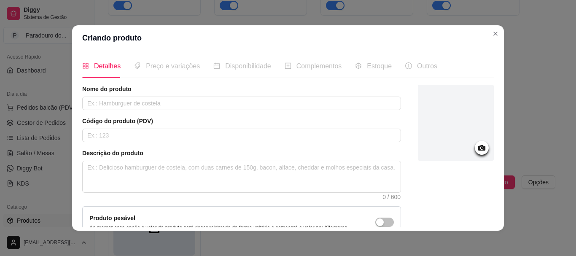
click at [158, 95] on div "Nome do produto" at bounding box center [241, 97] width 319 height 25
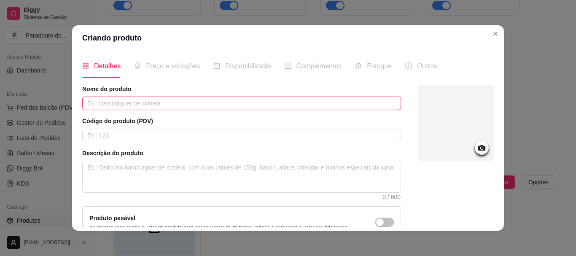
click at [153, 104] on input "text" at bounding box center [241, 103] width 319 height 13
type input "O"
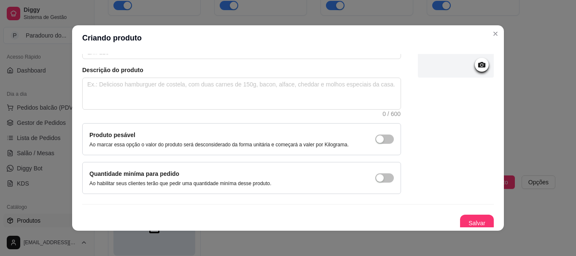
scroll to position [87, 0]
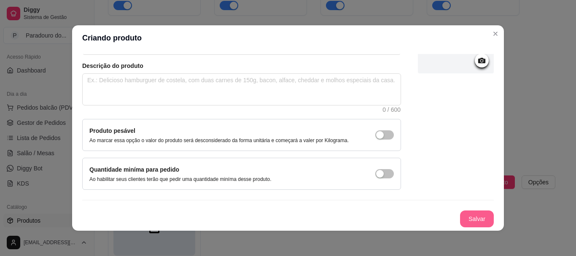
type input "Soda Italiana Grenadine"
click at [470, 215] on button "Salvar" at bounding box center [477, 218] width 34 height 17
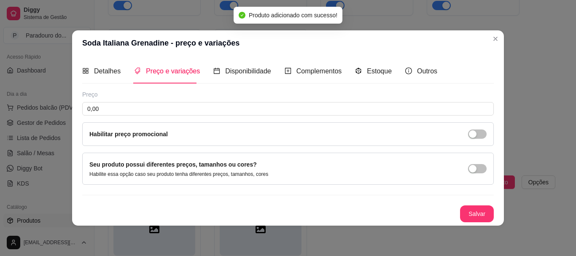
scroll to position [0, 0]
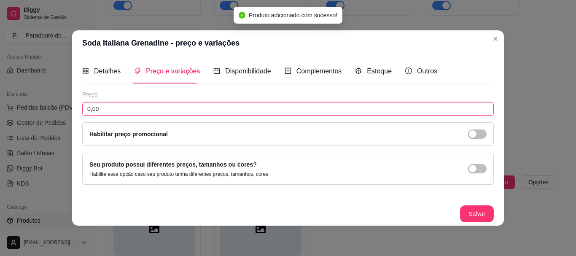
click at [114, 106] on input "0,00" at bounding box center [288, 108] width 412 height 13
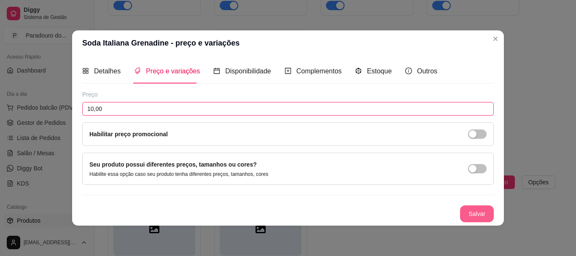
type input "10,00"
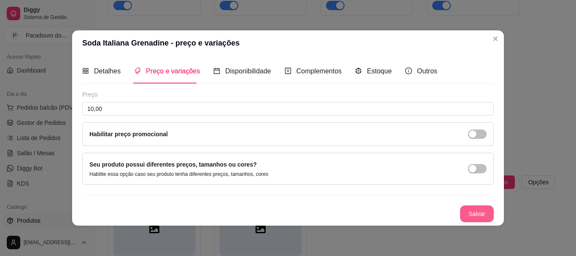
click at [498, 215] on div "Detalhes Preço e variações Disponibilidade Complementos Estoque Outros Nome do …" at bounding box center [288, 141] width 432 height 170
click at [481, 214] on button "Salvar" at bounding box center [477, 213] width 34 height 17
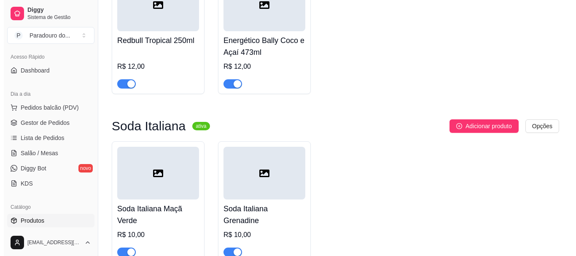
scroll to position [2183, 0]
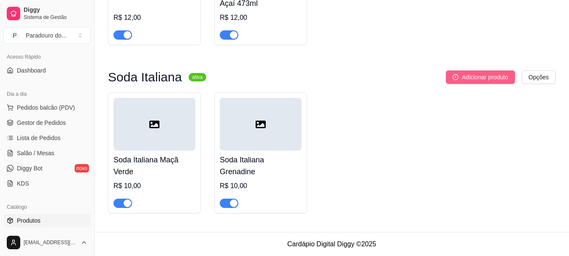
click at [464, 83] on button "Adicionar produto" at bounding box center [480, 76] width 69 height 13
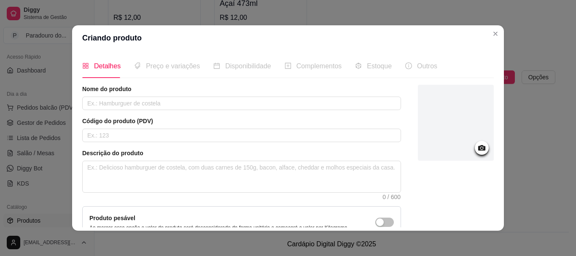
click at [105, 112] on div "Nome do produto Código do produto (PDV) Descrição do produto 0 / 600 Produto pe…" at bounding box center [241, 181] width 319 height 192
drag, startPoint x: 105, startPoint y: 111, endPoint x: 102, endPoint y: 108, distance: 4.5
click at [105, 111] on div "Nome do produto Código do produto (PDV) Descrição do produto 0 / 600 Produto pe…" at bounding box center [241, 181] width 319 height 192
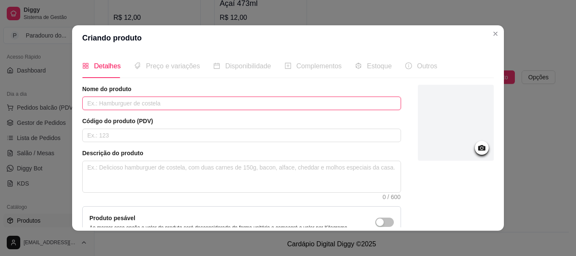
click at [102, 107] on input "text" at bounding box center [241, 103] width 319 height 13
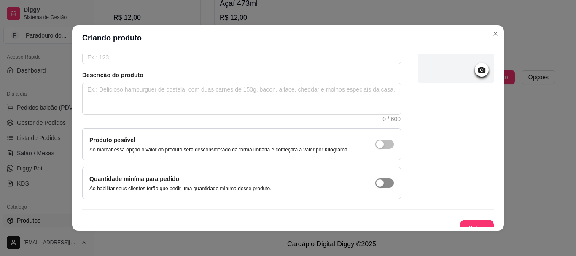
scroll to position [87, 0]
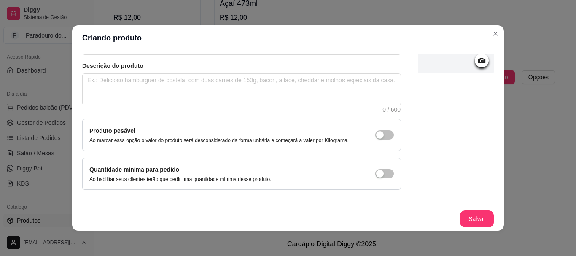
type input "Soda Italiana [PERSON_NAME]"
click at [468, 218] on button "Salvar" at bounding box center [476, 219] width 33 height 16
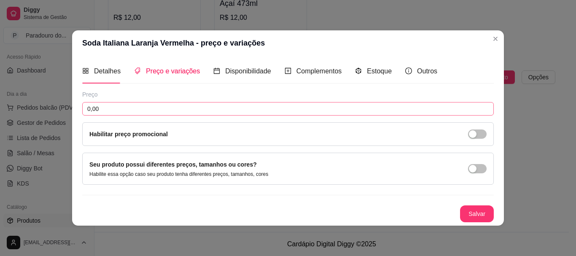
scroll to position [0, 0]
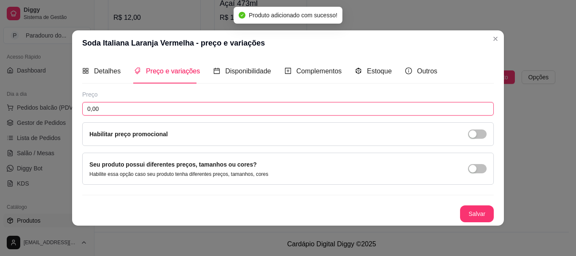
click at [122, 107] on input "0,00" at bounding box center [288, 108] width 412 height 13
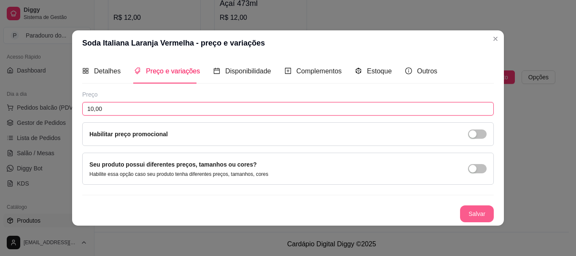
type input "10,00"
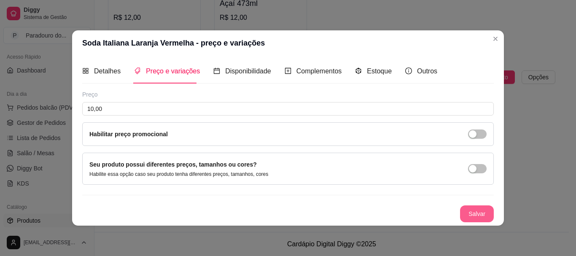
click at [478, 209] on button "Salvar" at bounding box center [477, 213] width 34 height 17
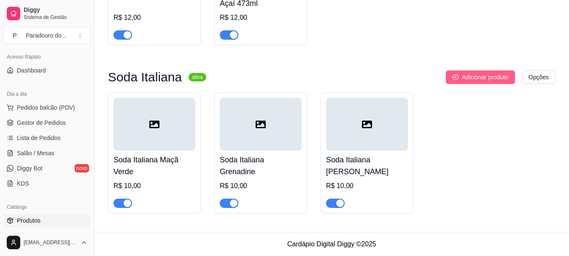
click at [466, 82] on button "Adicionar produto" at bounding box center [480, 76] width 69 height 13
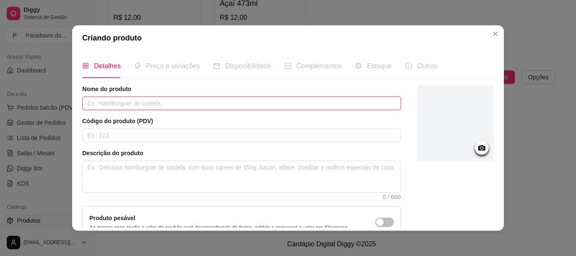
click at [147, 101] on input "text" at bounding box center [241, 103] width 319 height 13
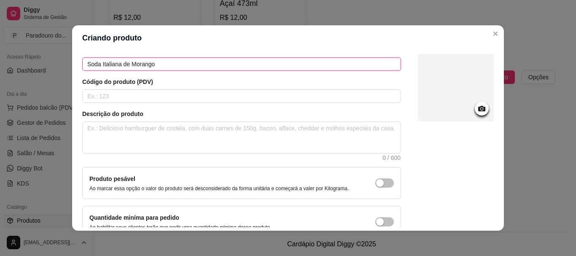
scroll to position [87, 0]
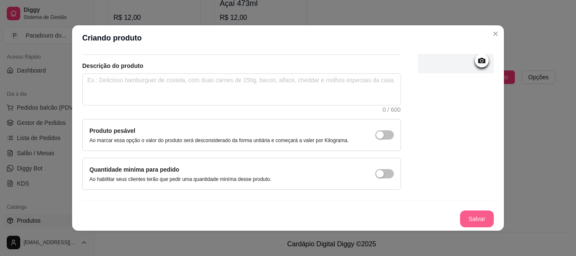
type input "Soda Italiana de Morango"
click at [466, 221] on button "Salvar" at bounding box center [477, 218] width 34 height 17
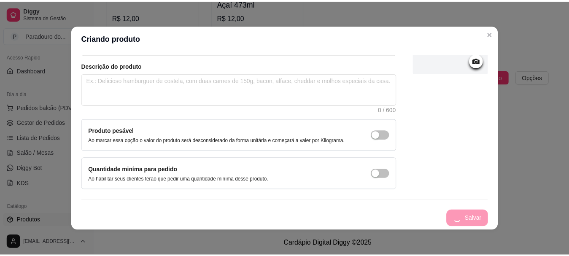
scroll to position [0, 0]
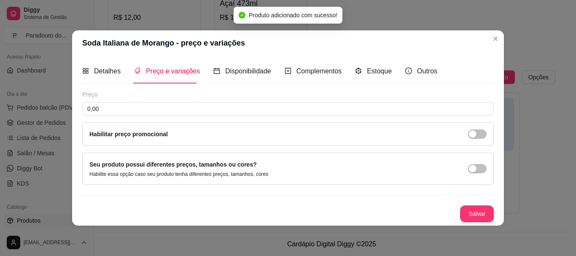
click at [102, 117] on div "Preço 0,00 Habilitar preço promocional" at bounding box center [288, 118] width 412 height 56
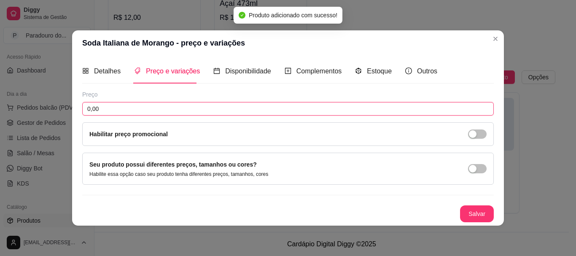
click at [107, 110] on input "0,00" at bounding box center [288, 108] width 412 height 13
type input "10,00"
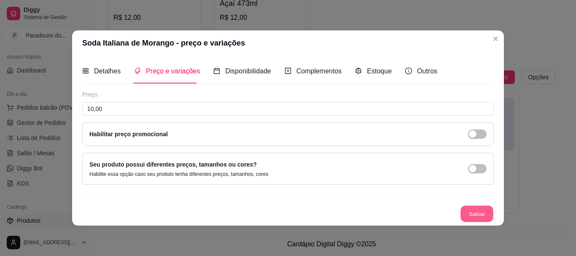
click at [474, 208] on button "Salvar" at bounding box center [476, 213] width 33 height 16
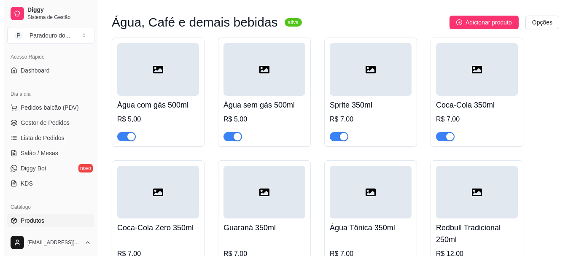
scroll to position [1762, 0]
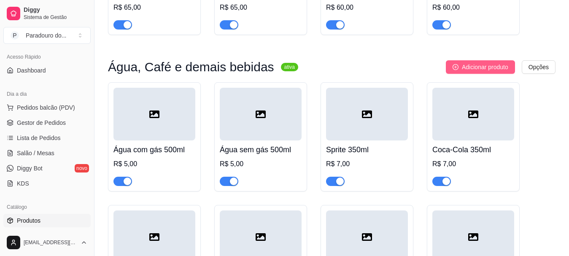
click at [483, 65] on button "Adicionar produto" at bounding box center [480, 66] width 69 height 13
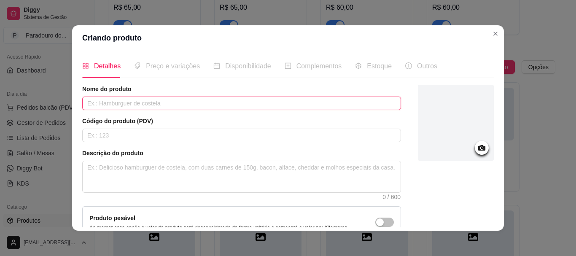
click at [232, 106] on input "text" at bounding box center [241, 103] width 319 height 13
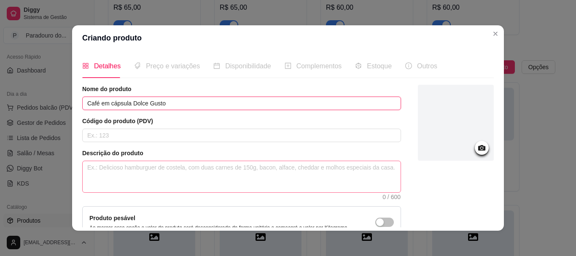
type input "Café em cápsula Dolce Gusto"
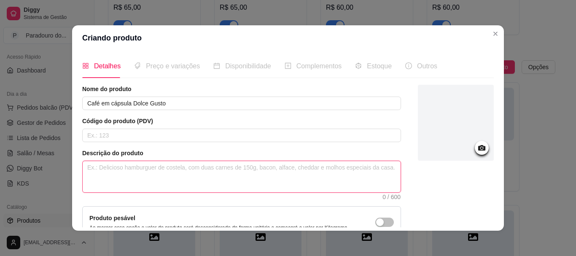
click at [112, 167] on textarea at bounding box center [242, 176] width 318 height 31
type textarea "C"
type textarea "Co"
type textarea "Con"
type textarea "Cons"
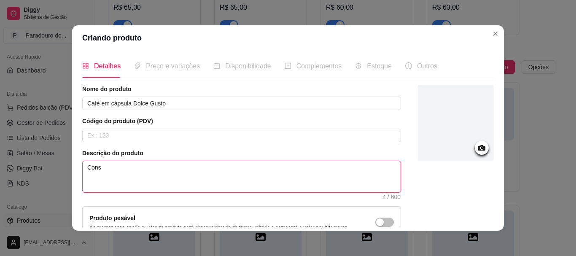
type textarea "Consu"
type textarea "Consul"
type textarea "Consult"
type textarea "Consulta"
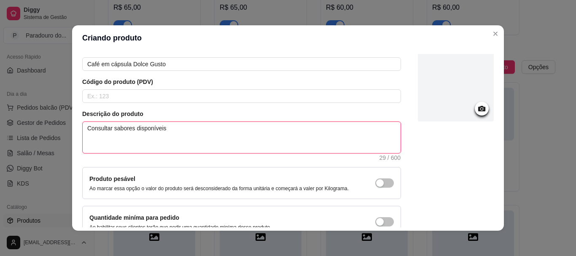
scroll to position [87, 0]
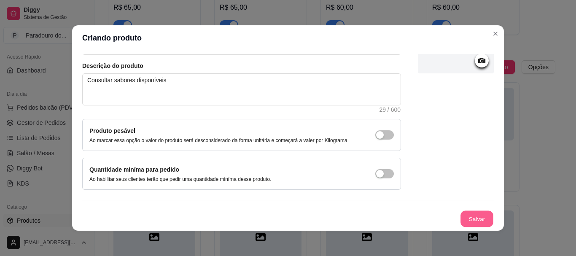
click at [460, 213] on button "Salvar" at bounding box center [476, 219] width 33 height 16
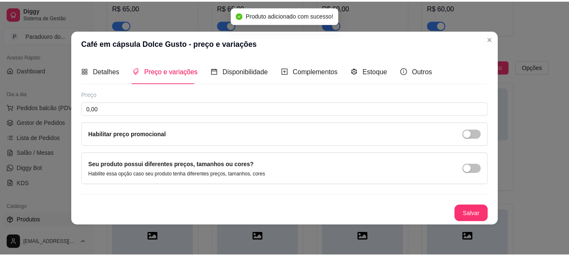
scroll to position [0, 0]
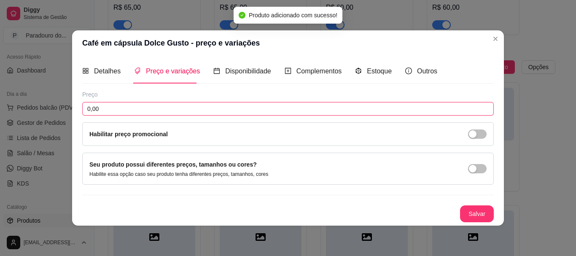
click at [122, 101] on div "Preço 0,00 Habilitar preço promocional" at bounding box center [288, 118] width 412 height 56
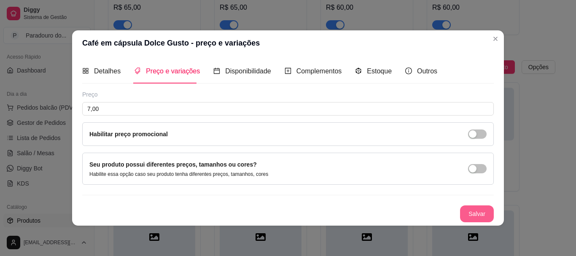
click at [490, 215] on button "Salvar" at bounding box center [477, 213] width 34 height 17
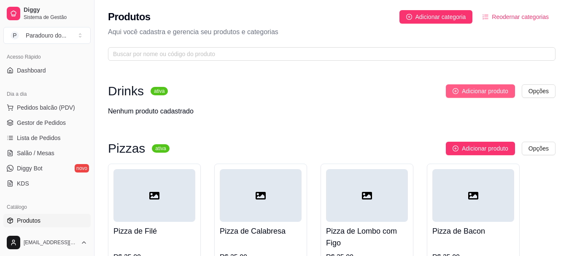
click at [465, 94] on span "Adicionar produto" at bounding box center [485, 90] width 46 height 9
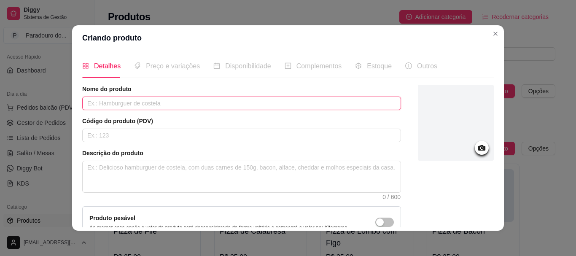
click at [143, 98] on input "text" at bounding box center [241, 103] width 319 height 13
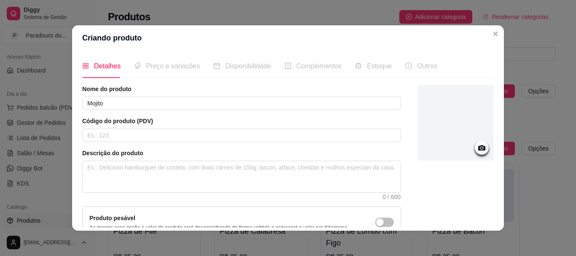
click at [175, 74] on div "Preço e variações" at bounding box center [167, 66] width 66 height 24
click at [169, 63] on span "Preço e variações" at bounding box center [173, 65] width 54 height 7
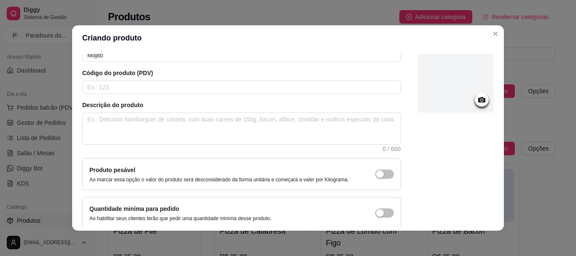
scroll to position [87, 0]
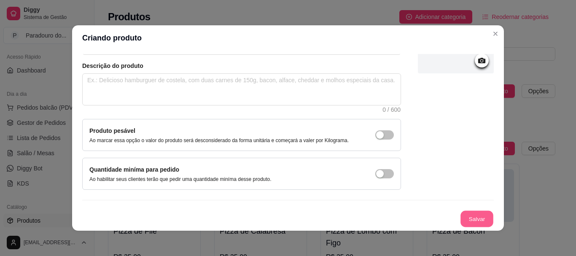
click at [462, 220] on button "Salvar" at bounding box center [476, 219] width 33 height 16
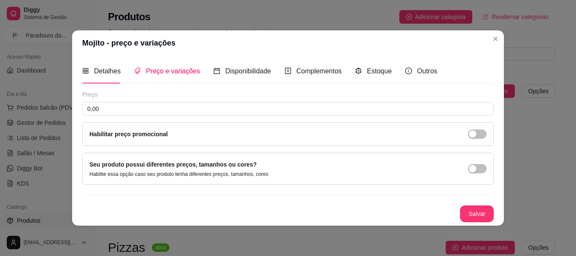
scroll to position [0, 0]
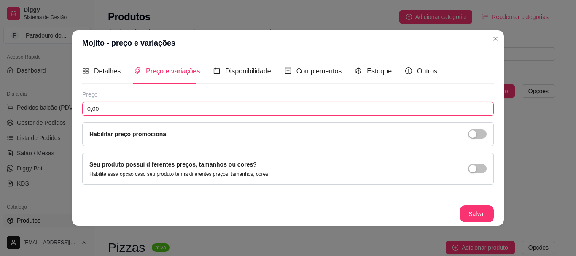
click at [129, 114] on input "0,00" at bounding box center [288, 108] width 412 height 13
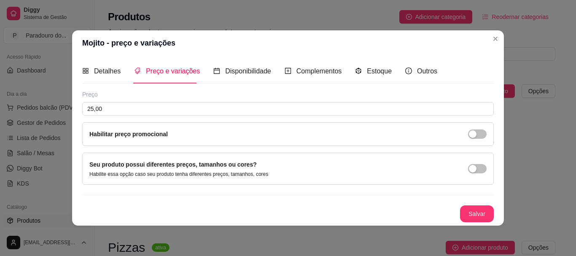
click at [464, 210] on button "Salvar" at bounding box center [477, 213] width 34 height 17
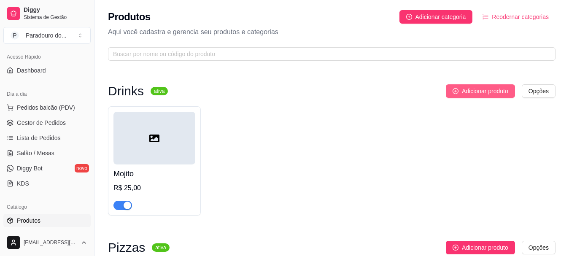
click at [471, 86] on button "Adicionar produto" at bounding box center [480, 90] width 69 height 13
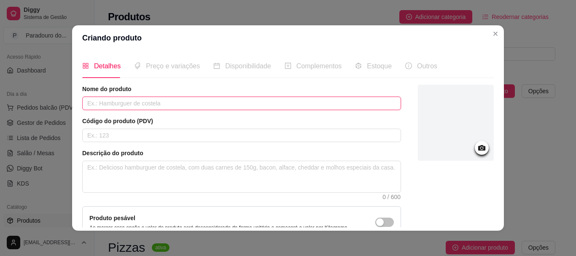
click at [209, 102] on input "text" at bounding box center [241, 103] width 319 height 13
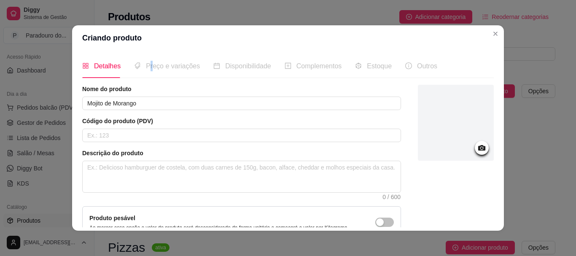
click at [147, 67] on span "Preço e variações" at bounding box center [173, 65] width 54 height 7
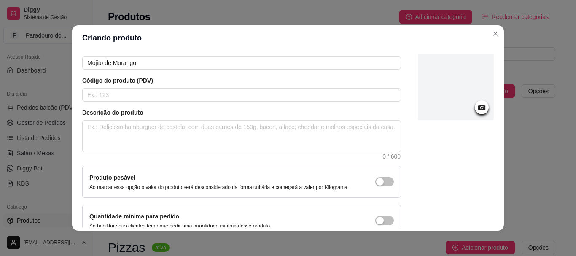
scroll to position [87, 0]
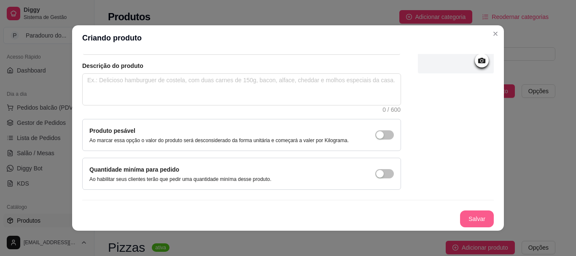
click at [461, 218] on button "Salvar" at bounding box center [477, 218] width 34 height 17
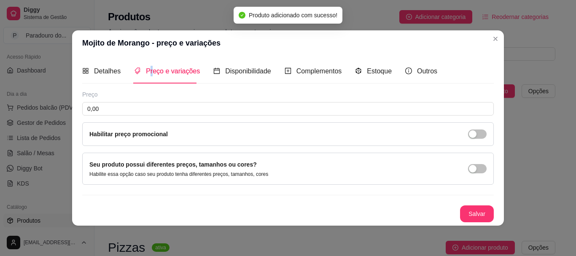
scroll to position [0, 0]
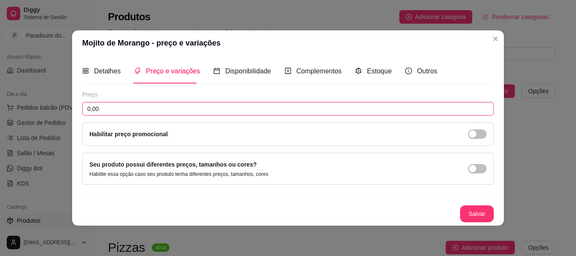
drag, startPoint x: 131, startPoint y: 107, endPoint x: 37, endPoint y: 92, distance: 95.3
click at [37, 92] on div "Mojito de Morango - preço e variações Detalhes Preço e variações Disponibilidad…" at bounding box center [288, 128] width 576 height 256
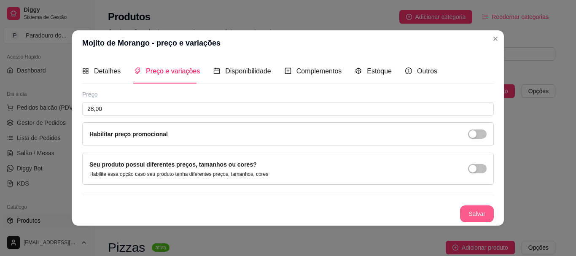
click at [479, 218] on button "Salvar" at bounding box center [477, 213] width 34 height 17
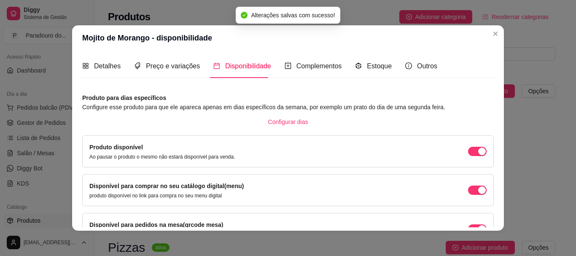
click at [499, 37] on header "Mojito de Morango - disponibilidade" at bounding box center [288, 37] width 432 height 25
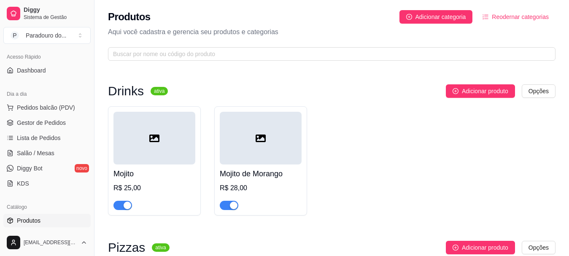
click at [471, 87] on span "Adicionar produto" at bounding box center [485, 90] width 46 height 9
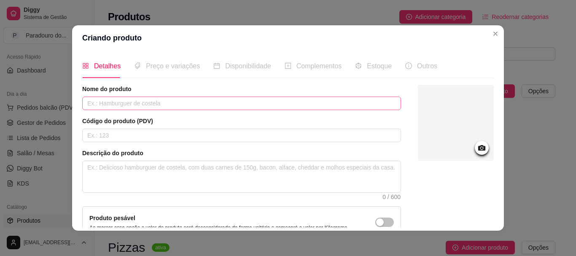
drag, startPoint x: 164, startPoint y: 95, endPoint x: 156, endPoint y: 104, distance: 11.9
click at [160, 100] on div "Nome do produto" at bounding box center [241, 97] width 319 height 25
click at [156, 104] on input "text" at bounding box center [241, 103] width 319 height 13
click at [156, 75] on div "Preço e variações" at bounding box center [167, 66] width 66 height 24
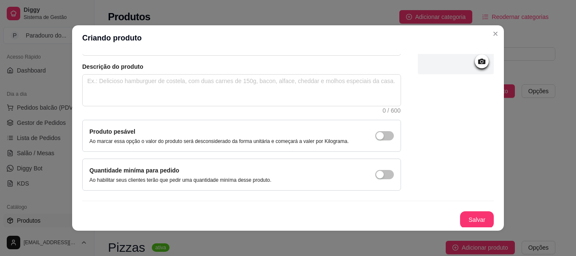
scroll to position [87, 0]
click at [459, 209] on div "Nome do produto Piña Colada Código do produto (PDV) Descrição do produto 0 / 60…" at bounding box center [288, 112] width 412 height 230
click at [460, 216] on button "Salvar" at bounding box center [476, 219] width 33 height 16
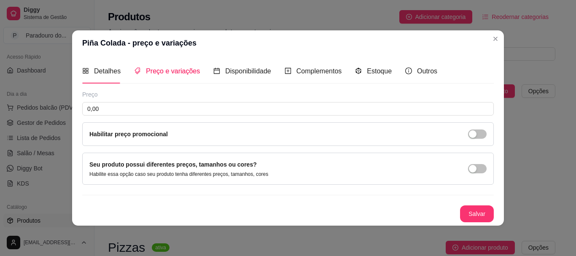
scroll to position [0, 0]
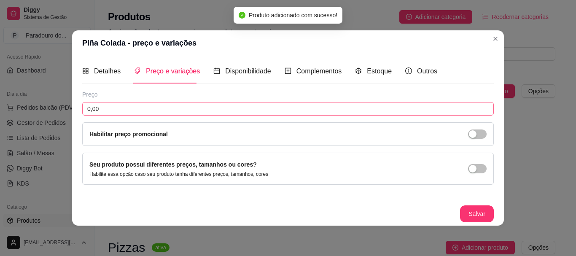
drag, startPoint x: 103, startPoint y: 97, endPoint x: 103, endPoint y: 111, distance: 13.9
click at [100, 104] on div "Preço 0,00 Habilitar preço promocional" at bounding box center [288, 118] width 412 height 56
click at [103, 111] on input "0,00" at bounding box center [288, 108] width 412 height 13
click at [476, 213] on button "Salvar" at bounding box center [477, 213] width 34 height 17
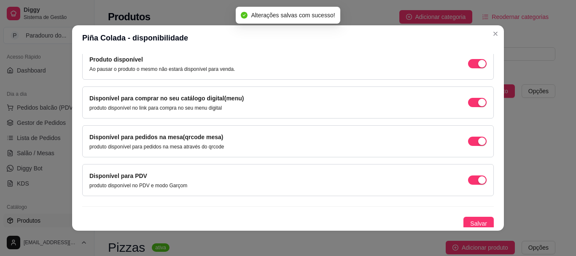
scroll to position [91, 0]
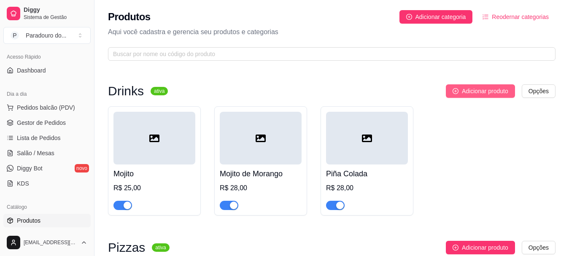
click at [472, 93] on span "Adicionar produto" at bounding box center [485, 90] width 46 height 9
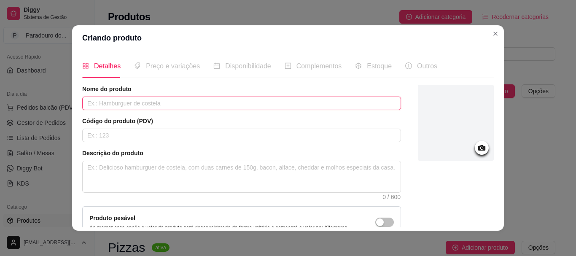
click at [179, 108] on input "text" at bounding box center [241, 103] width 319 height 13
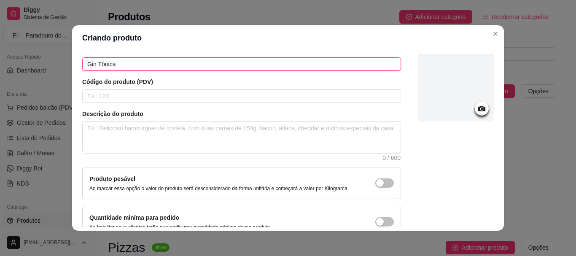
scroll to position [87, 0]
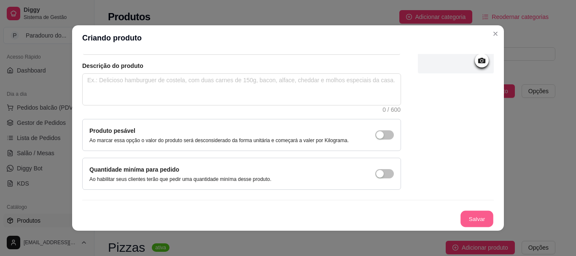
click at [460, 217] on button "Salvar" at bounding box center [476, 219] width 33 height 16
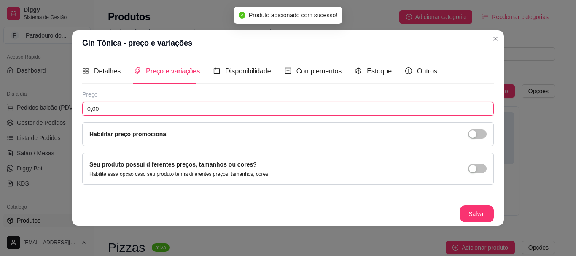
click at [143, 103] on input "0,00" at bounding box center [288, 108] width 412 height 13
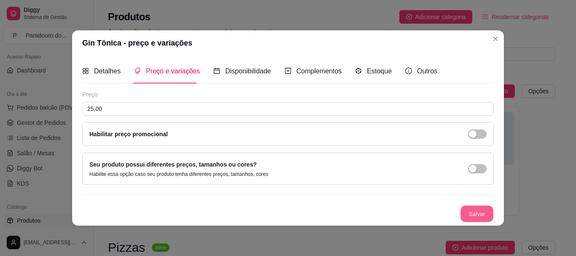
click at [466, 207] on button "Salvar" at bounding box center [476, 213] width 33 height 16
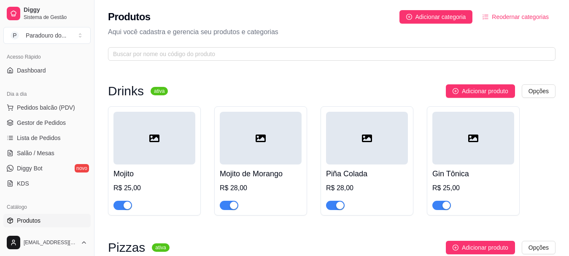
click at [491, 98] on div "Drinks ativa Adicionar produto Opções Mojito R$ 25,00 Mojito de Morango R$ 28,0…" at bounding box center [331, 149] width 447 height 131
click at [485, 90] on span "Adicionar produto" at bounding box center [485, 90] width 46 height 9
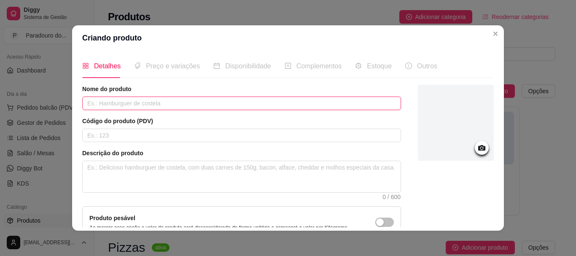
click at [217, 105] on input "text" at bounding box center [241, 103] width 319 height 13
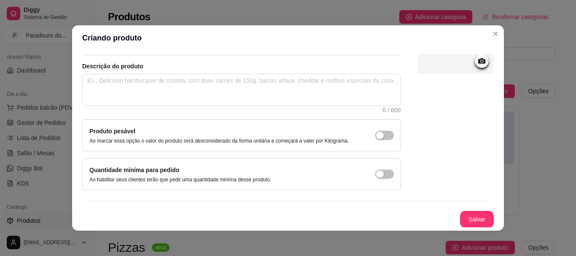
scroll to position [87, 0]
click at [474, 212] on button "Salvar" at bounding box center [476, 219] width 33 height 16
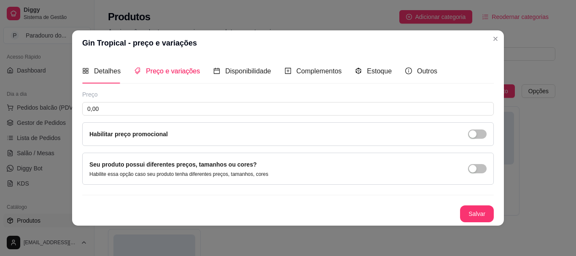
scroll to position [0, 0]
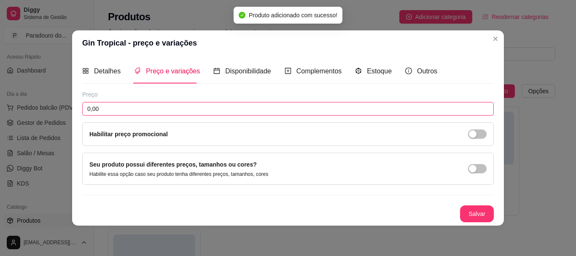
click at [130, 104] on input "0,00" at bounding box center [288, 108] width 412 height 13
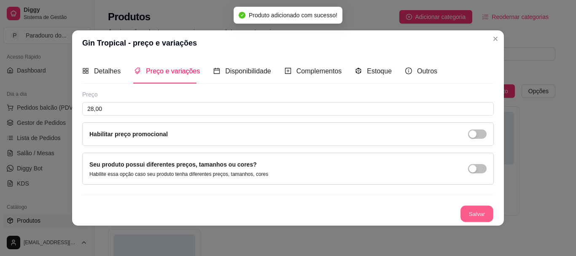
click at [479, 213] on button "Salvar" at bounding box center [476, 213] width 33 height 16
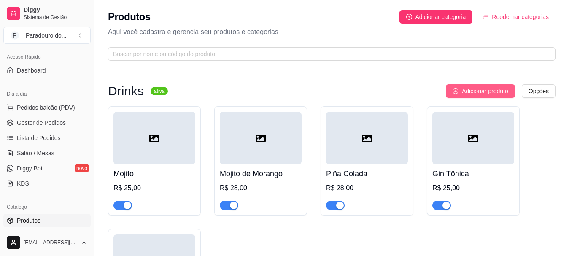
drag, startPoint x: 440, startPoint y: 84, endPoint x: 455, endPoint y: 90, distance: 15.3
click at [442, 85] on div "Adicionar produto Opções" at bounding box center [365, 90] width 381 height 13
click at [459, 91] on button "Adicionar produto" at bounding box center [480, 90] width 69 height 13
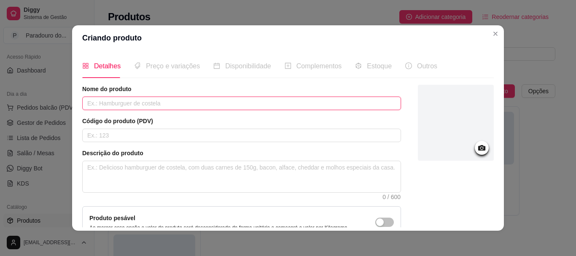
click at [129, 105] on input "text" at bounding box center [241, 103] width 319 height 13
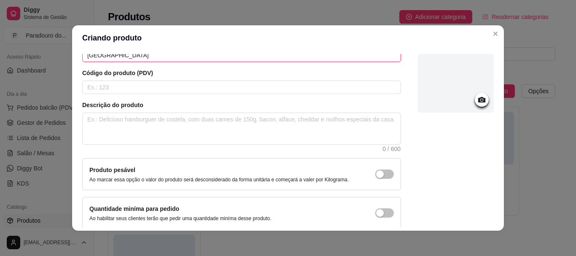
scroll to position [87, 0]
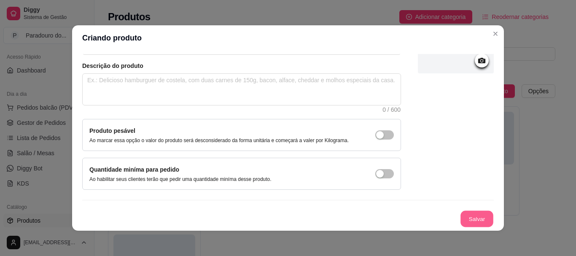
click at [462, 220] on button "Salvar" at bounding box center [476, 219] width 33 height 16
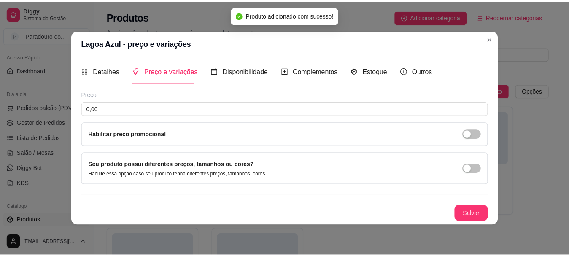
scroll to position [0, 0]
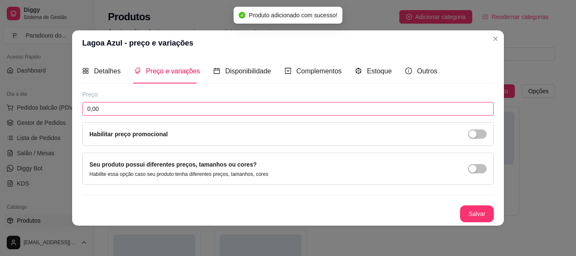
click at [131, 109] on input "0,00" at bounding box center [288, 108] width 412 height 13
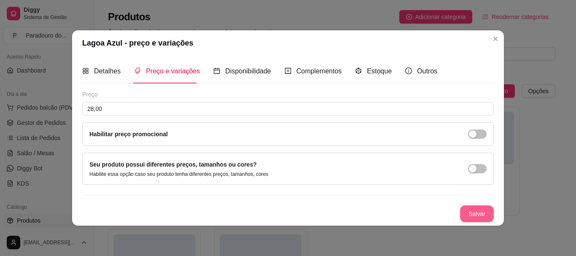
click at [483, 214] on button "Salvar" at bounding box center [477, 213] width 34 height 17
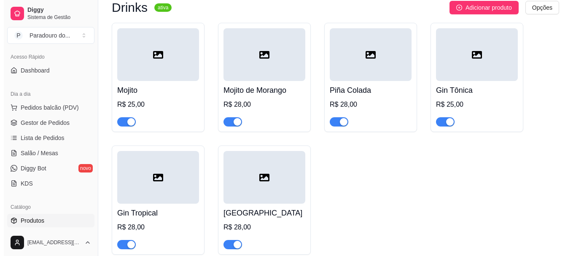
scroll to position [84, 0]
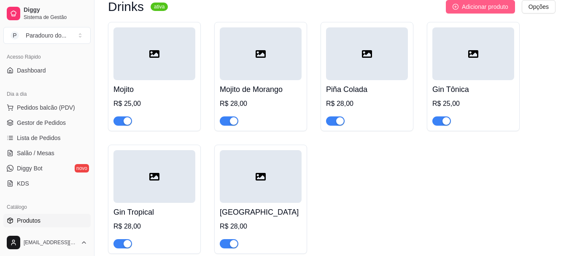
click at [489, 3] on span "Adicionar produto" at bounding box center [485, 6] width 46 height 9
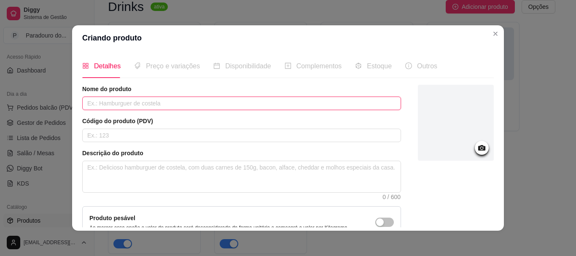
click at [151, 105] on input "text" at bounding box center [241, 103] width 319 height 13
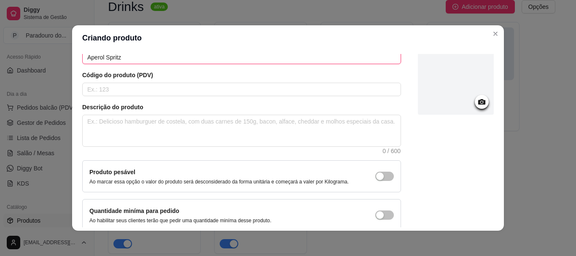
scroll to position [87, 0]
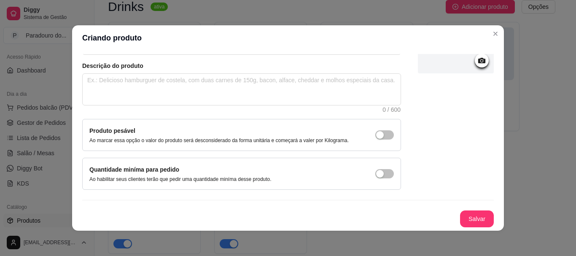
click at [455, 206] on div "Nome do produto Aperol Spritz Código do produto (PDV) Descrição do produto 0 / …" at bounding box center [288, 112] width 412 height 230
click at [460, 214] on button "Salvar" at bounding box center [476, 219] width 33 height 16
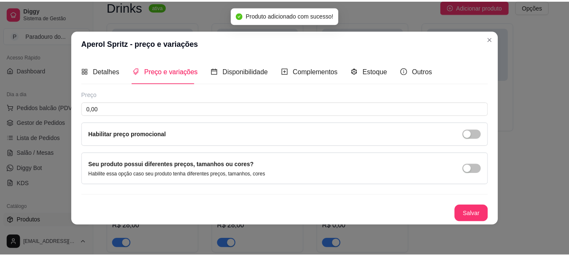
scroll to position [0, 0]
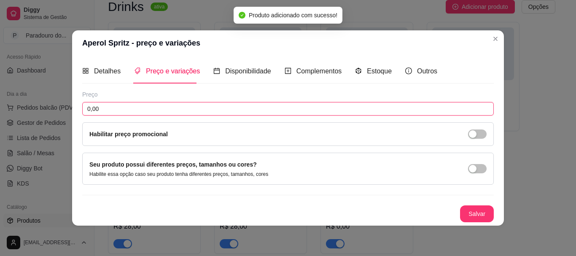
click at [125, 106] on input "0,00" at bounding box center [288, 108] width 412 height 13
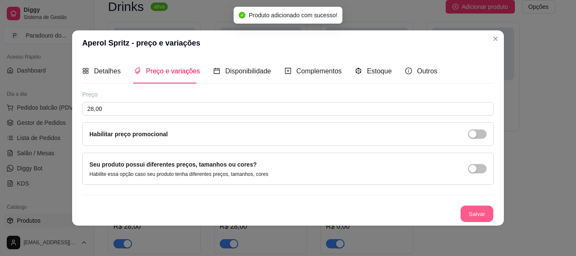
click at [483, 209] on button "Salvar" at bounding box center [476, 213] width 33 height 16
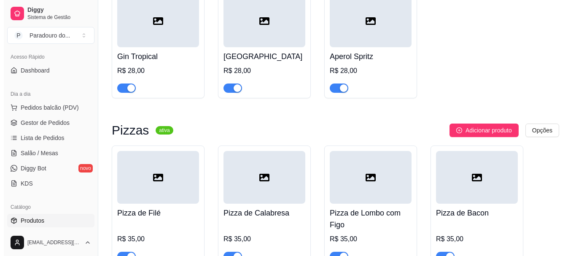
scroll to position [84, 0]
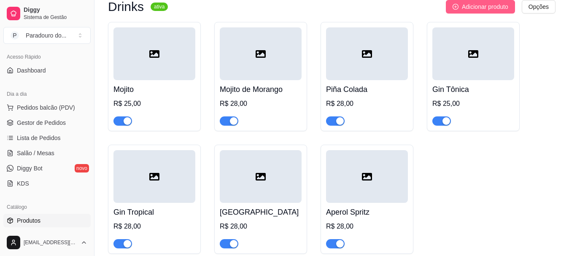
click at [481, 11] on button "Adicionar produto" at bounding box center [480, 6] width 69 height 13
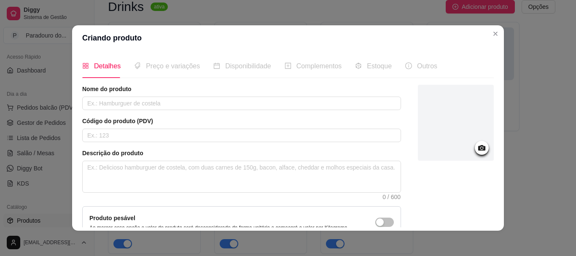
drag, startPoint x: 203, startPoint y: 126, endPoint x: 201, endPoint y: 115, distance: 11.7
click at [203, 126] on div "Código do produto (PDV)" at bounding box center [241, 129] width 319 height 25
click at [198, 96] on div "Nome do produto" at bounding box center [241, 97] width 319 height 25
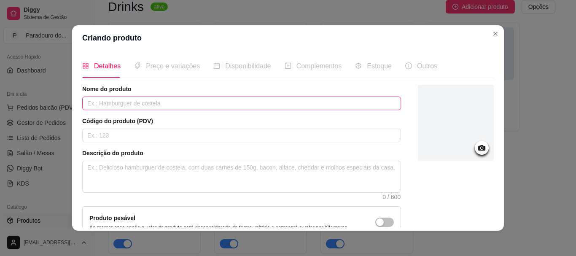
click at [196, 102] on input "text" at bounding box center [241, 103] width 319 height 13
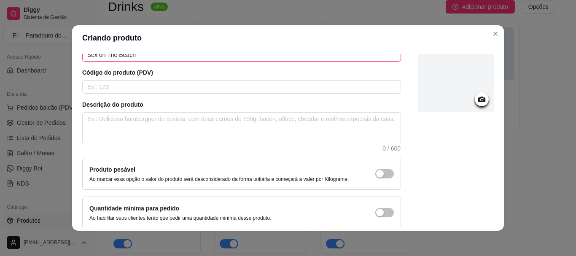
scroll to position [87, 0]
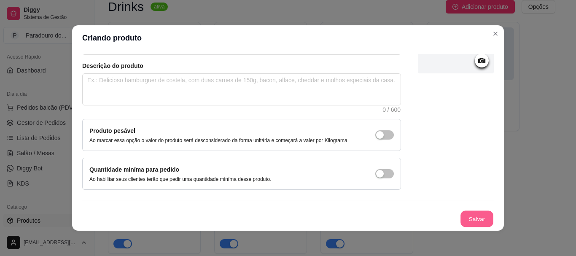
click at [460, 218] on button "Salvar" at bounding box center [476, 219] width 33 height 16
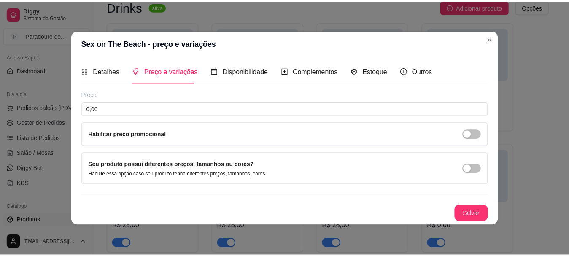
scroll to position [0, 0]
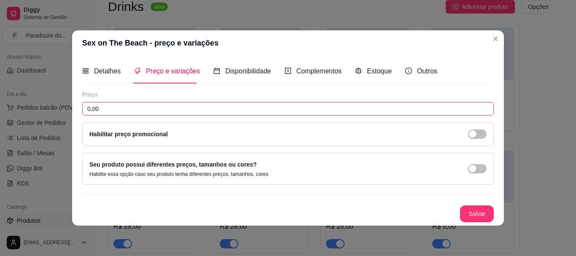
click at [131, 113] on input "0,00" at bounding box center [288, 108] width 412 height 13
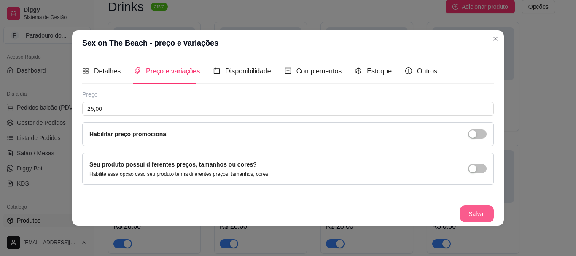
click at [472, 220] on button "Salvar" at bounding box center [477, 213] width 34 height 17
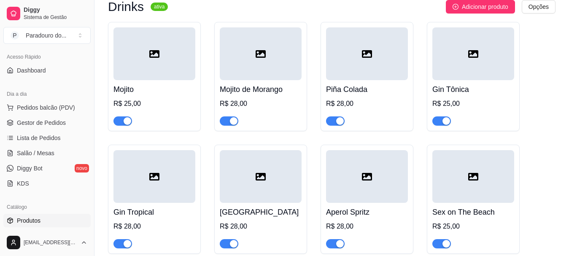
click at [494, 36] on div at bounding box center [473, 53] width 82 height 53
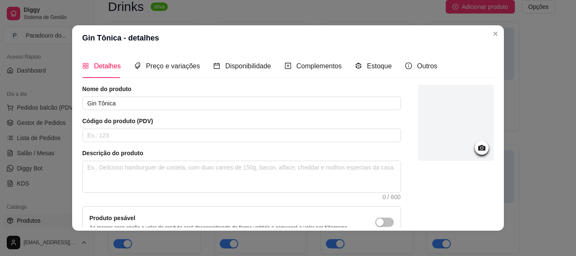
click at [481, 32] on header "Gin Tônica - detalhes" at bounding box center [288, 37] width 432 height 25
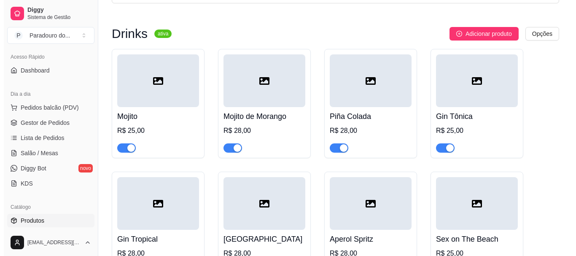
scroll to position [42, 0]
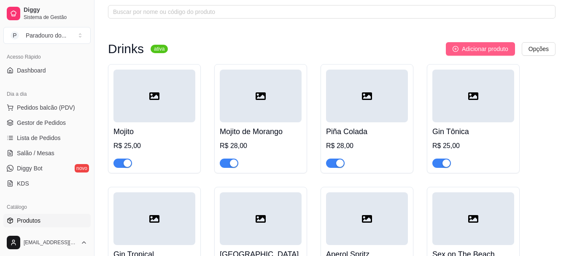
click at [480, 52] on span "Adicionar produto" at bounding box center [485, 48] width 46 height 9
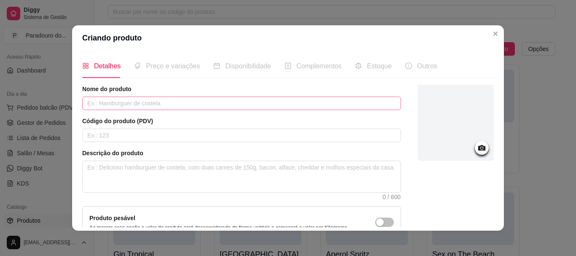
click at [140, 98] on div "Nome do produto" at bounding box center [241, 97] width 319 height 25
click at [138, 101] on input "text" at bounding box center [241, 103] width 319 height 13
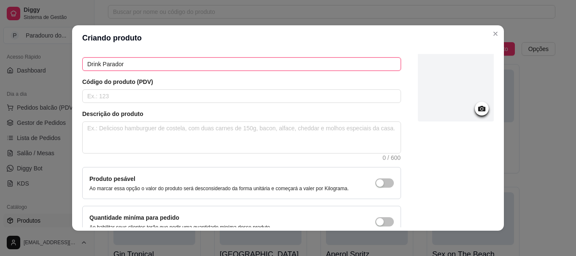
scroll to position [87, 0]
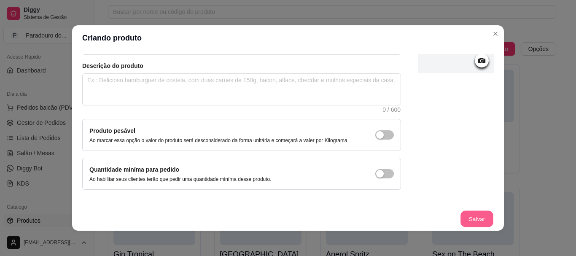
click at [460, 217] on button "Salvar" at bounding box center [476, 219] width 33 height 16
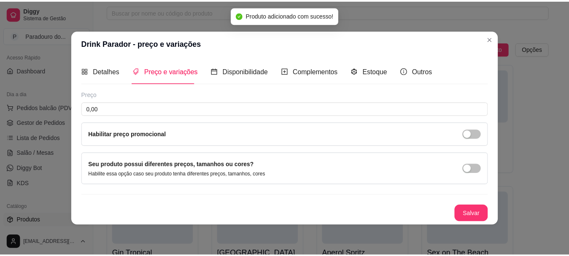
scroll to position [0, 0]
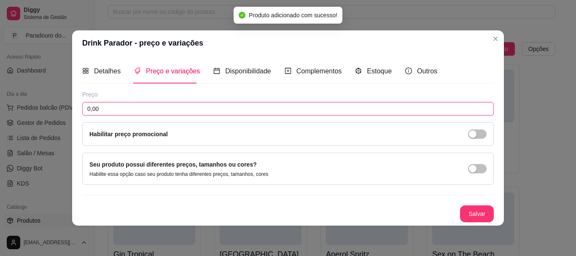
click at [179, 110] on input "0,00" at bounding box center [288, 108] width 412 height 13
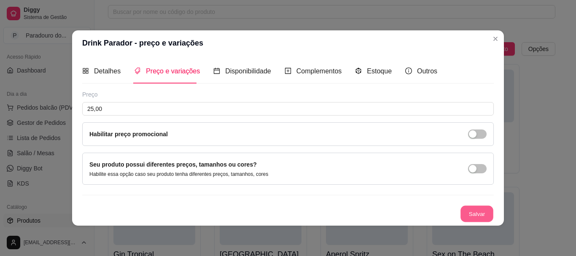
click at [461, 210] on button "Salvar" at bounding box center [476, 213] width 33 height 16
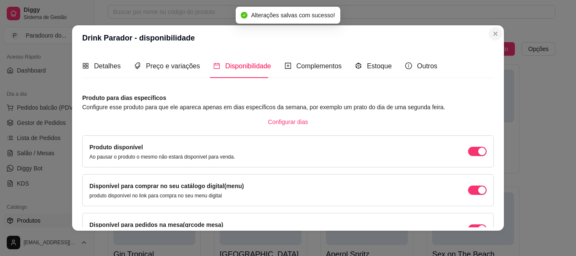
click at [489, 26] on header "Drink Parador - disponibilidade" at bounding box center [288, 37] width 432 height 25
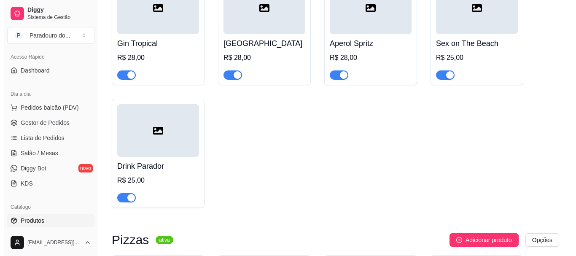
scroll to position [42, 0]
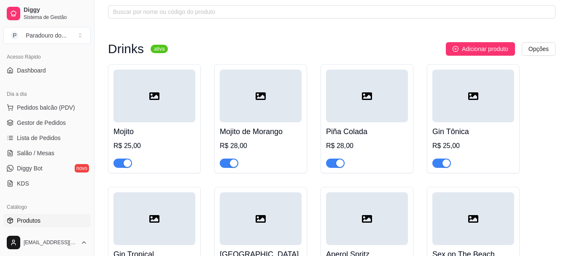
click at [492, 56] on div "Drinks ativa Adicionar produto Opções Mojito R$ 25,00 Mojito de Morango R$ 28,0…" at bounding box center [331, 230] width 447 height 377
click at [489, 51] on span "Adicionar produto" at bounding box center [485, 48] width 46 height 9
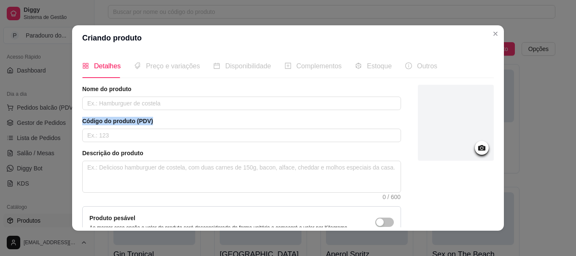
click at [197, 110] on div "Nome do produto Código do produto (PDV) Descrição do produto 0 / 600 Produto pe…" at bounding box center [241, 181] width 319 height 192
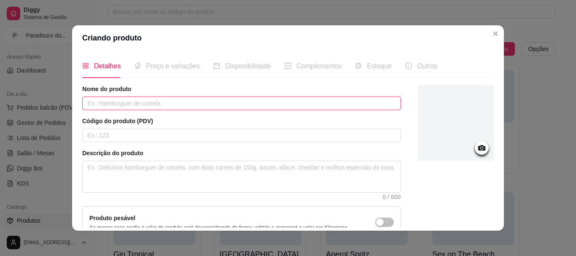
click at [197, 105] on input "text" at bounding box center [241, 103] width 319 height 13
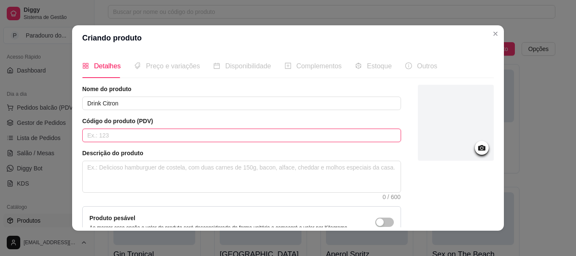
click at [198, 131] on input "text" at bounding box center [241, 135] width 319 height 13
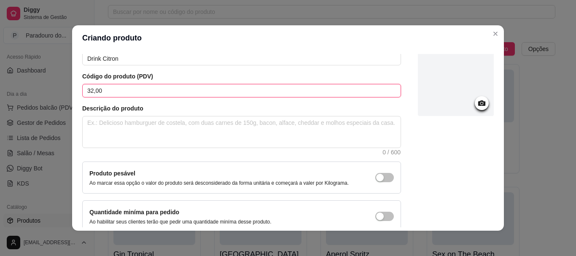
scroll to position [87, 0]
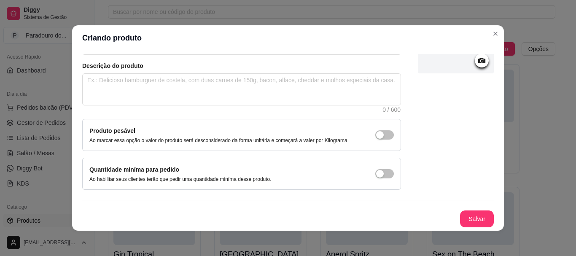
click at [469, 215] on button "Salvar" at bounding box center [477, 218] width 34 height 17
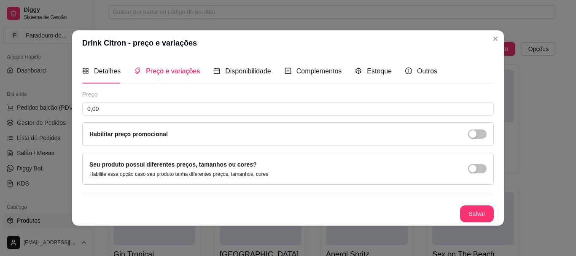
scroll to position [0, 0]
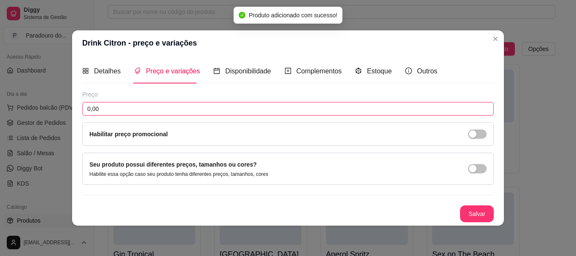
click at [423, 110] on input "0,00" at bounding box center [288, 108] width 412 height 13
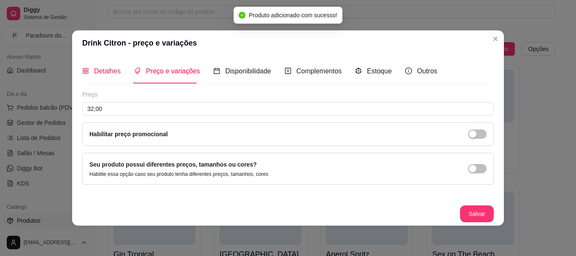
click at [89, 69] on div "Detalhes" at bounding box center [101, 71] width 38 height 11
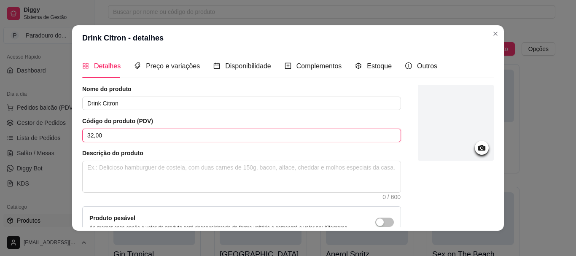
drag, startPoint x: 145, startPoint y: 133, endPoint x: 73, endPoint y: 134, distance: 72.1
click at [73, 134] on div "Detalhes Preço e variações Disponibilidade Complementos Estoque Outros Nome do …" at bounding box center [288, 141] width 432 height 180
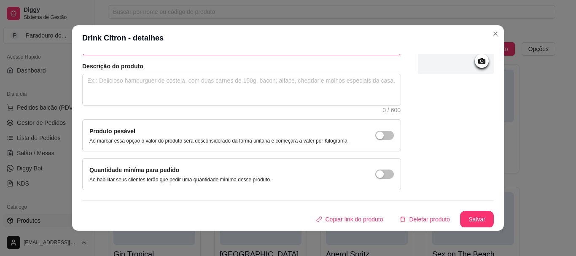
scroll to position [87, 0]
click at [463, 214] on button "Salvar" at bounding box center [477, 218] width 34 height 17
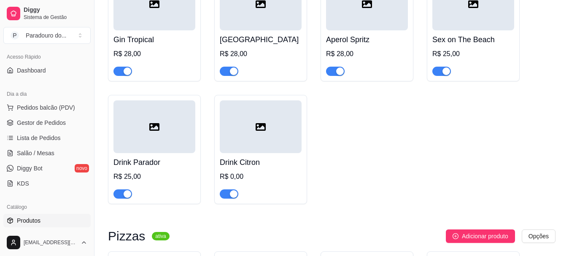
scroll to position [211, 0]
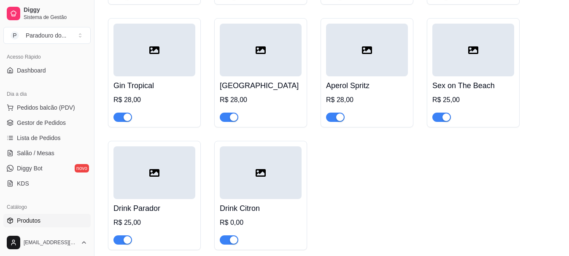
click at [252, 220] on div "R$ 0,00" at bounding box center [261, 223] width 82 height 10
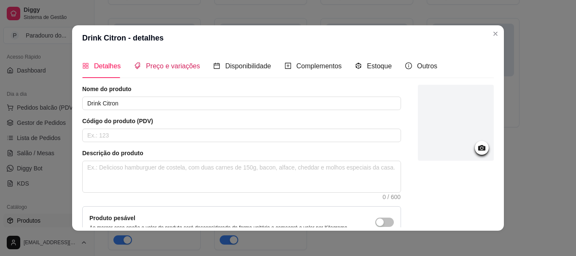
click at [146, 67] on span "Preço e variações" at bounding box center [173, 65] width 54 height 7
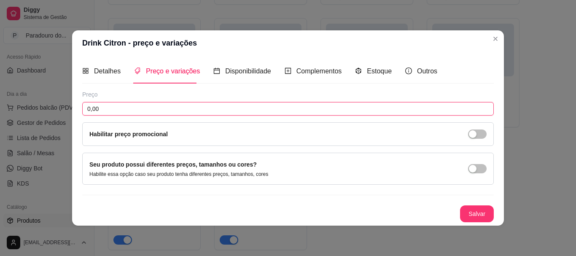
click at [129, 111] on input "0,00" at bounding box center [288, 108] width 412 height 13
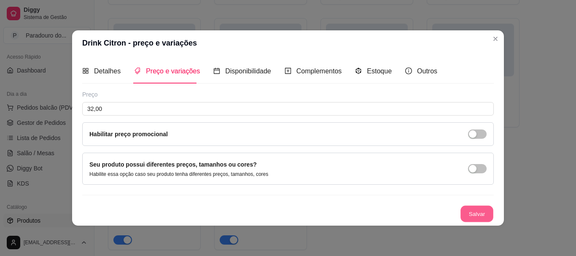
click at [475, 207] on button "Salvar" at bounding box center [476, 213] width 33 height 16
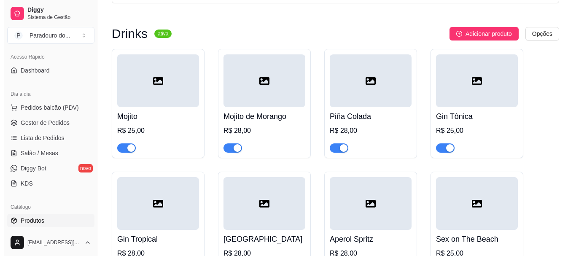
scroll to position [42, 0]
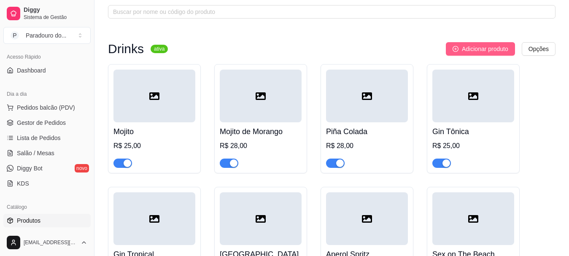
click at [466, 51] on span "Adicionar produto" at bounding box center [485, 48] width 46 height 9
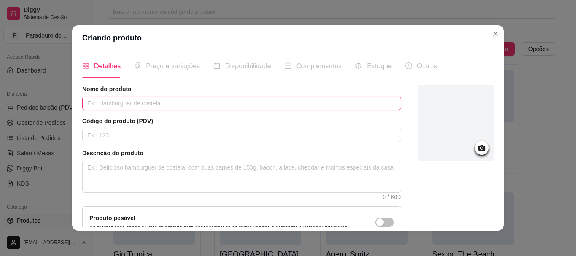
click at [153, 108] on input "text" at bounding box center [241, 103] width 319 height 13
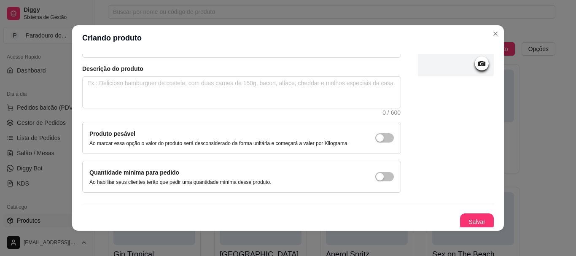
scroll to position [87, 0]
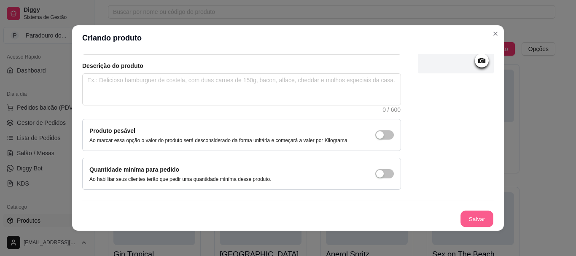
click at [466, 219] on button "Salvar" at bounding box center [476, 219] width 33 height 16
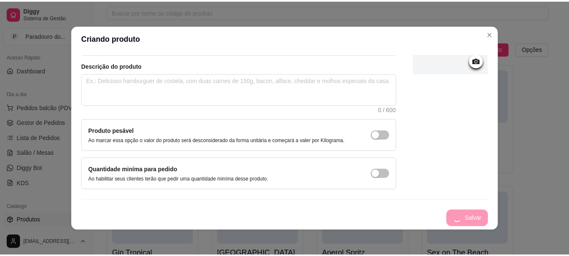
scroll to position [0, 0]
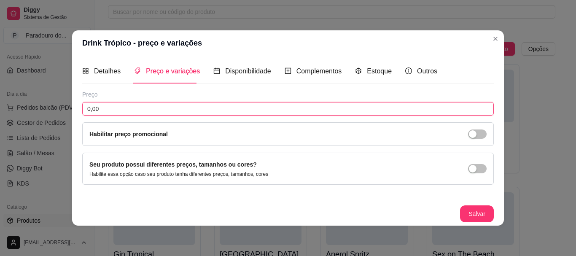
click at [191, 104] on input "0,00" at bounding box center [288, 108] width 412 height 13
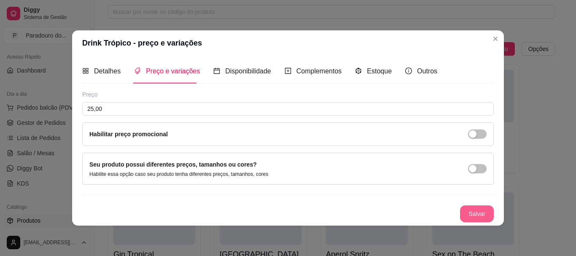
click at [483, 213] on button "Salvar" at bounding box center [477, 213] width 34 height 17
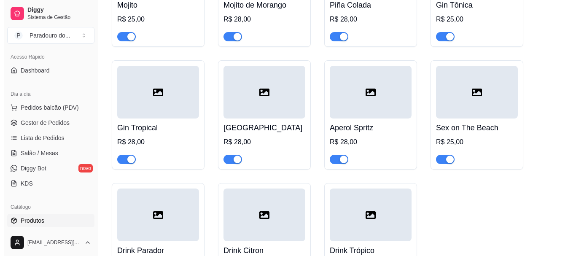
scroll to position [42, 0]
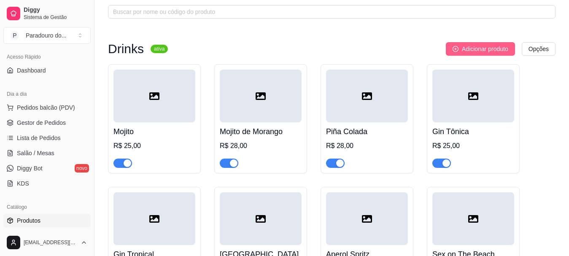
click at [479, 43] on button "Adicionar produto" at bounding box center [480, 48] width 69 height 13
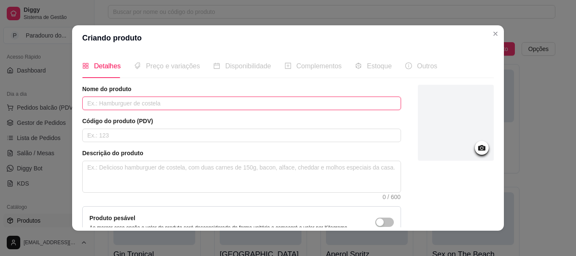
click at [179, 103] on input "text" at bounding box center [241, 103] width 319 height 13
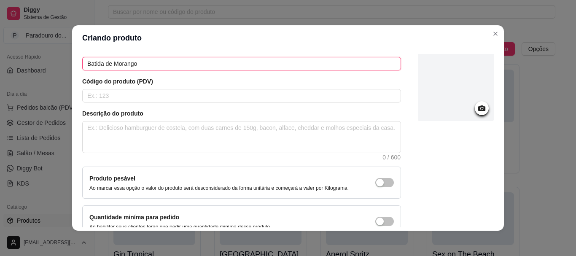
scroll to position [87, 0]
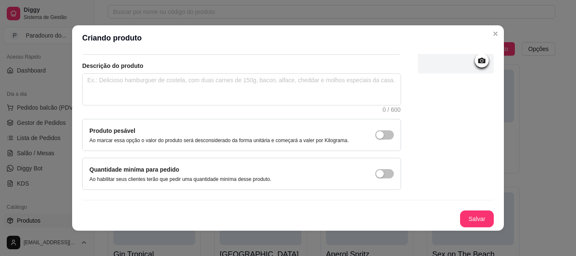
click at [448, 217] on div "Salvar" at bounding box center [288, 218] width 412 height 17
click at [460, 218] on button "Salvar" at bounding box center [477, 218] width 34 height 17
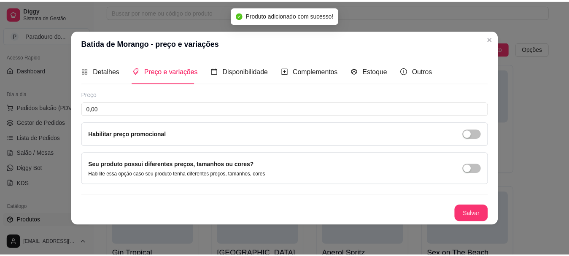
scroll to position [0, 0]
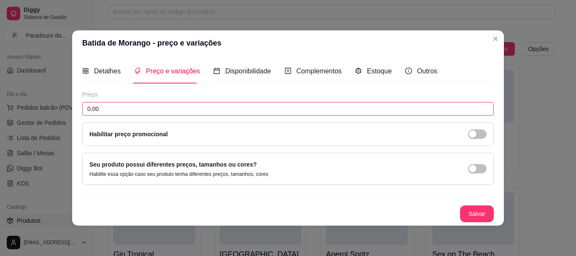
click at [186, 103] on input "0,00" at bounding box center [288, 108] width 412 height 13
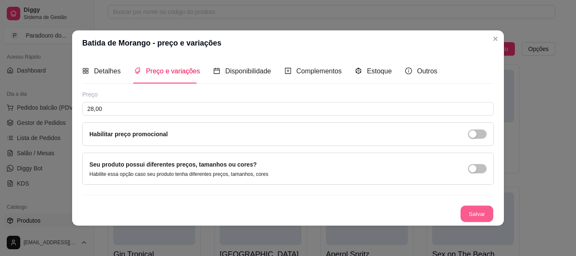
click at [478, 213] on button "Salvar" at bounding box center [476, 213] width 33 height 16
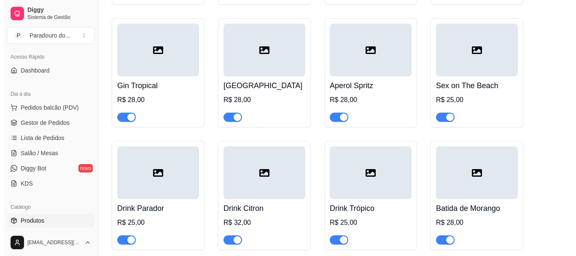
scroll to position [253, 0]
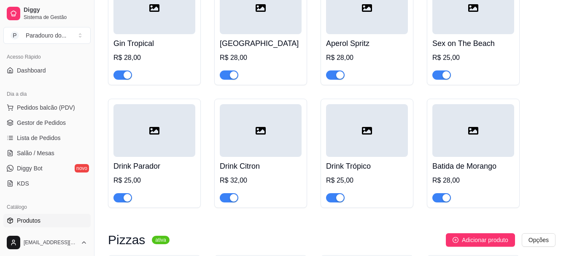
click at [158, 168] on h4 "Drink Parador" at bounding box center [154, 166] width 82 height 12
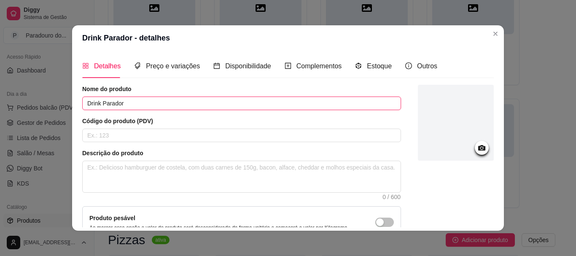
click at [103, 106] on input "Drink Parador" at bounding box center [241, 103] width 319 height 13
drag, startPoint x: 98, startPoint y: 104, endPoint x: 63, endPoint y: 109, distance: 35.4
click at [63, 109] on div "Drink Parador - detalhes Detalhes Preço e variações Disponibilidade Complemento…" at bounding box center [288, 128] width 576 height 256
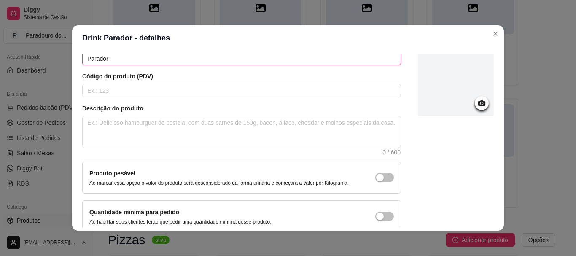
scroll to position [87, 0]
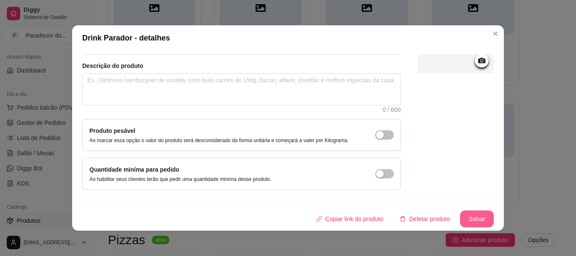
click at [464, 218] on button "Salvar" at bounding box center [477, 218] width 34 height 17
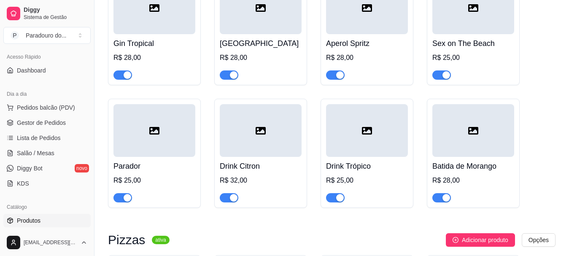
click at [241, 174] on div "Drink Citron R$ 32,00" at bounding box center [261, 180] width 82 height 46
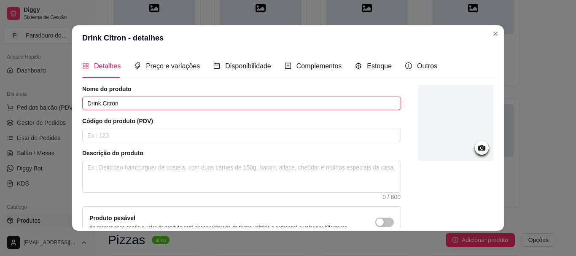
drag, startPoint x: 100, startPoint y: 106, endPoint x: 42, endPoint y: 108, distance: 57.8
click at [42, 108] on div "Drink Citron - detalhes Detalhes Preço e variações Disponibilidade Complementos…" at bounding box center [288, 128] width 576 height 256
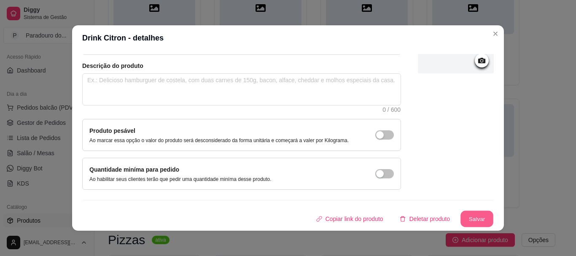
click at [460, 214] on button "Salvar" at bounding box center [476, 219] width 33 height 16
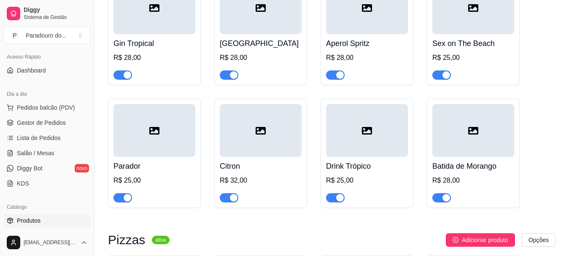
click at [359, 149] on div at bounding box center [367, 130] width 82 height 53
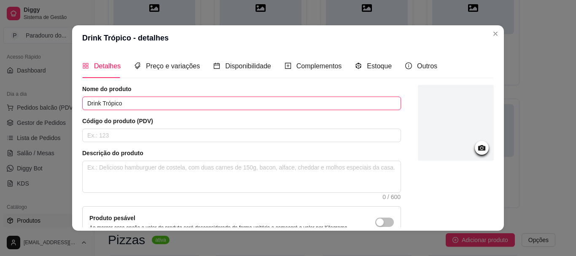
drag, startPoint x: 99, startPoint y: 103, endPoint x: 63, endPoint y: 112, distance: 36.9
click at [63, 112] on div "Drink Trópico - detalhes Detalhes Preço e variações Disponibilidade Complemento…" at bounding box center [288, 128] width 576 height 256
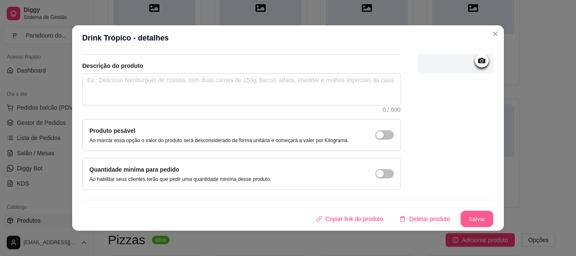
click at [469, 223] on button "Salvar" at bounding box center [476, 219] width 33 height 16
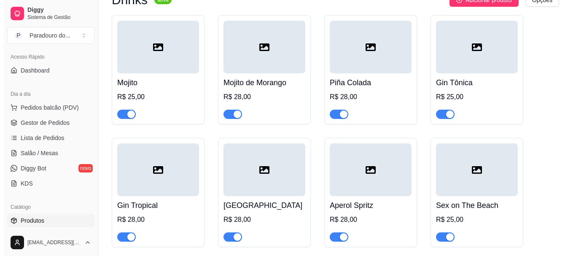
scroll to position [84, 0]
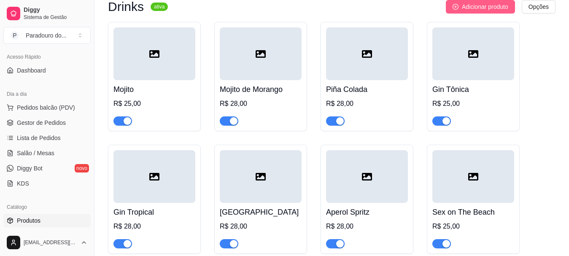
click at [474, 9] on span "Adicionar produto" at bounding box center [485, 6] width 46 height 9
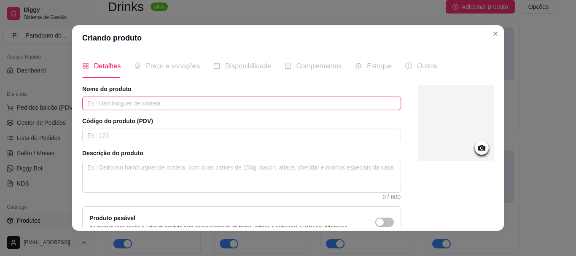
click at [202, 105] on input "text" at bounding box center [241, 103] width 319 height 13
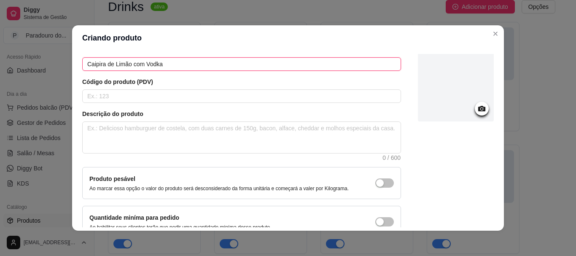
scroll to position [87, 0]
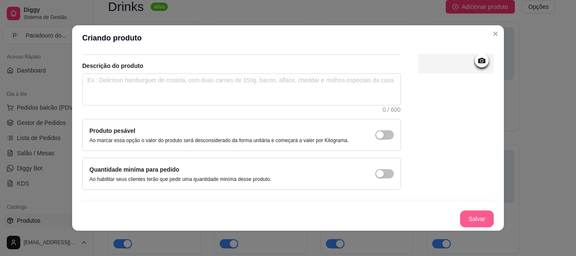
click at [460, 214] on button "Salvar" at bounding box center [477, 218] width 34 height 17
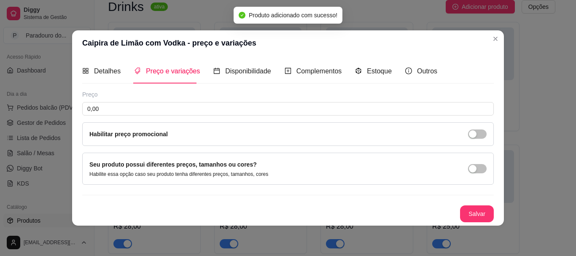
scroll to position [0, 0]
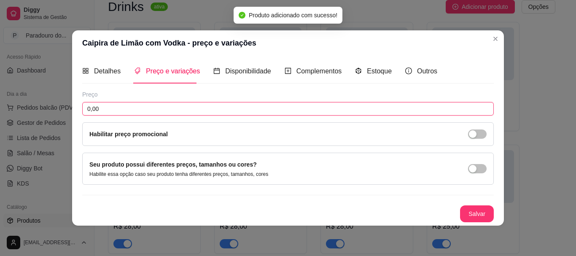
click at [131, 110] on input "0,00" at bounding box center [288, 108] width 412 height 13
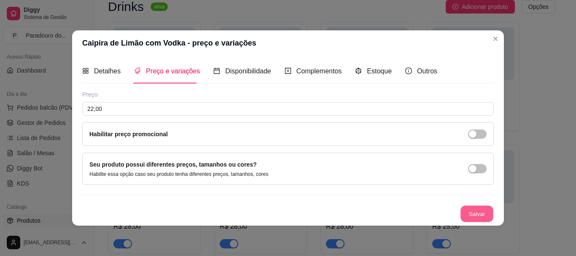
click at [471, 213] on button "Salvar" at bounding box center [476, 213] width 33 height 16
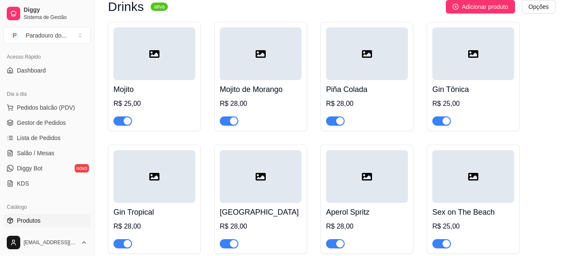
click at [479, 16] on div "Drinks ativa Adicionar produto Opções Mojito R$ 25,00 Mojito de Morango R$ 28,0…" at bounding box center [331, 255] width 447 height 511
click at [476, 11] on span "Adicionar produto" at bounding box center [485, 6] width 46 height 9
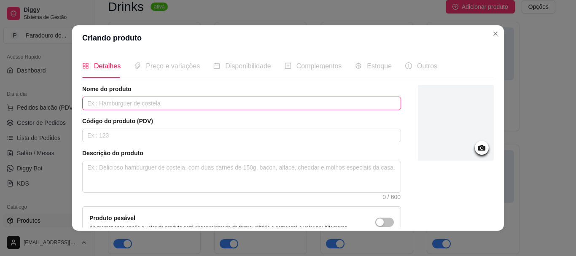
click at [184, 100] on input "text" at bounding box center [241, 103] width 319 height 13
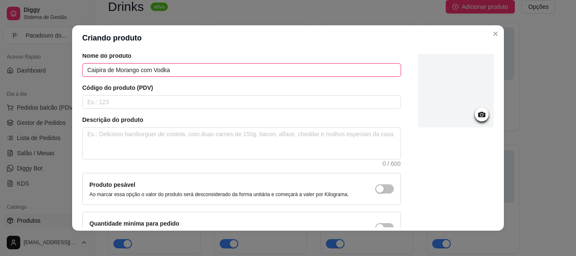
scroll to position [87, 0]
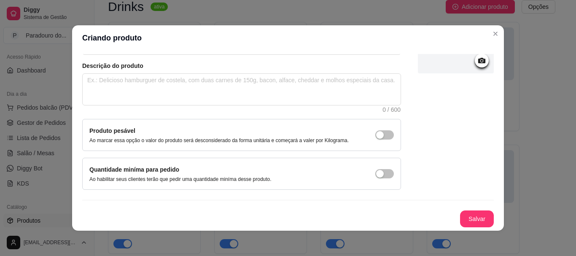
click at [468, 226] on button "Salvar" at bounding box center [477, 218] width 34 height 17
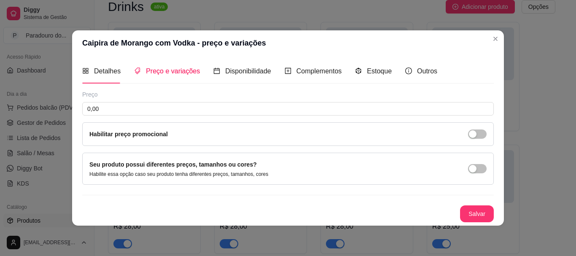
scroll to position [0, 0]
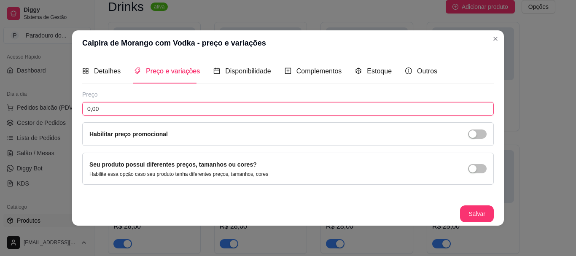
click at [138, 104] on input "0,00" at bounding box center [288, 108] width 412 height 13
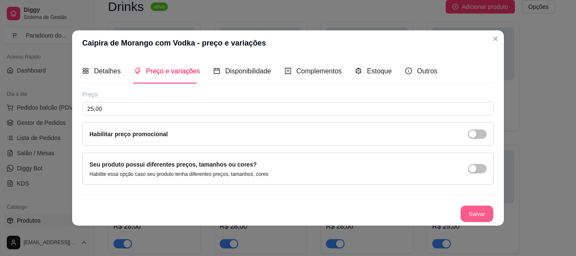
click at [476, 215] on button "Salvar" at bounding box center [476, 213] width 33 height 16
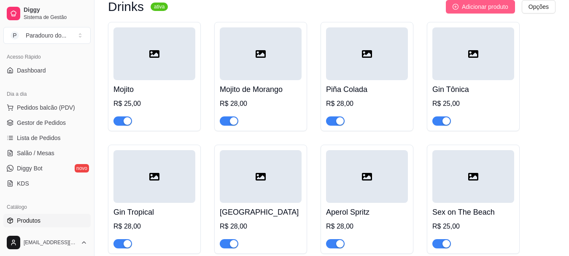
click at [479, 12] on button "Adicionar produto" at bounding box center [480, 6] width 69 height 13
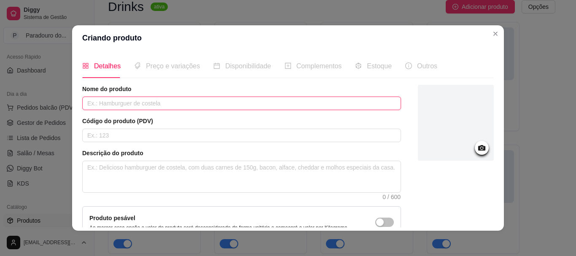
click at [236, 102] on input "text" at bounding box center [241, 103] width 319 height 13
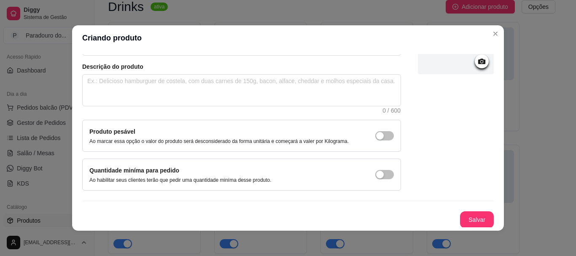
scroll to position [87, 0]
click at [460, 226] on button "Salvar" at bounding box center [476, 219] width 33 height 16
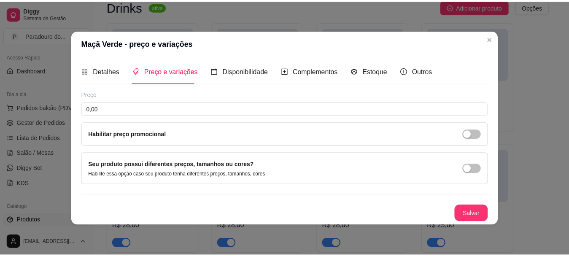
scroll to position [0, 0]
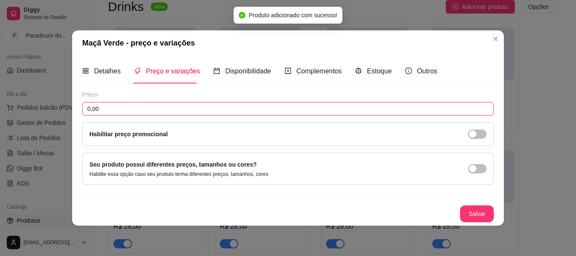
click at [162, 112] on input "0,00" at bounding box center [288, 108] width 412 height 13
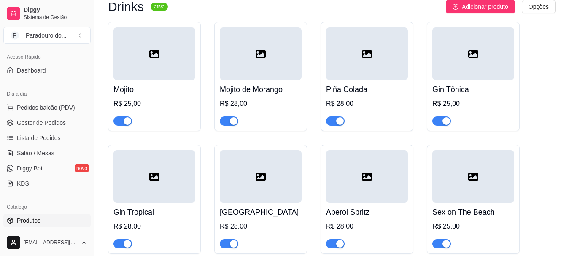
click at [468, 221] on div "Sex on The Beach R$ 25,00" at bounding box center [473, 226] width 82 height 46
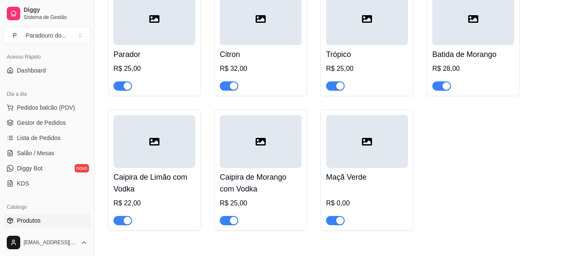
scroll to position [380, 0]
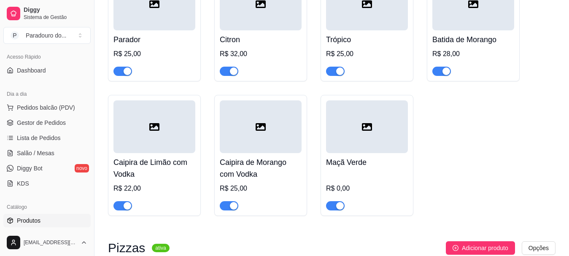
click at [366, 172] on div "Maçã Verde R$ 0,00" at bounding box center [367, 181] width 82 height 57
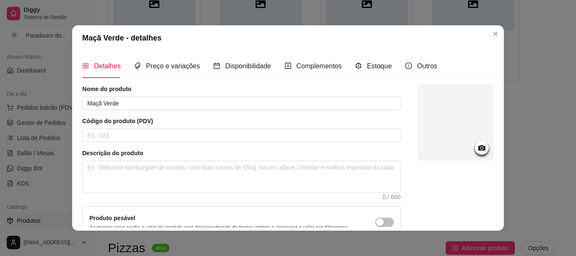
click at [194, 64] on div "Detalhes Preço e variações Disponibilidade Complementos Estoque Outros" at bounding box center [259, 66] width 355 height 24
click at [191, 67] on span "Preço e variações" at bounding box center [173, 65] width 54 height 7
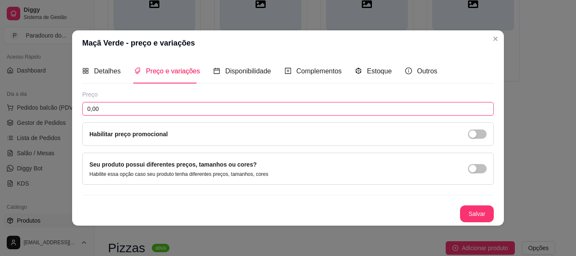
click at [167, 108] on input "0,00" at bounding box center [288, 108] width 412 height 13
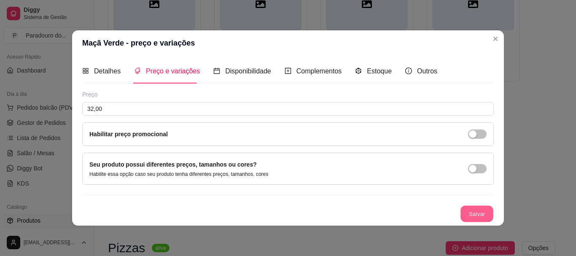
click at [489, 219] on button "Salvar" at bounding box center [476, 213] width 33 height 16
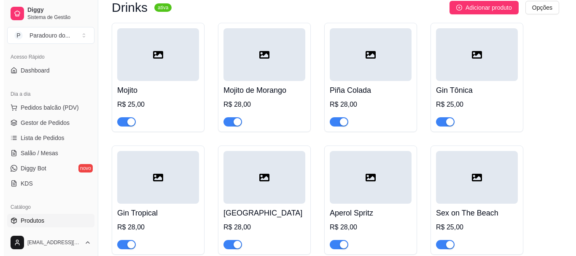
scroll to position [42, 0]
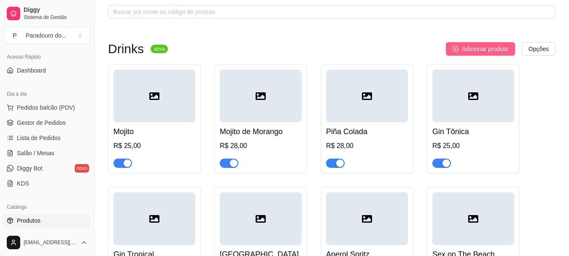
click at [477, 43] on button "Adicionar produto" at bounding box center [480, 48] width 69 height 13
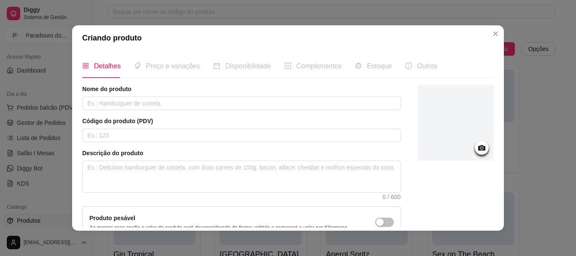
click at [302, 96] on div "Nome do produto" at bounding box center [241, 97] width 319 height 25
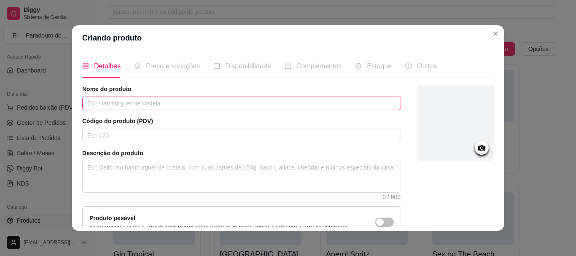
click at [299, 100] on input "text" at bounding box center [241, 103] width 319 height 13
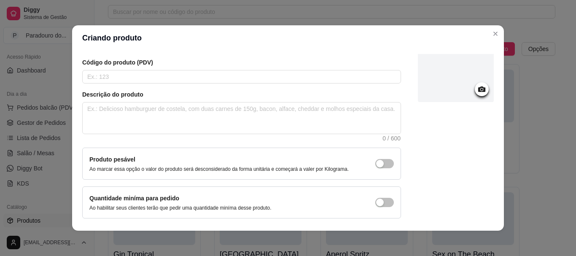
scroll to position [87, 0]
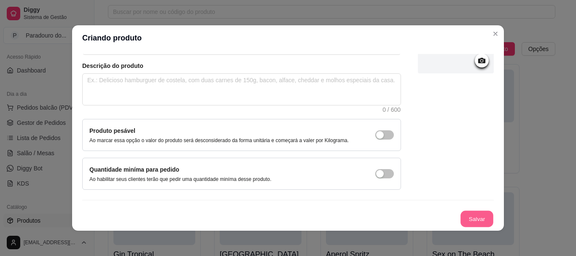
click at [460, 217] on button "Salvar" at bounding box center [476, 219] width 33 height 16
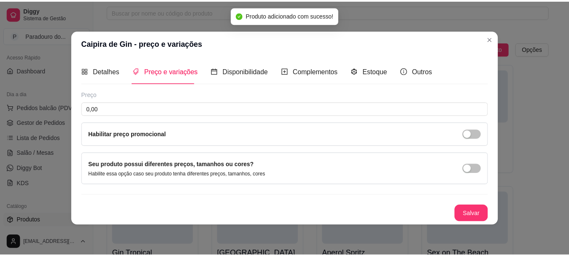
scroll to position [0, 0]
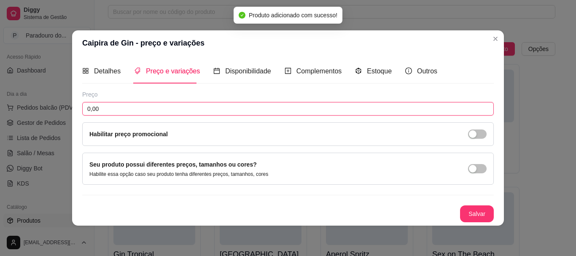
click at [139, 105] on input "0,00" at bounding box center [288, 108] width 412 height 13
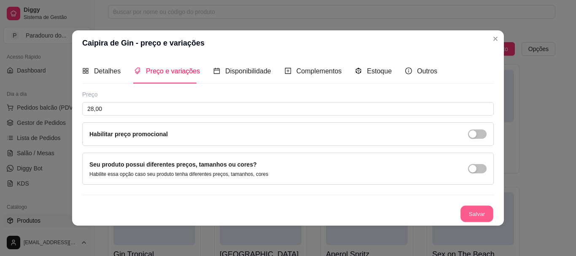
click at [477, 216] on button "Salvar" at bounding box center [476, 213] width 33 height 16
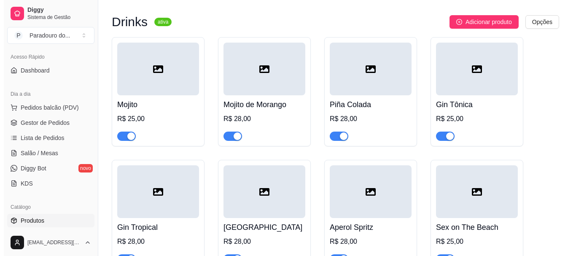
scroll to position [42, 0]
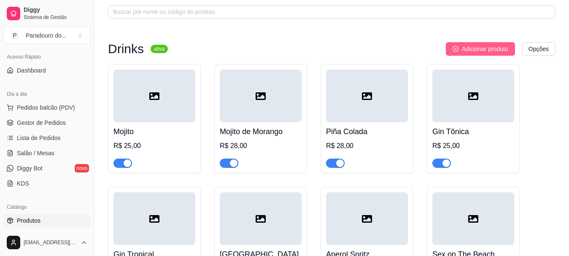
click at [467, 50] on span "Adicionar produto" at bounding box center [485, 48] width 46 height 9
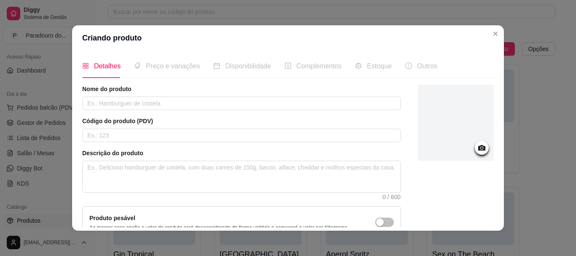
click at [157, 112] on div "Nome do produto Código do produto (PDV) Descrição do produto 0 / 600 Produto pe…" at bounding box center [241, 181] width 319 height 192
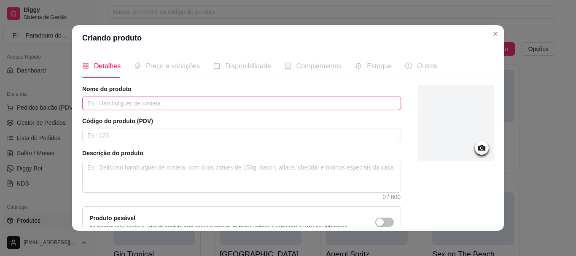
click at [154, 102] on input "text" at bounding box center [241, 103] width 319 height 13
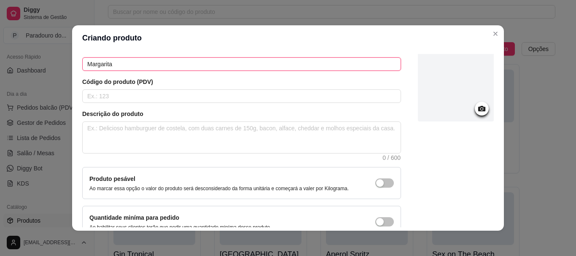
scroll to position [87, 0]
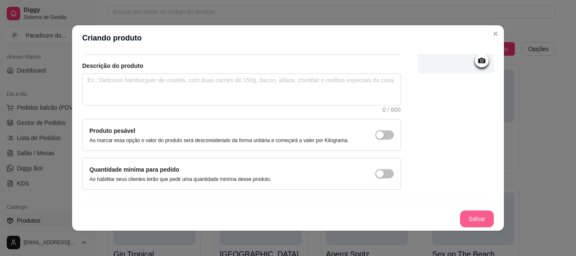
click at [476, 222] on button "Salvar" at bounding box center [477, 218] width 34 height 17
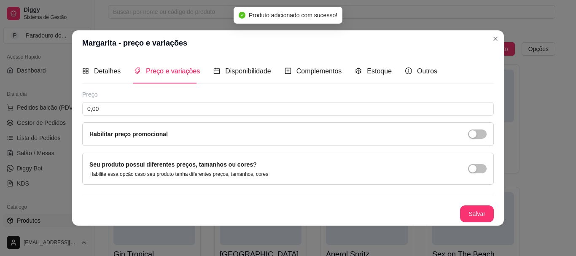
click at [156, 99] on div "Preço 0,00 Habilitar preço promocional" at bounding box center [288, 118] width 412 height 56
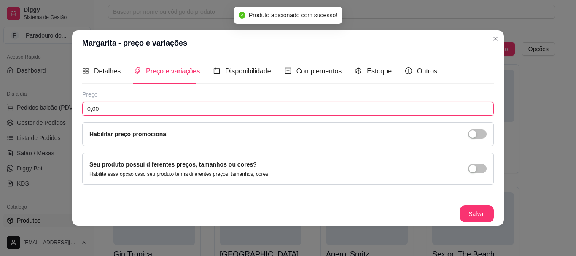
click at [159, 103] on input "0,00" at bounding box center [288, 108] width 412 height 13
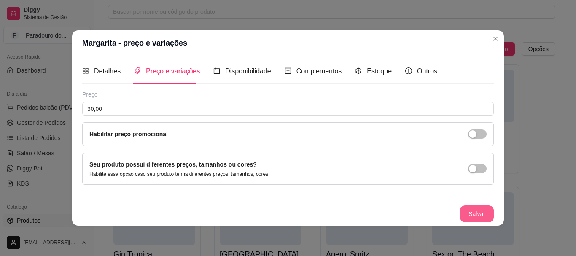
click at [477, 213] on button "Salvar" at bounding box center [477, 213] width 34 height 17
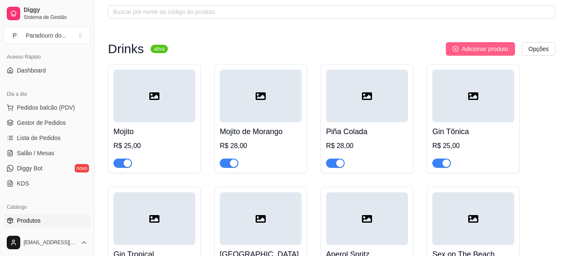
click at [487, 49] on span "Adicionar produto" at bounding box center [485, 48] width 46 height 9
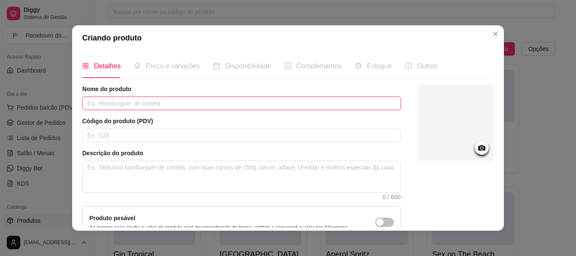
click at [234, 103] on input "text" at bounding box center [241, 103] width 319 height 13
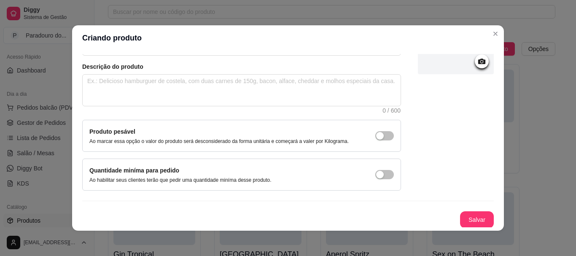
scroll to position [87, 0]
click at [460, 218] on button "Salvar" at bounding box center [477, 218] width 34 height 17
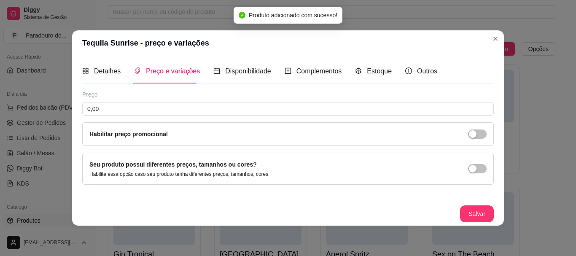
scroll to position [0, 0]
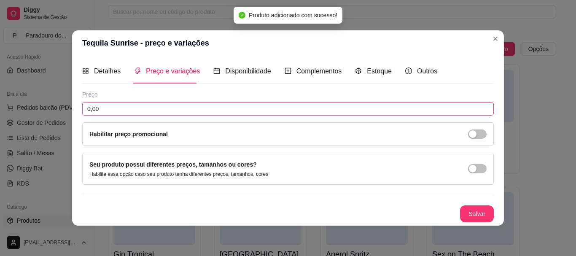
click at [148, 108] on input "0,00" at bounding box center [288, 108] width 412 height 13
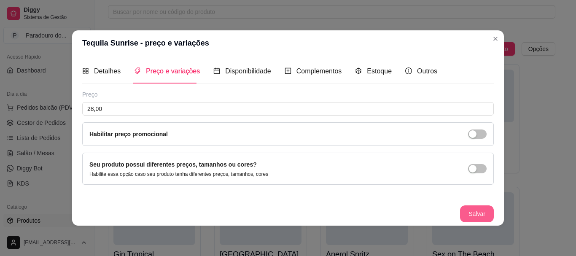
click at [482, 213] on button "Salvar" at bounding box center [477, 213] width 34 height 17
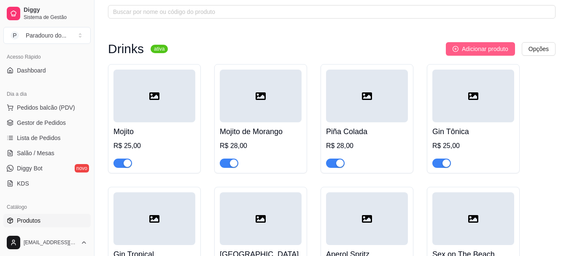
click at [481, 52] on span "Adicionar produto" at bounding box center [485, 48] width 46 height 9
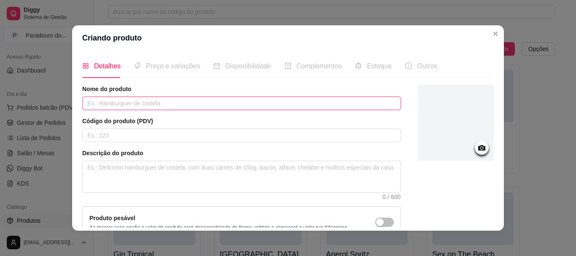
click at [143, 110] on input "text" at bounding box center [241, 103] width 319 height 13
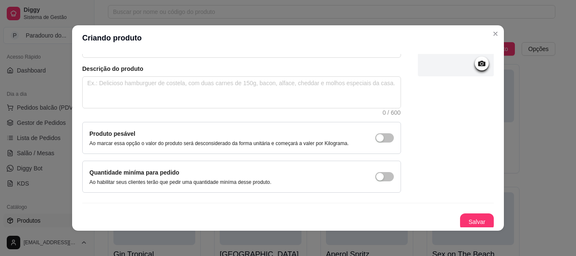
scroll to position [87, 0]
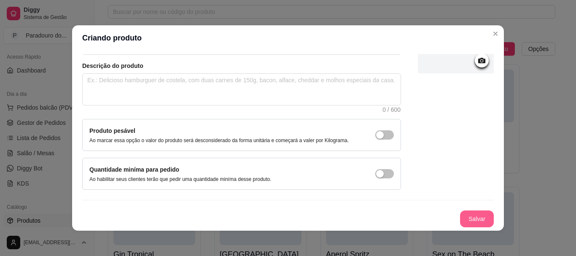
click at [460, 222] on button "Salvar" at bounding box center [477, 218] width 34 height 17
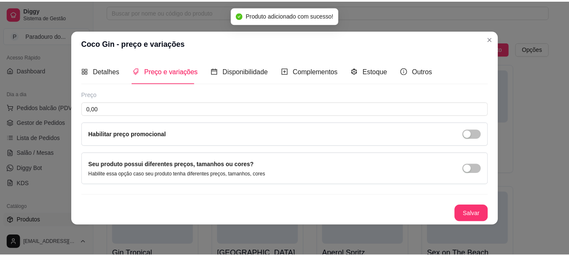
scroll to position [0, 0]
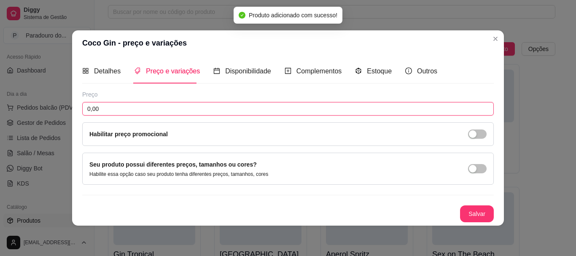
click at [214, 107] on input "0,00" at bounding box center [288, 108] width 412 height 13
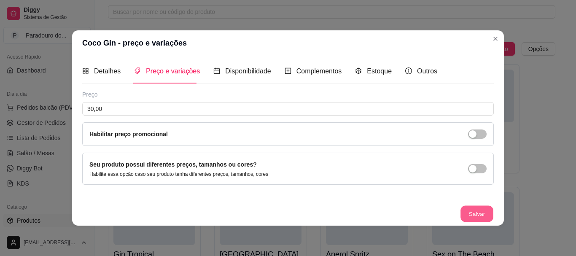
click at [481, 220] on button "Salvar" at bounding box center [476, 213] width 33 height 16
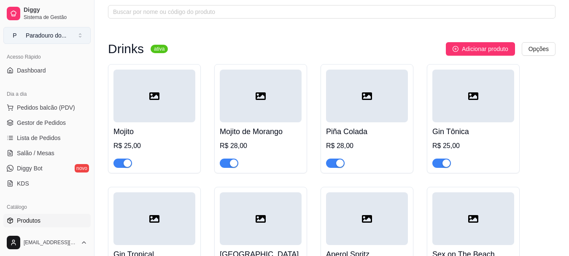
click at [26, 34] on div "Paradouro do ..." at bounding box center [46, 35] width 41 height 8
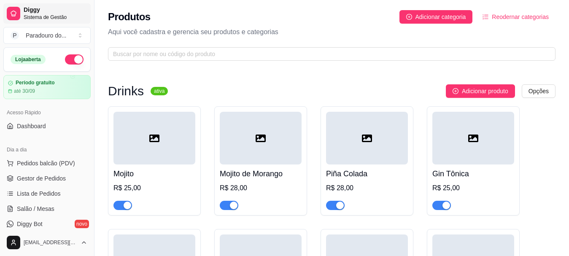
click at [11, 12] on icon at bounding box center [13, 13] width 7 height 7
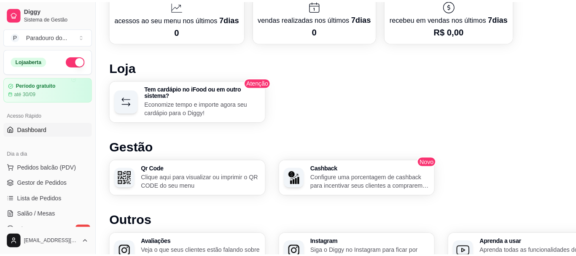
scroll to position [467, 0]
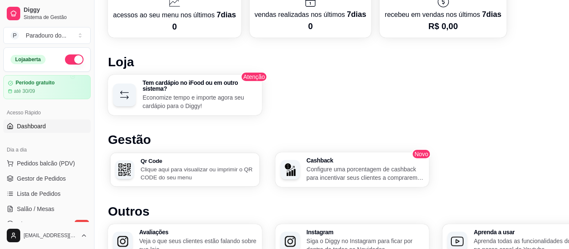
click at [161, 174] on p "Clique aqui para visualizar ou imprimir o QR CODE do seu menu" at bounding box center [197, 173] width 114 height 16
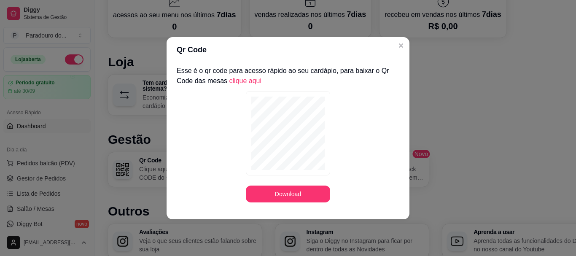
click at [240, 81] on link "clique aqui" at bounding box center [245, 80] width 32 height 7
